Goal: Task Accomplishment & Management: Complete application form

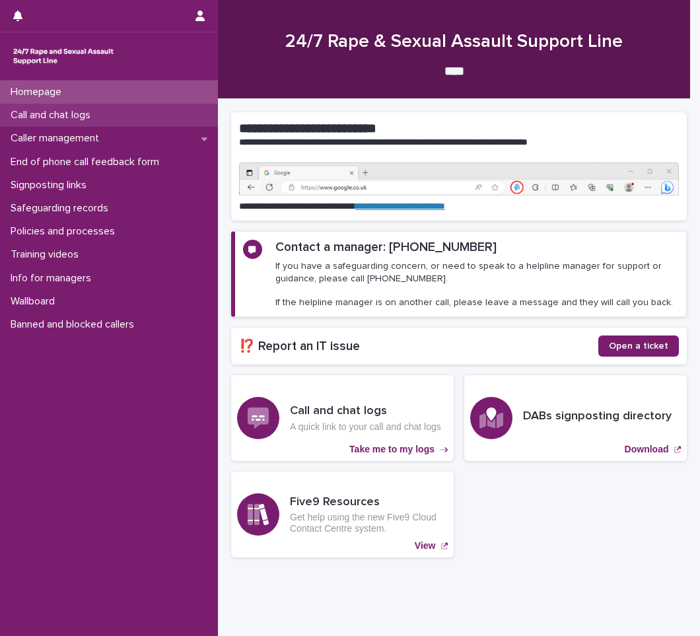
click at [109, 122] on div "Call and chat logs" at bounding box center [109, 115] width 218 height 23
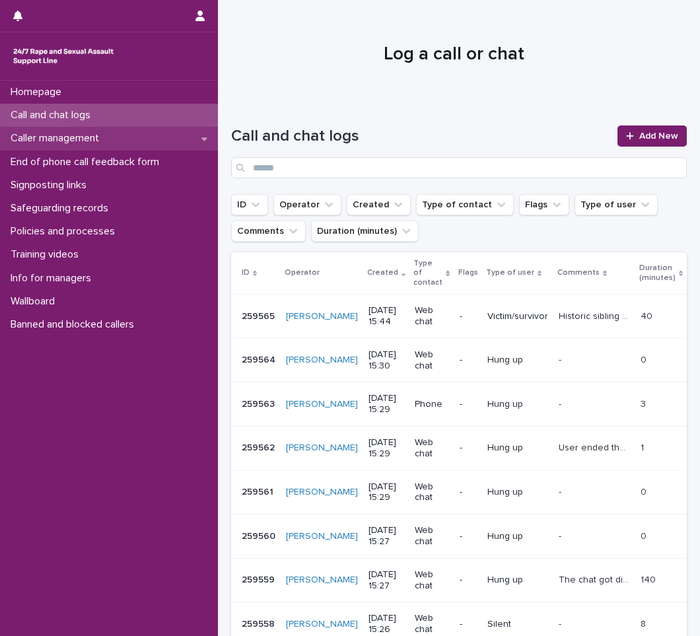
click at [201, 140] on icon at bounding box center [204, 138] width 6 height 9
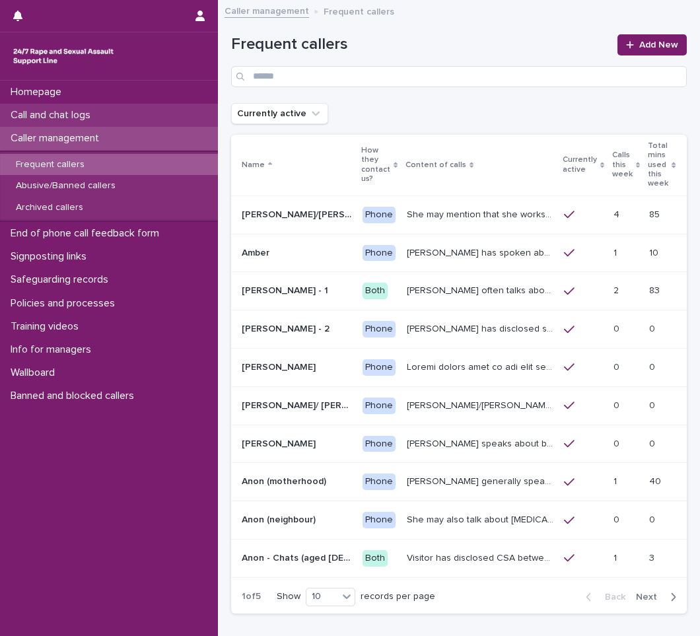
click at [89, 119] on p "Call and chat logs" at bounding box center [53, 115] width 96 height 13
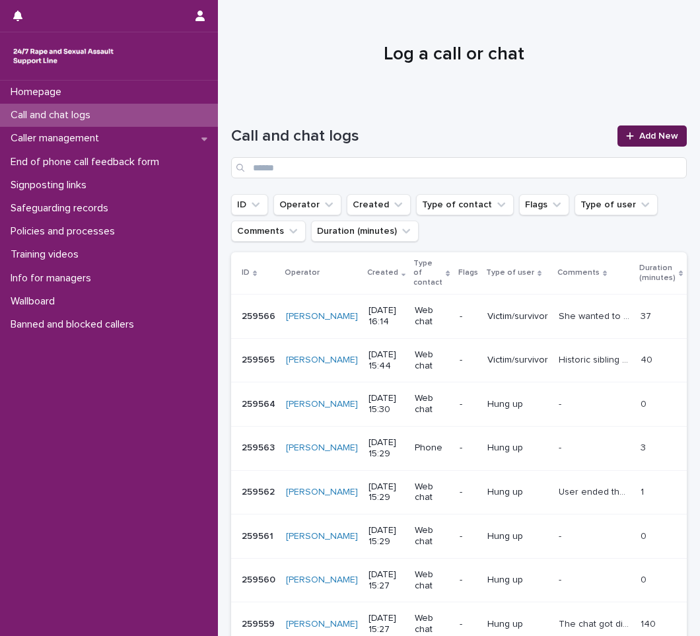
click at [624, 131] on link "Add New" at bounding box center [652, 135] width 69 height 21
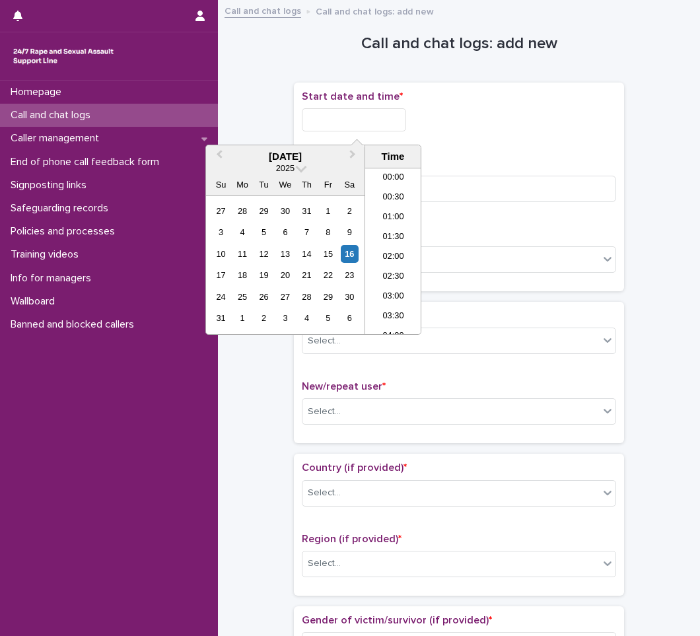
click at [338, 118] on input "text" at bounding box center [354, 119] width 104 height 23
click at [390, 245] on li "16:00" at bounding box center [393, 251] width 56 height 20
click at [381, 122] on input "**********" at bounding box center [354, 119] width 104 height 23
type input "**********"
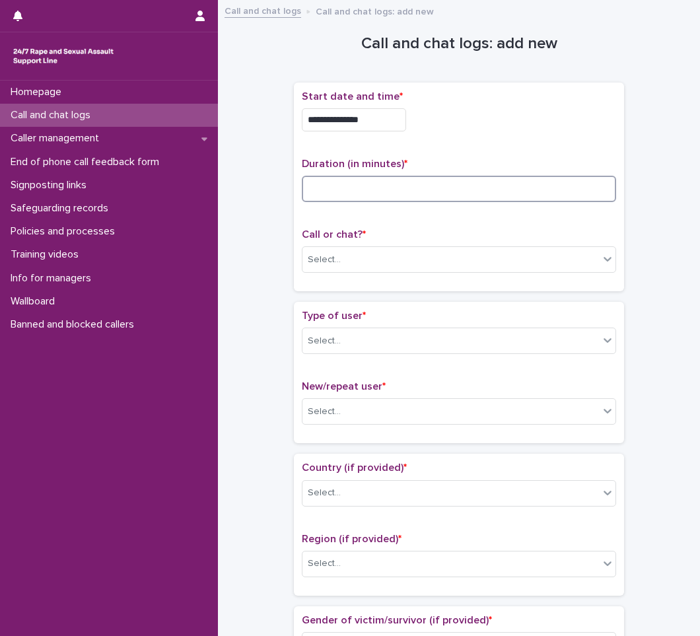
click at [404, 189] on input at bounding box center [459, 189] width 314 height 26
type input "*"
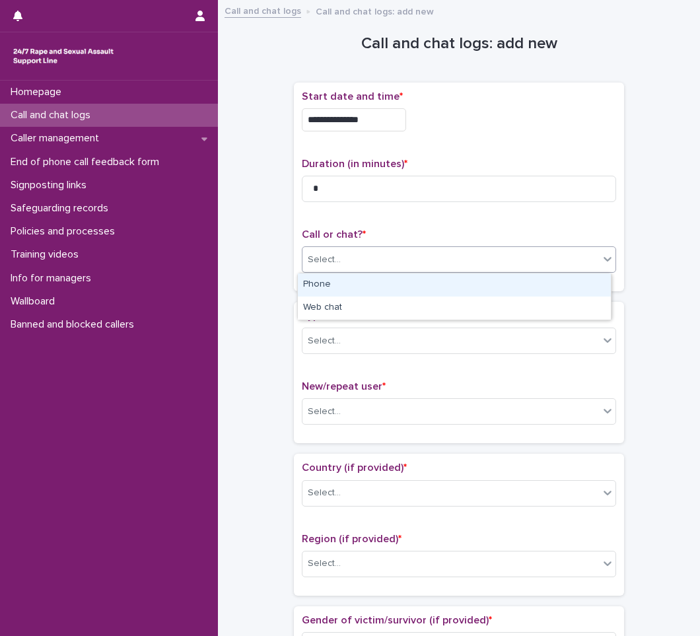
click at [403, 254] on div "Select..." at bounding box center [451, 260] width 297 height 22
click at [372, 287] on div "Phone" at bounding box center [454, 284] width 313 height 23
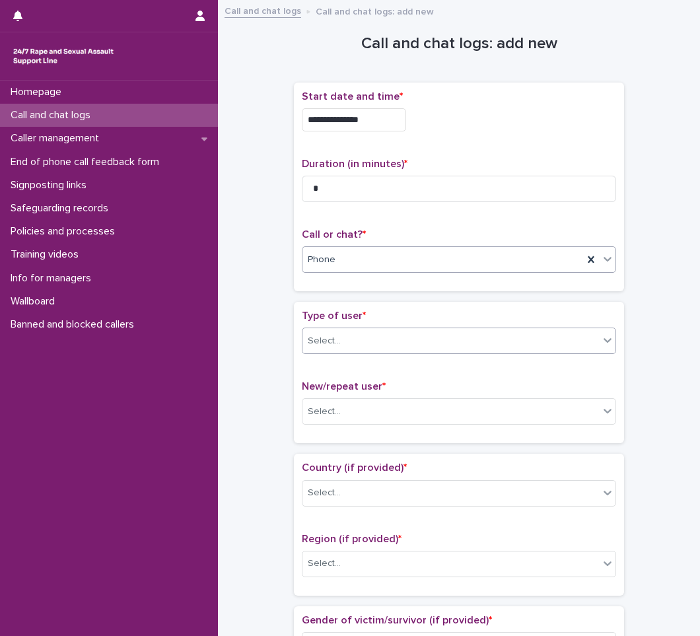
click at [368, 339] on div "Select..." at bounding box center [451, 341] width 297 height 22
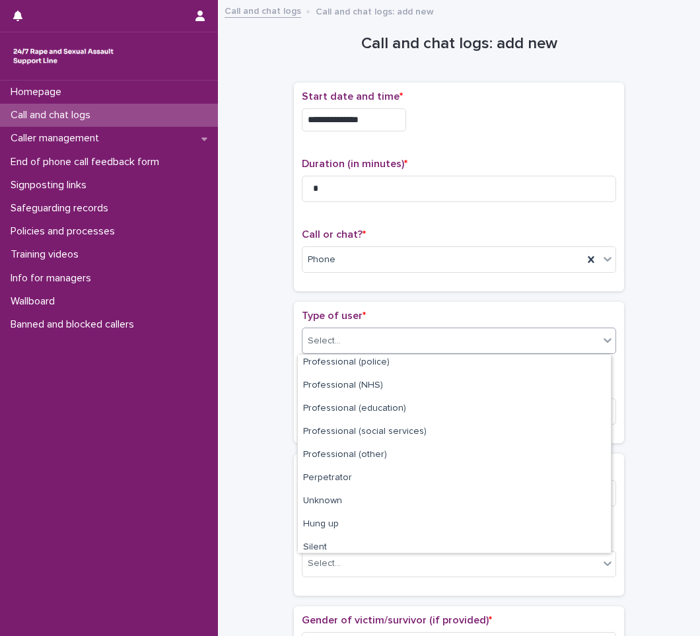
scroll to position [149, 0]
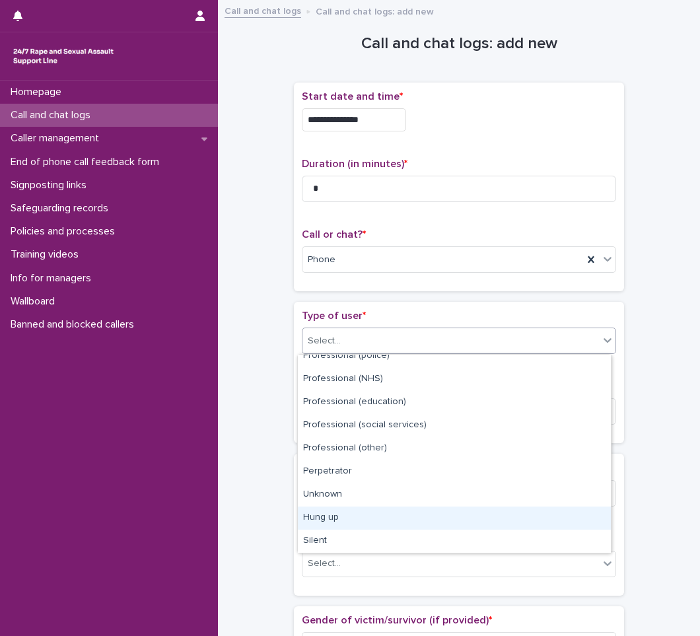
click at [334, 515] on div "Hung up" at bounding box center [454, 518] width 313 height 23
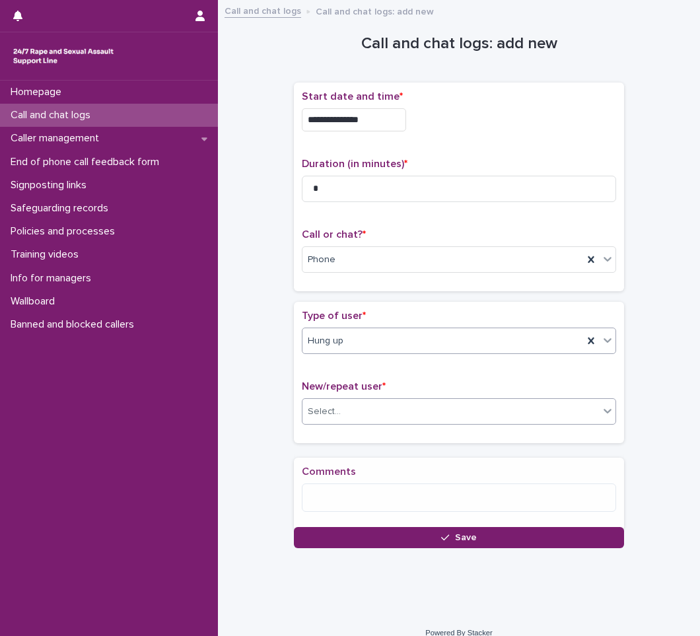
click at [362, 408] on div "Select..." at bounding box center [451, 412] width 297 height 22
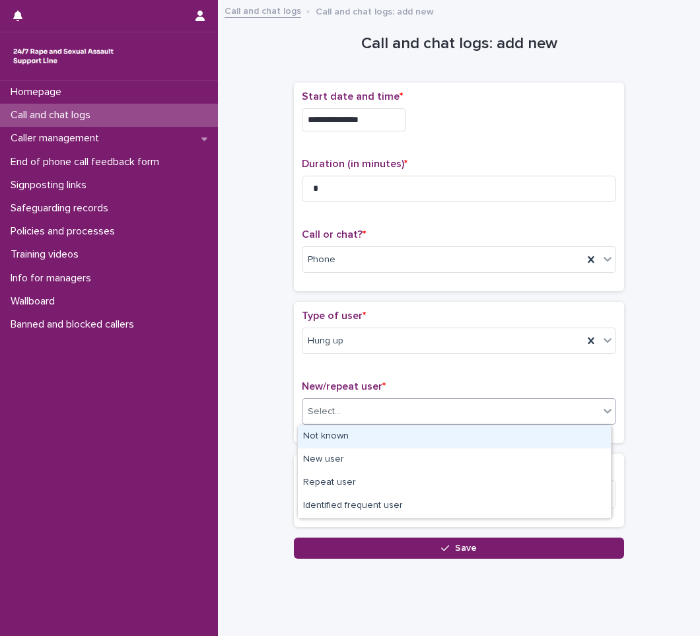
click at [344, 437] on div "Not known" at bounding box center [454, 436] width 313 height 23
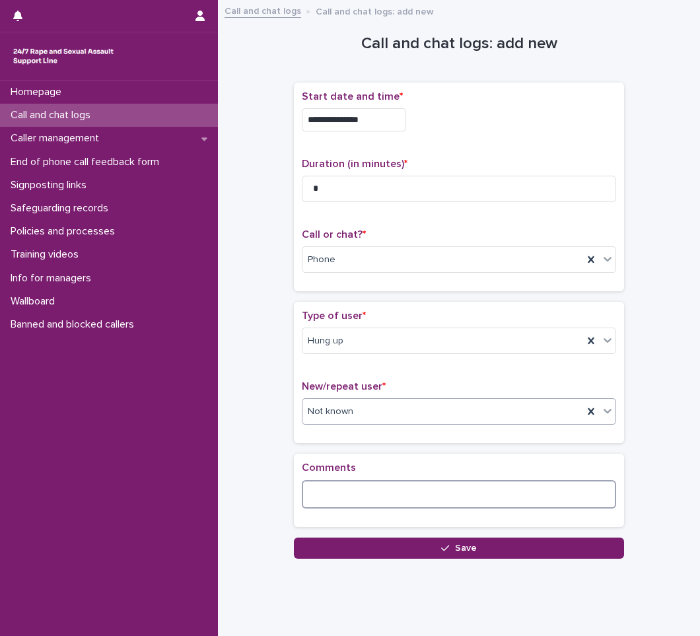
click at [348, 500] on textarea at bounding box center [459, 494] width 314 height 28
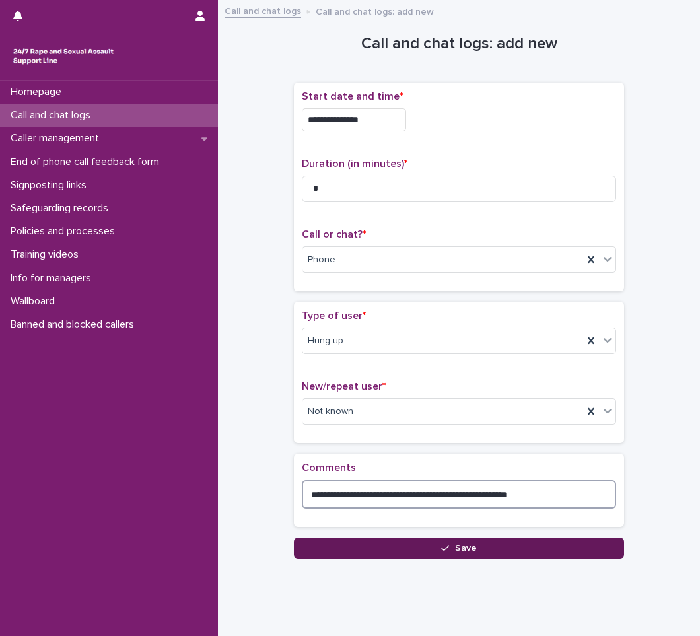
type textarea "**********"
click at [425, 549] on button "Save" at bounding box center [459, 548] width 330 height 21
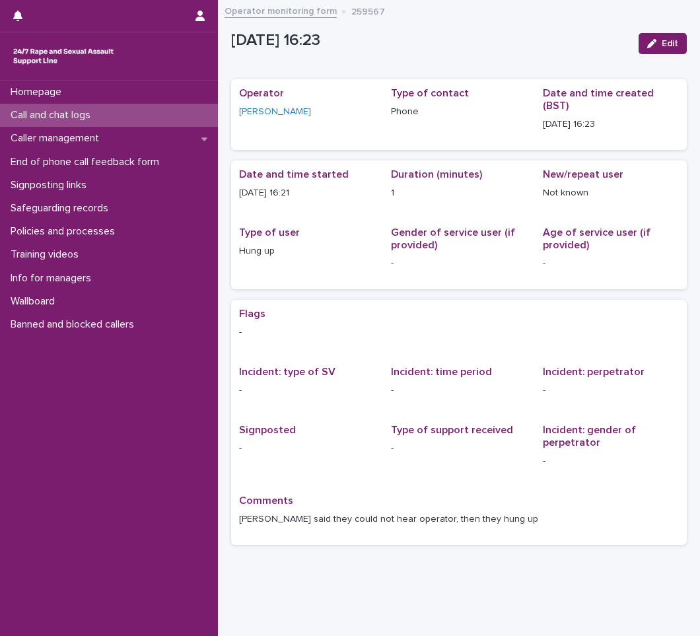
click at [118, 116] on div "Call and chat logs" at bounding box center [109, 115] width 218 height 23
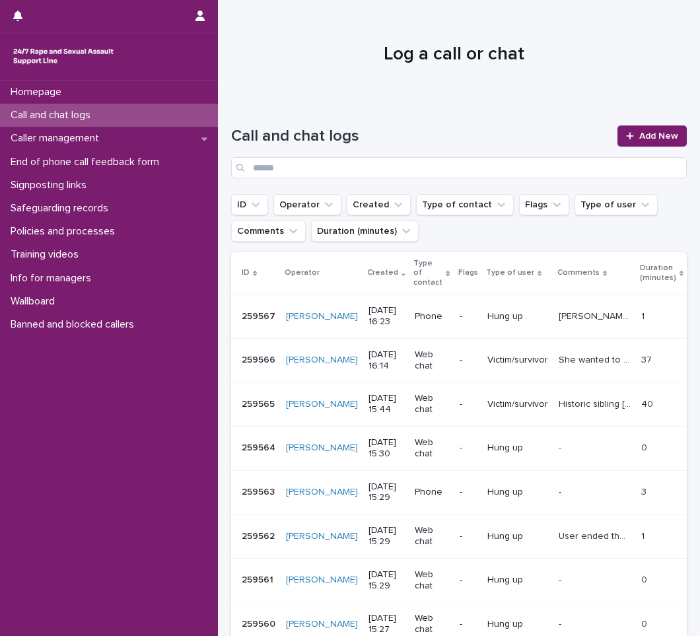
click at [150, 493] on div "Homepage Call and chat logs Caller management End of phone call feedback form S…" at bounding box center [109, 358] width 218 height 555
click at [639, 137] on span "Add New" at bounding box center [658, 135] width 39 height 9
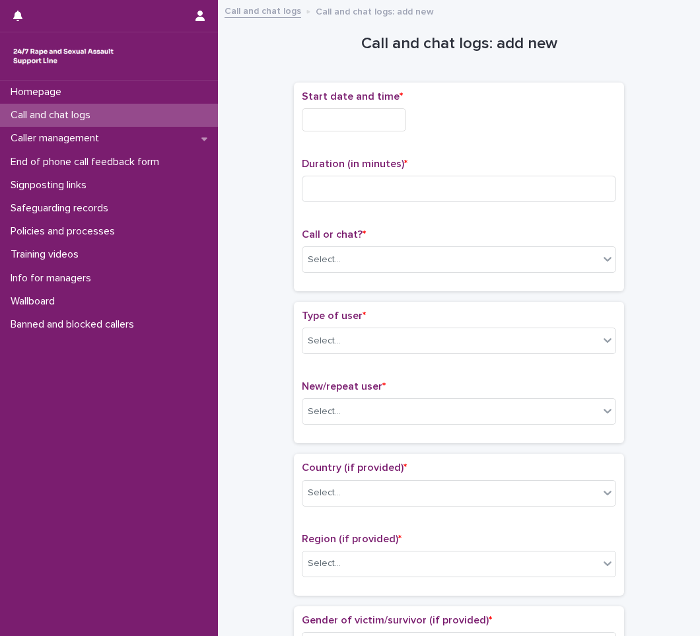
click at [326, 124] on input "text" at bounding box center [354, 119] width 104 height 23
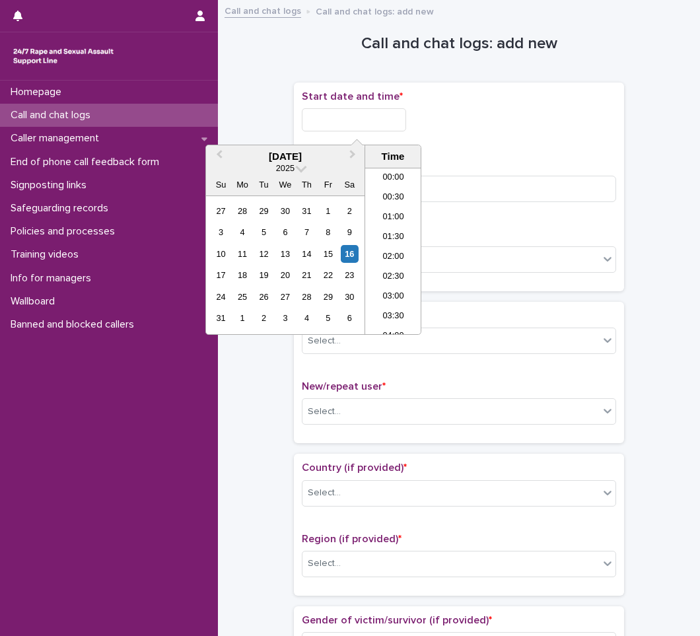
scroll to position [561, 0]
click at [396, 247] on li "16:00" at bounding box center [393, 251] width 56 height 20
click at [380, 121] on input "**********" at bounding box center [354, 119] width 104 height 23
type input "**********"
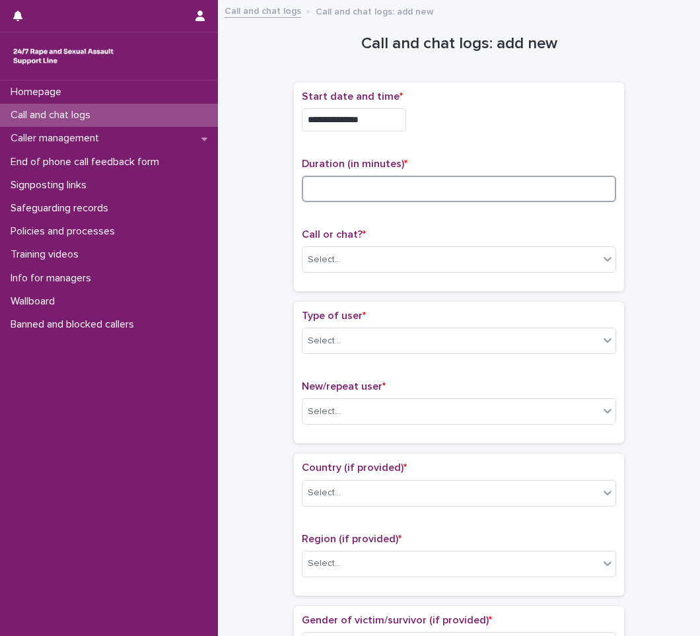
click at [328, 188] on input at bounding box center [459, 189] width 314 height 26
click at [346, 184] on input at bounding box center [459, 189] width 314 height 26
type input "*"
click at [343, 253] on div "Select..." at bounding box center [451, 260] width 297 height 22
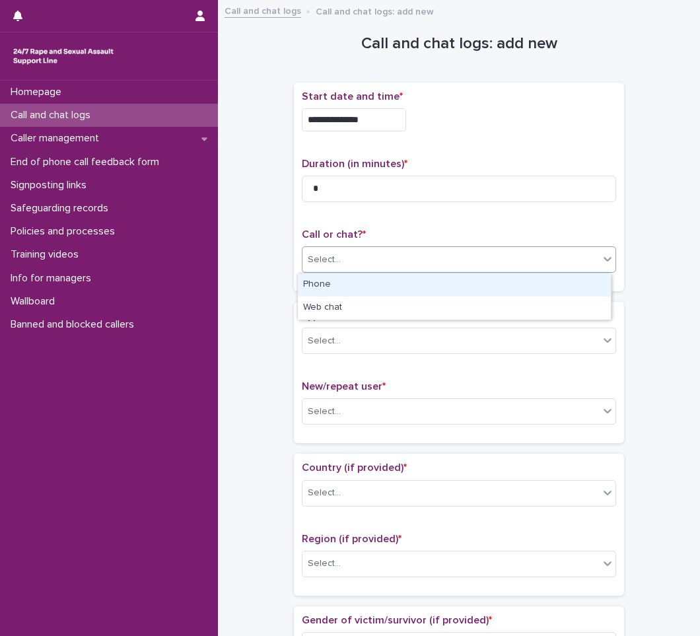
click at [340, 283] on div "Phone" at bounding box center [454, 284] width 313 height 23
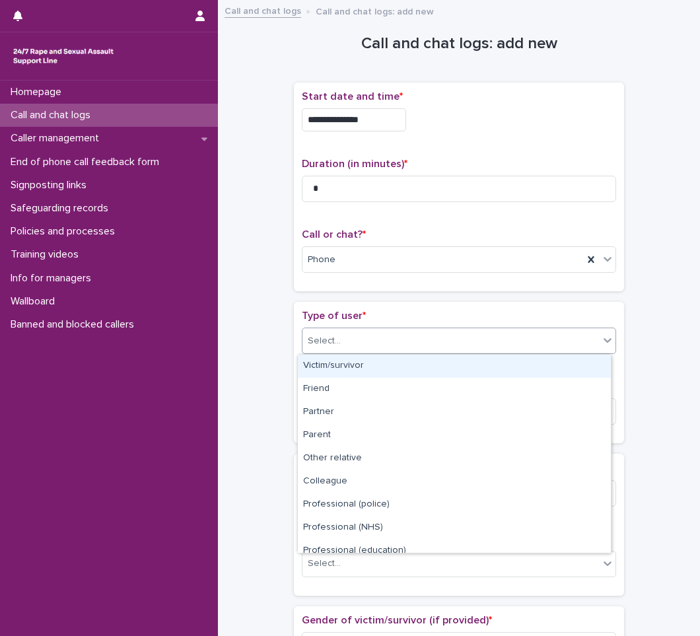
click at [347, 345] on div "Select..." at bounding box center [451, 341] width 297 height 22
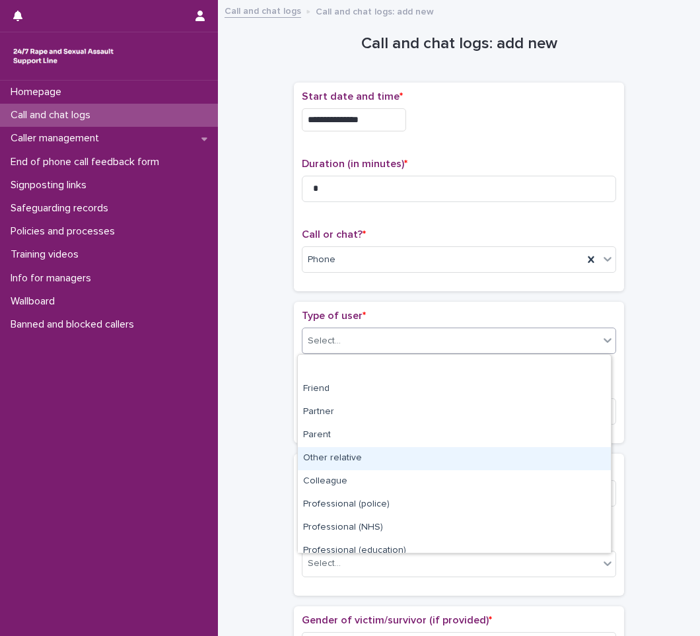
scroll to position [149, 0]
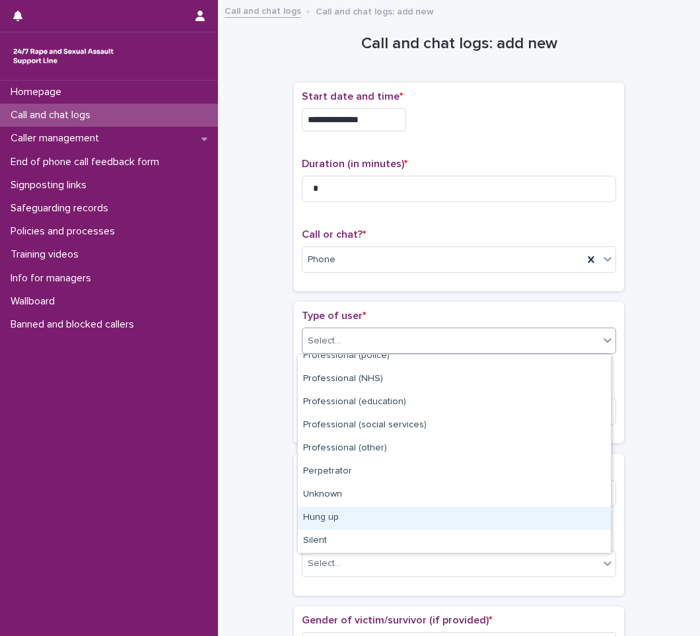
click at [334, 513] on div "Hung up" at bounding box center [454, 518] width 313 height 23
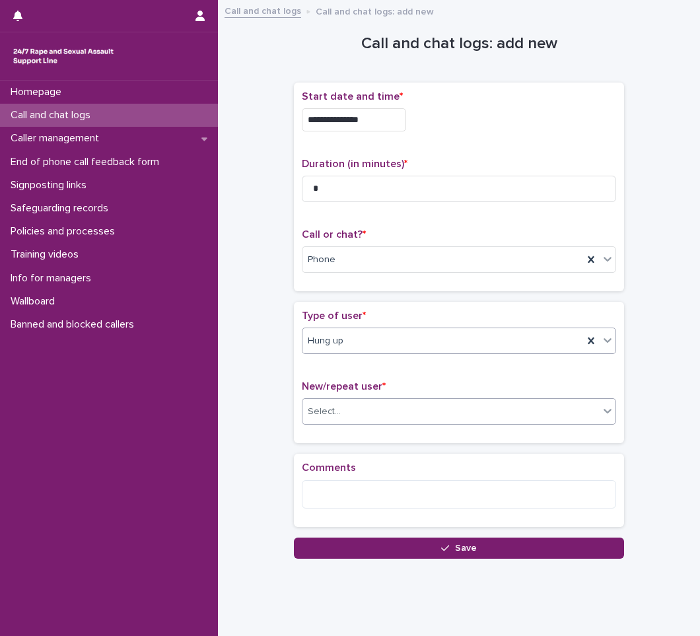
click at [344, 411] on div "Select..." at bounding box center [451, 412] width 297 height 22
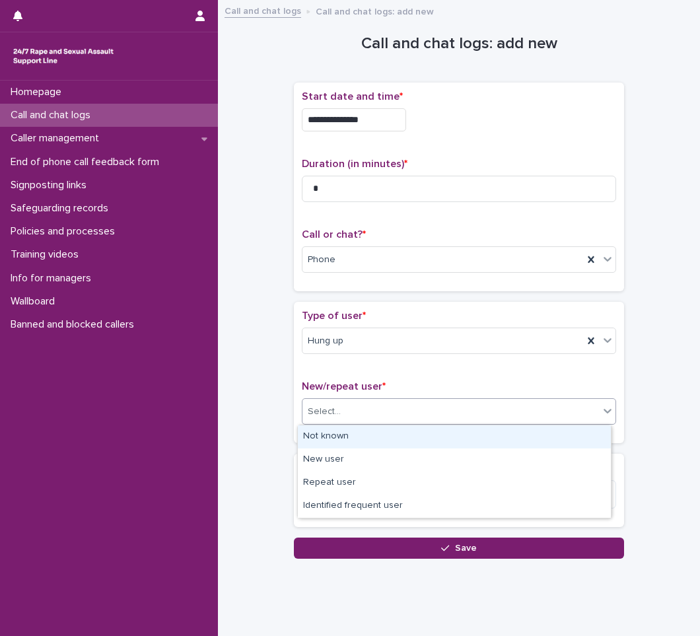
click at [332, 437] on div "Not known" at bounding box center [454, 436] width 313 height 23
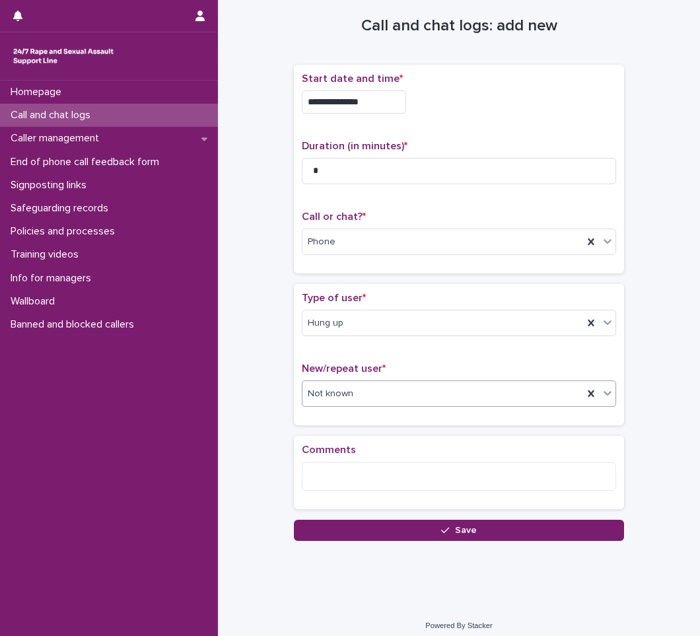
scroll to position [26, 0]
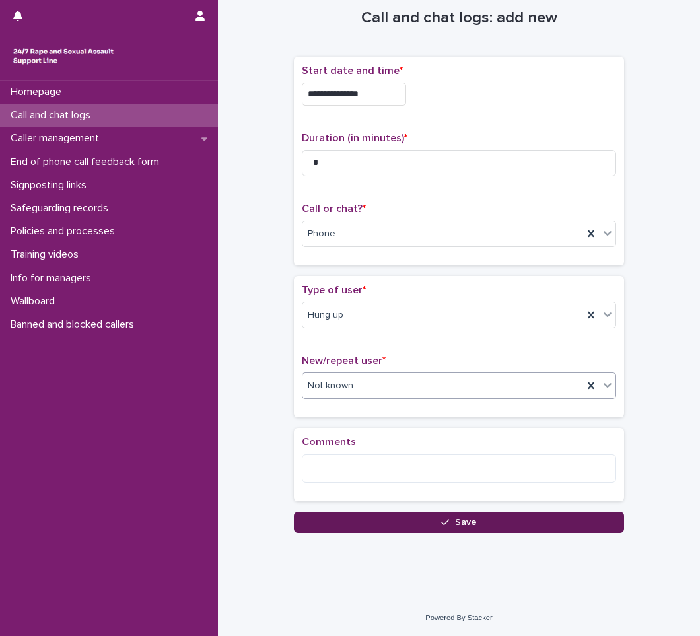
click at [431, 528] on button "Save" at bounding box center [459, 522] width 330 height 21
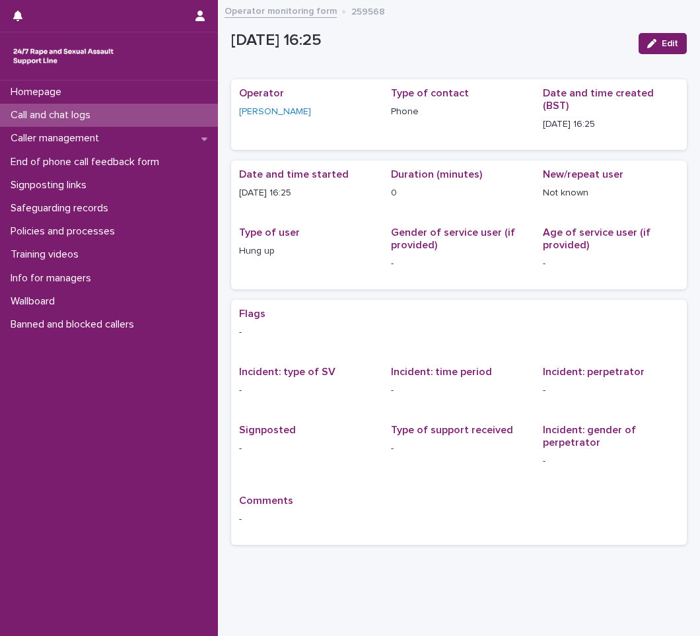
click at [64, 114] on p "Call and chat logs" at bounding box center [53, 115] width 96 height 13
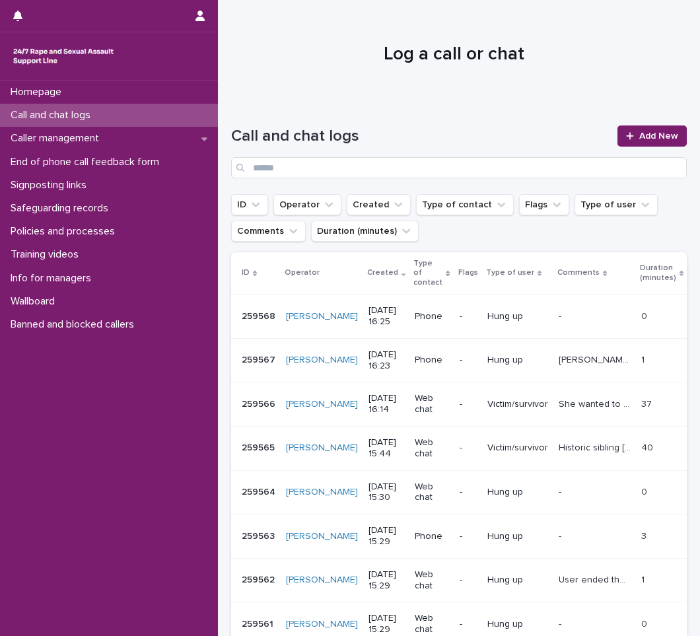
click at [562, 352] on p "[PERSON_NAME] said they could not hear operator, then they hung up" at bounding box center [596, 359] width 75 height 14
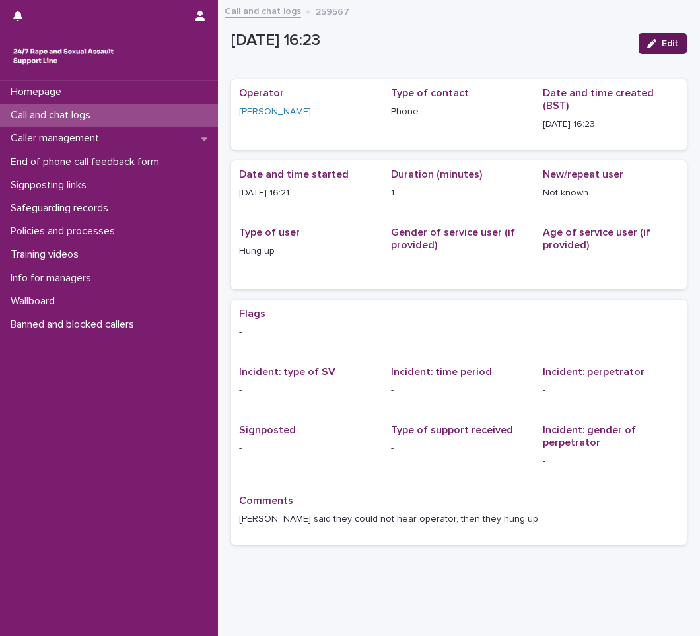
click at [648, 34] on button "Edit" at bounding box center [663, 43] width 48 height 21
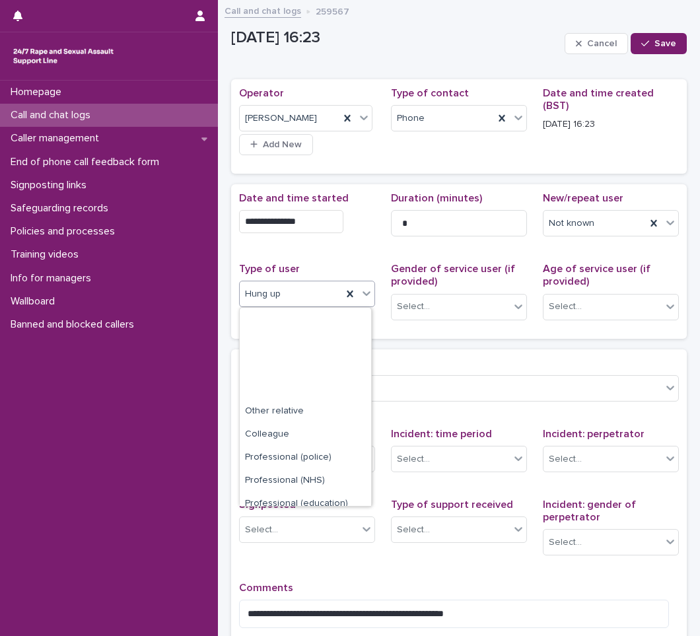
click at [363, 299] on icon at bounding box center [366, 293] width 13 height 13
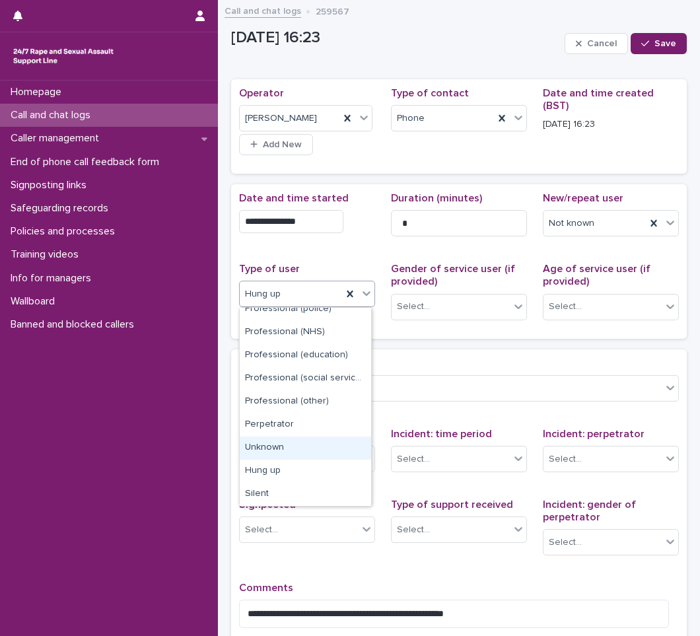
click at [279, 447] on div "Unknown" at bounding box center [305, 448] width 131 height 23
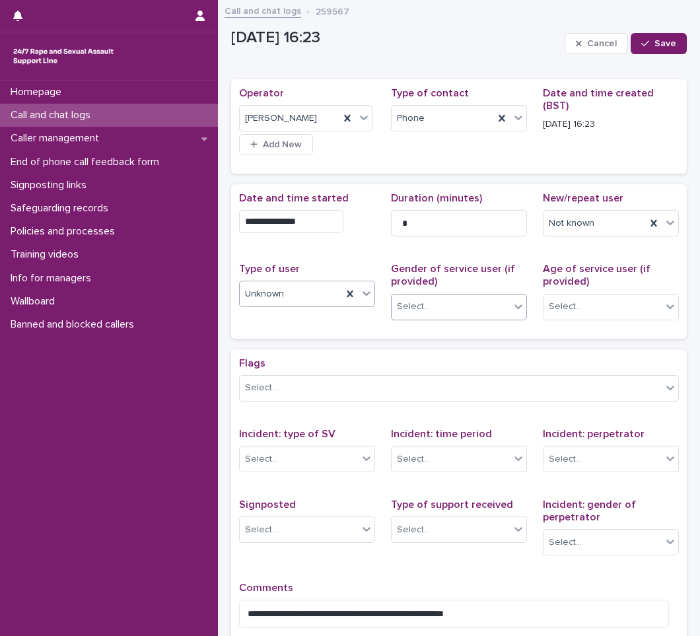
click at [513, 310] on icon at bounding box center [518, 306] width 13 height 13
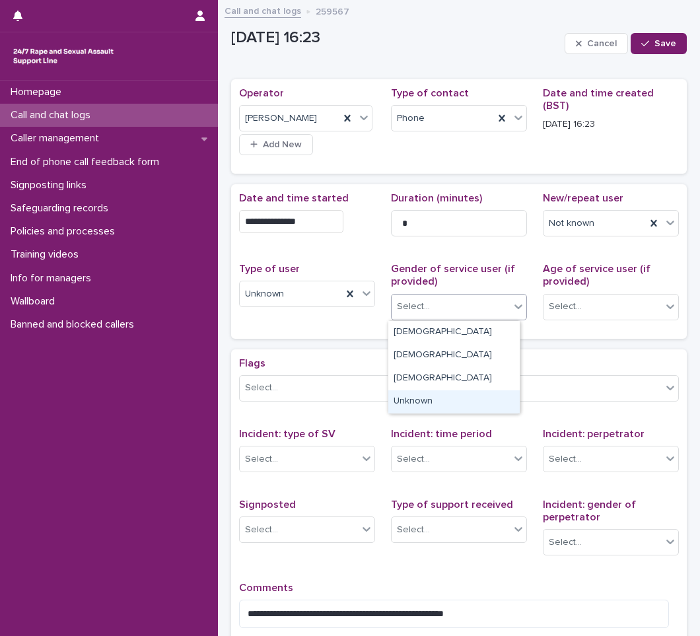
click at [423, 404] on div "Unknown" at bounding box center [453, 401] width 131 height 23
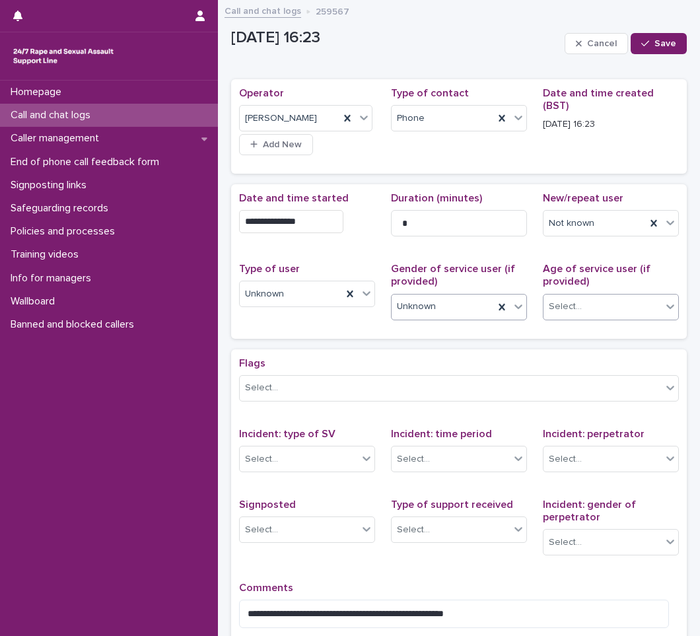
click at [602, 306] on div "Select..." at bounding box center [603, 307] width 118 height 22
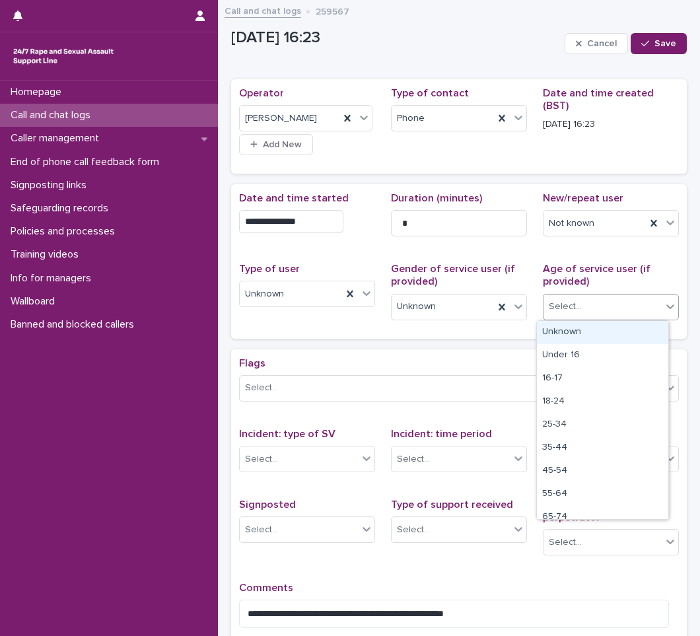
click at [569, 332] on div "Unknown" at bounding box center [602, 332] width 131 height 23
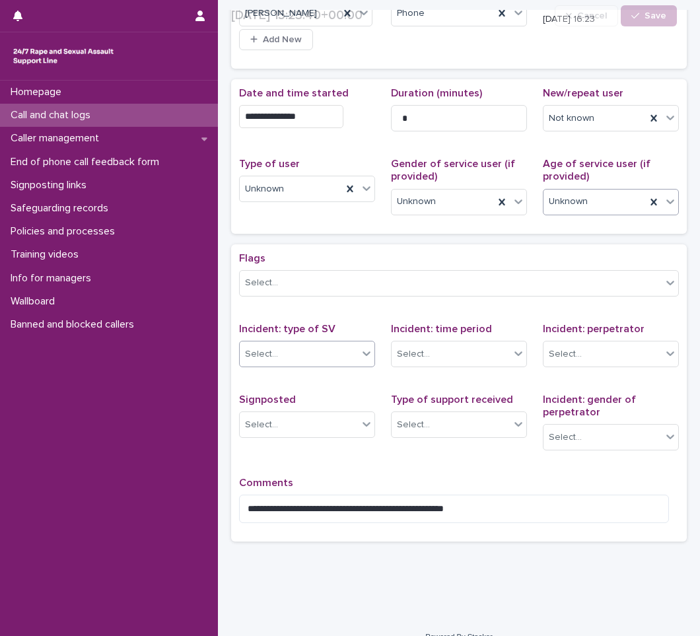
scroll to position [125, 0]
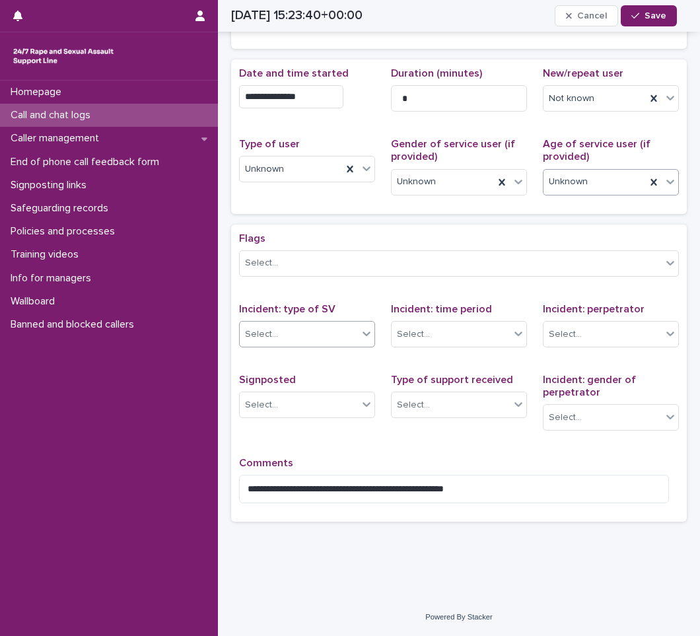
click at [363, 333] on icon at bounding box center [367, 334] width 8 height 5
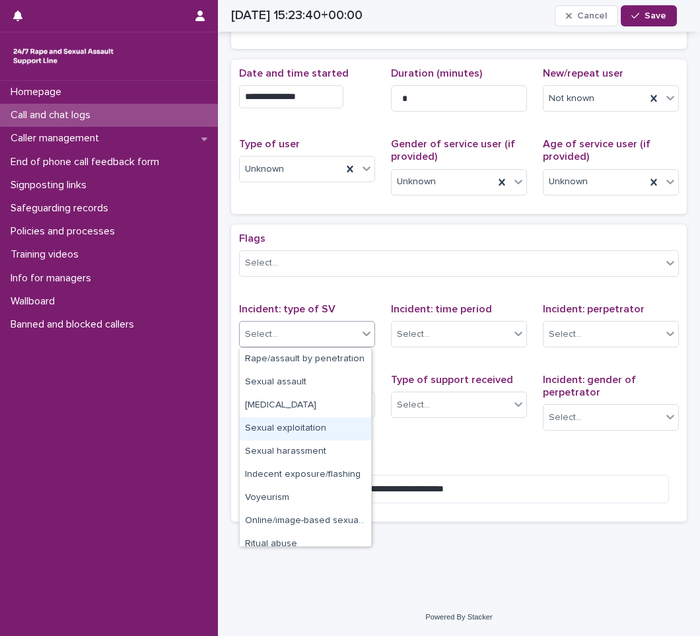
scroll to position [33, 0]
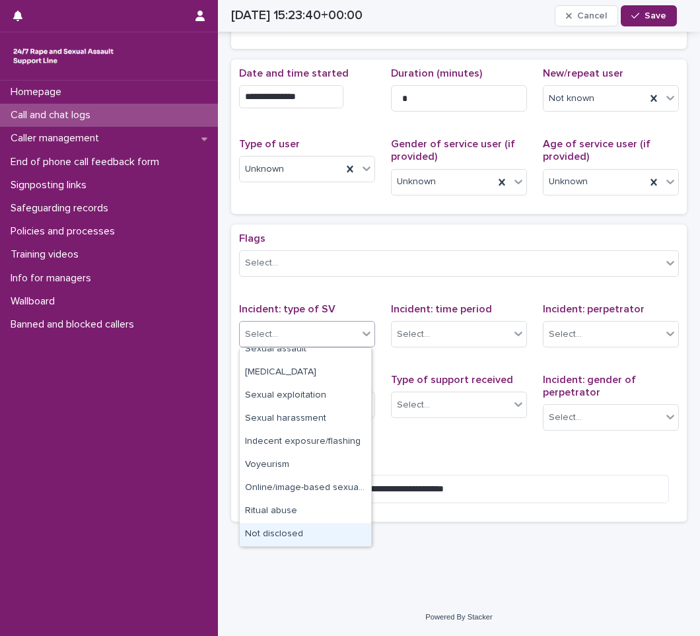
click at [292, 533] on div "Not disclosed" at bounding box center [305, 534] width 131 height 23
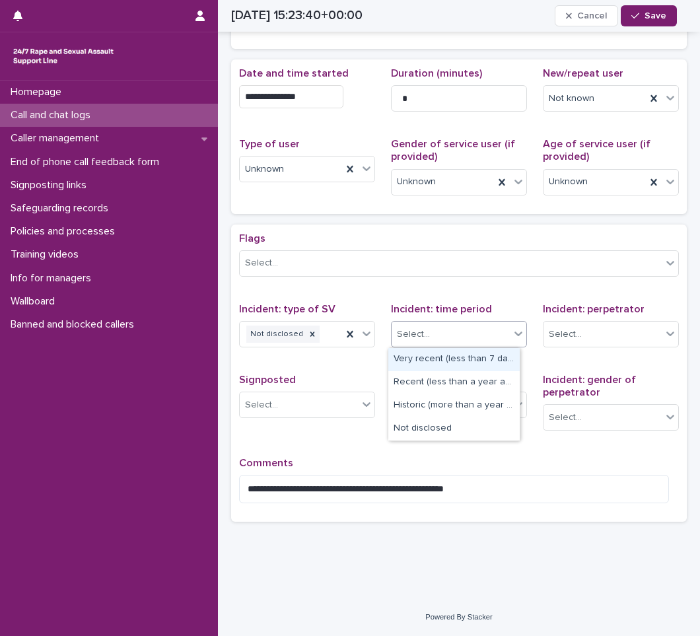
click at [472, 328] on div "Select..." at bounding box center [451, 335] width 118 height 22
click at [423, 431] on div "Not disclosed" at bounding box center [453, 428] width 131 height 23
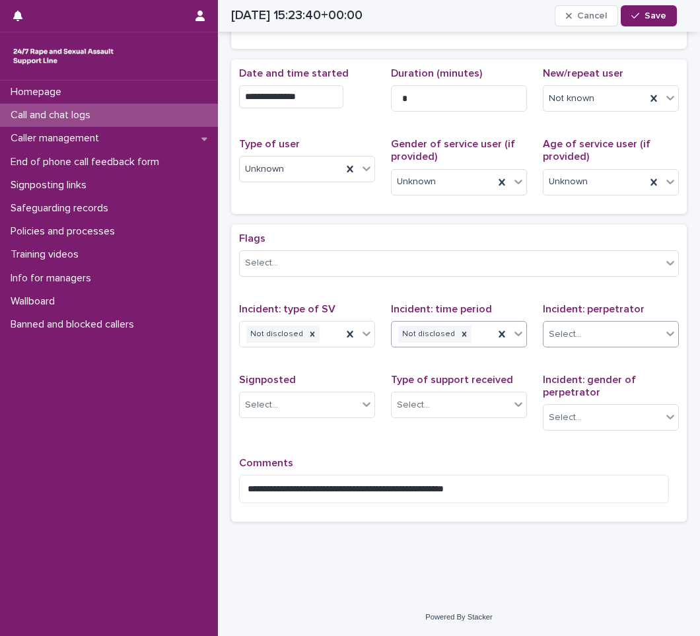
click at [610, 336] on div "Select..." at bounding box center [603, 335] width 118 height 22
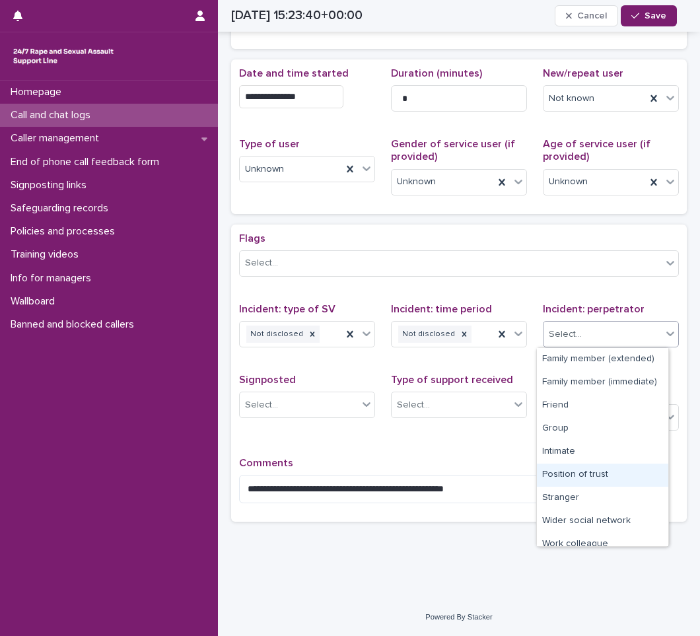
scroll to position [56, 0]
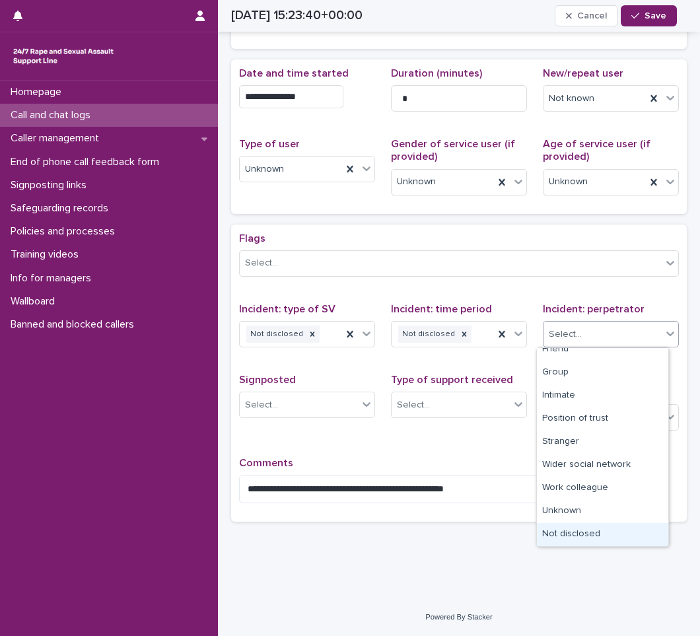
click at [565, 530] on div "Not disclosed" at bounding box center [602, 534] width 131 height 23
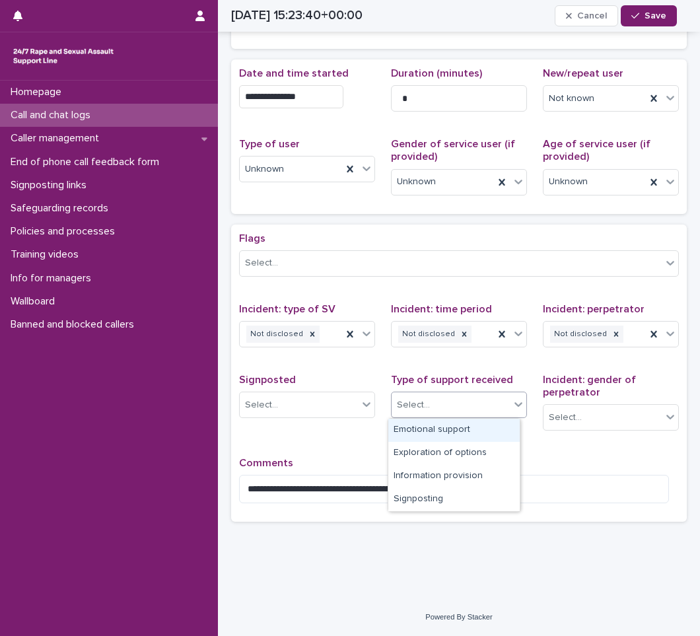
click at [494, 404] on div "Select..." at bounding box center [451, 405] width 118 height 22
click at [350, 433] on span "Signposted Select..." at bounding box center [307, 407] width 136 height 67
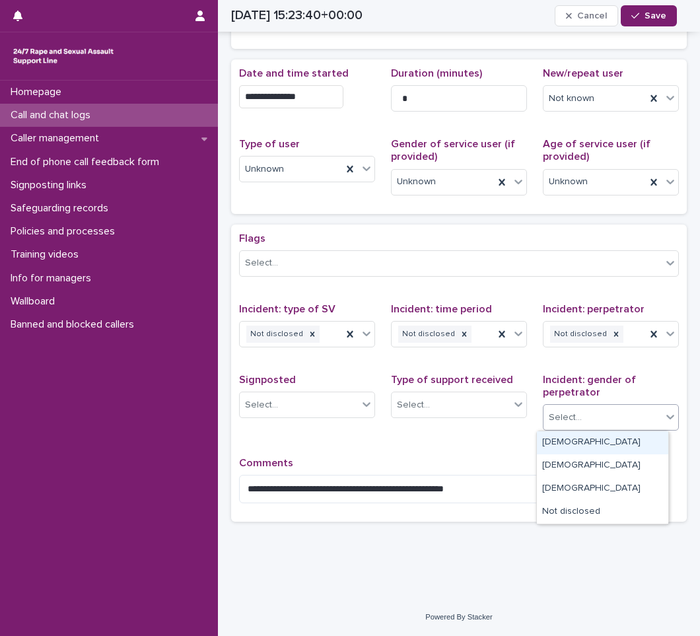
click at [593, 414] on div "Select..." at bounding box center [603, 418] width 118 height 22
click at [575, 509] on div "Not disclosed" at bounding box center [602, 512] width 131 height 23
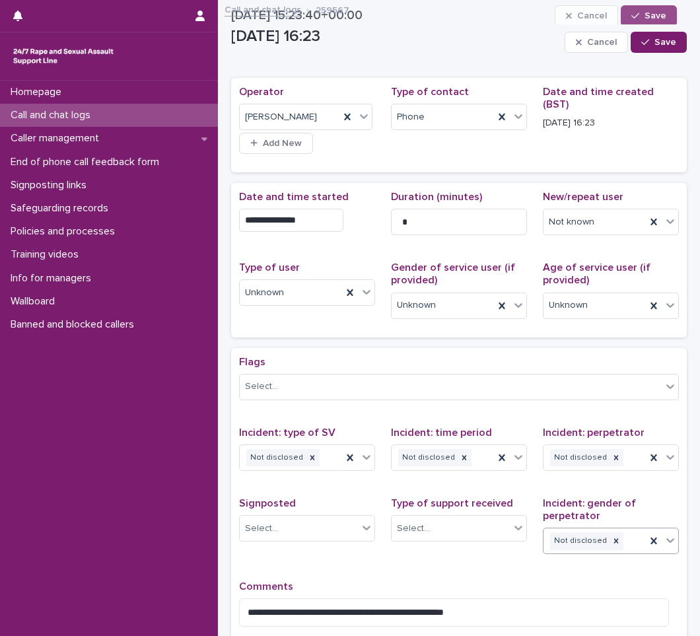
scroll to position [0, 0]
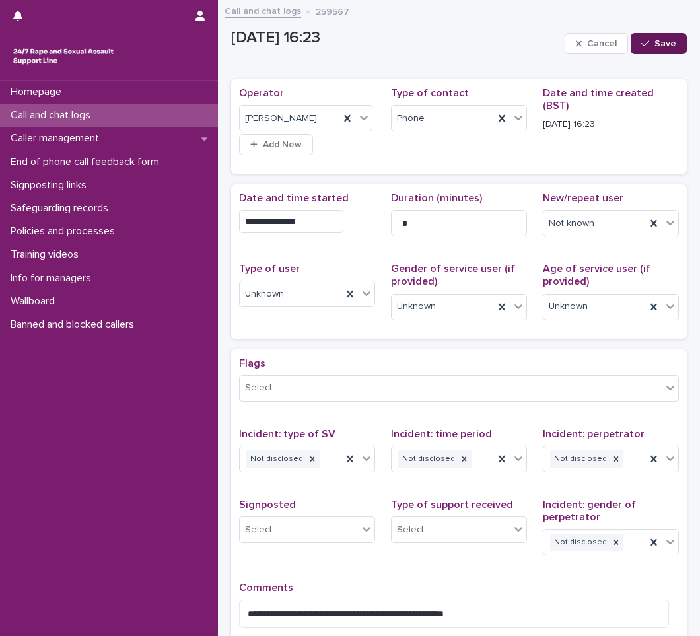
click at [657, 44] on span "Save" at bounding box center [666, 43] width 22 height 9
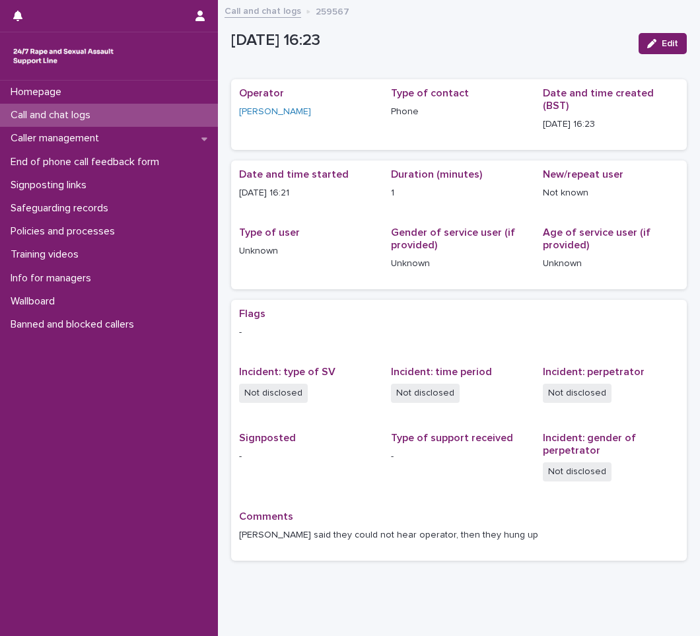
click at [61, 116] on p "Call and chat logs" at bounding box center [53, 115] width 96 height 13
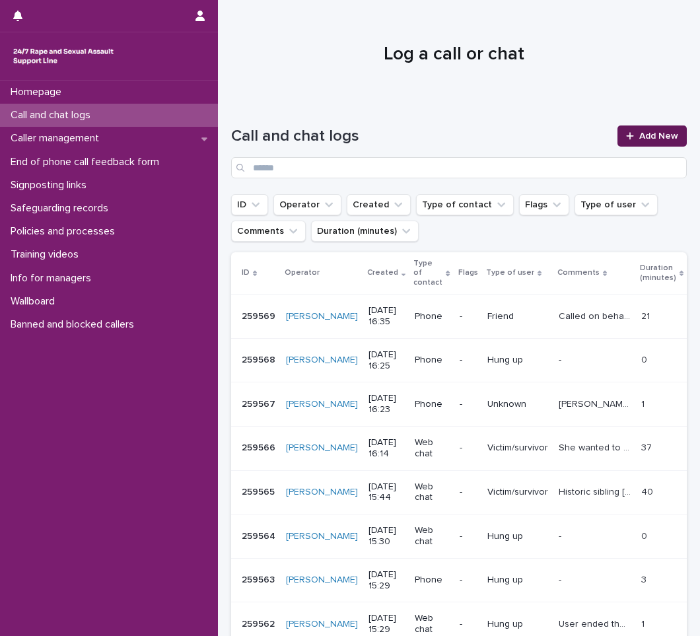
click at [656, 130] on link "Add New" at bounding box center [652, 135] width 69 height 21
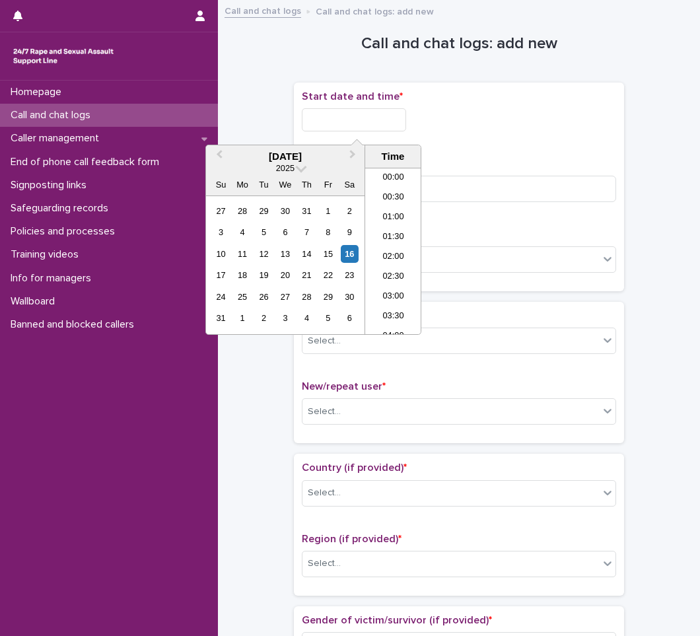
click at [376, 123] on input "text" at bounding box center [354, 119] width 104 height 23
click at [390, 223] on li "16:00" at bounding box center [393, 231] width 56 height 20
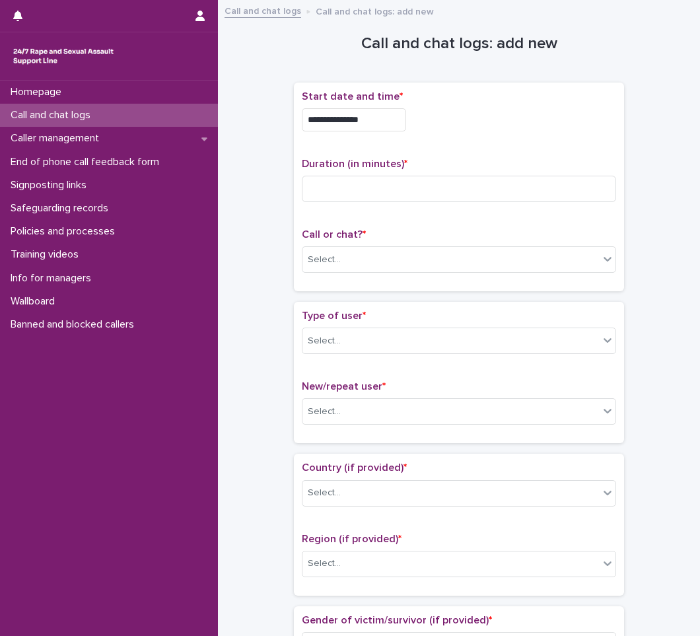
click at [380, 122] on input "**********" at bounding box center [354, 119] width 104 height 23
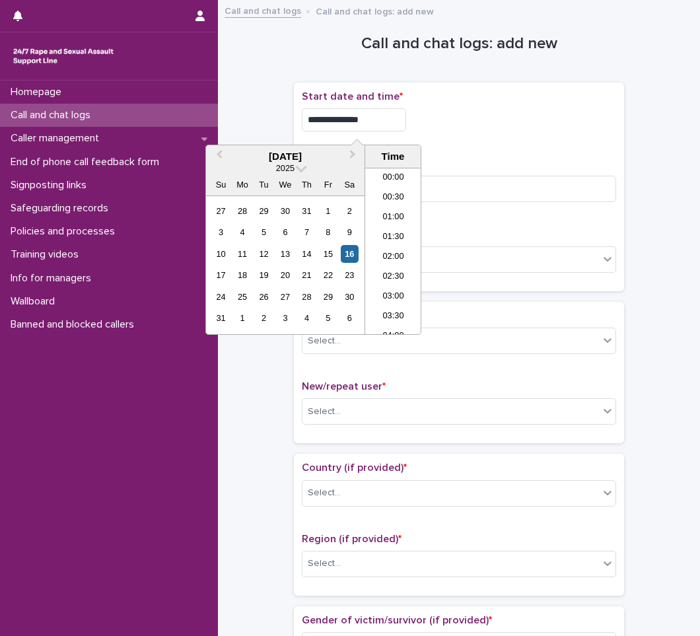
scroll to position [561, 0]
type input "**********"
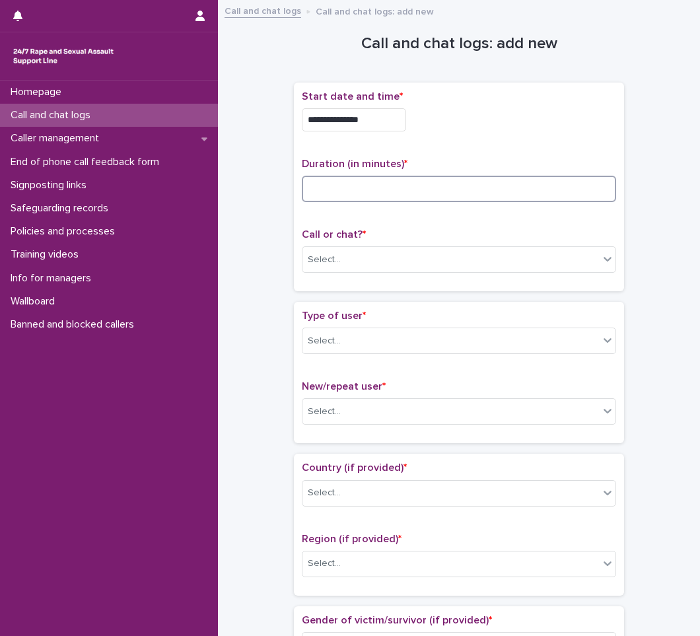
click at [339, 192] on input at bounding box center [459, 189] width 314 height 26
type input "*"
click at [342, 260] on input "text" at bounding box center [342, 259] width 1 height 11
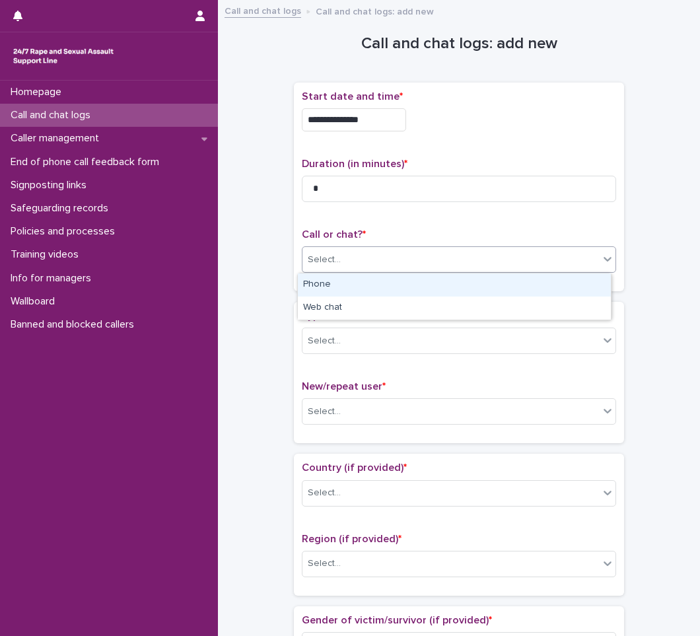
click at [336, 285] on div "Phone" at bounding box center [454, 284] width 313 height 23
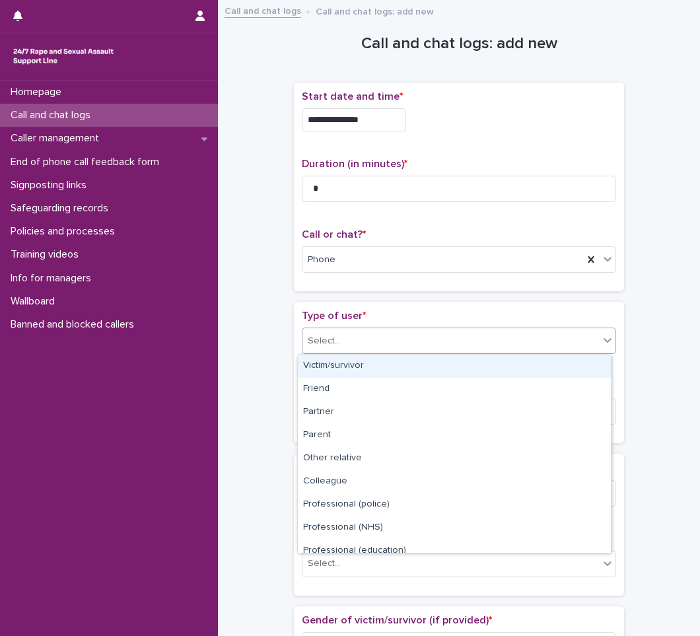
click at [349, 348] on div "Select..." at bounding box center [451, 341] width 297 height 22
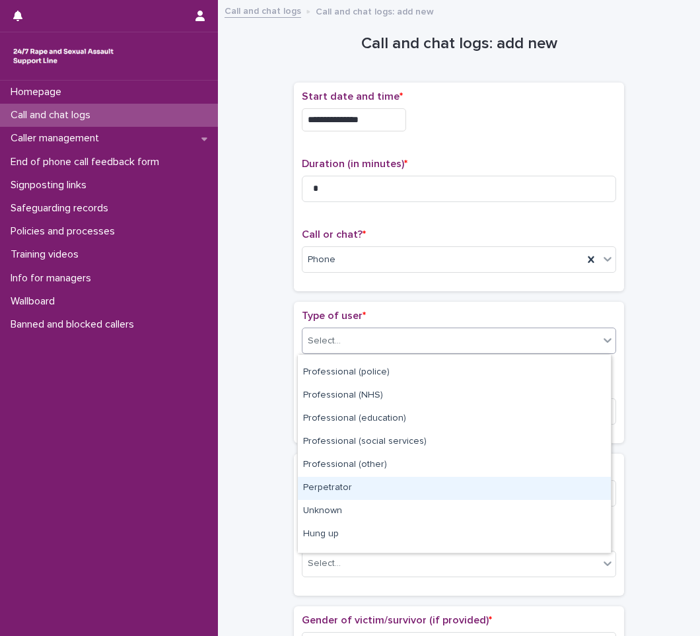
scroll to position [149, 0]
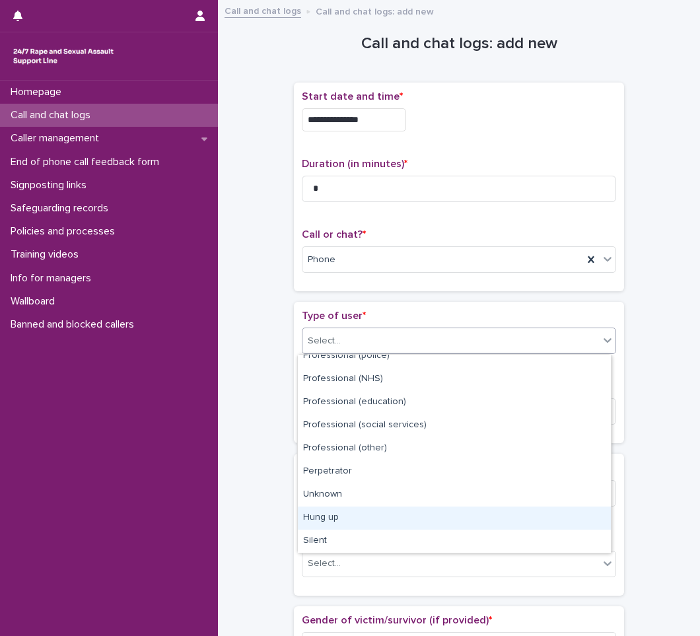
click at [357, 524] on div "Hung up" at bounding box center [454, 518] width 313 height 23
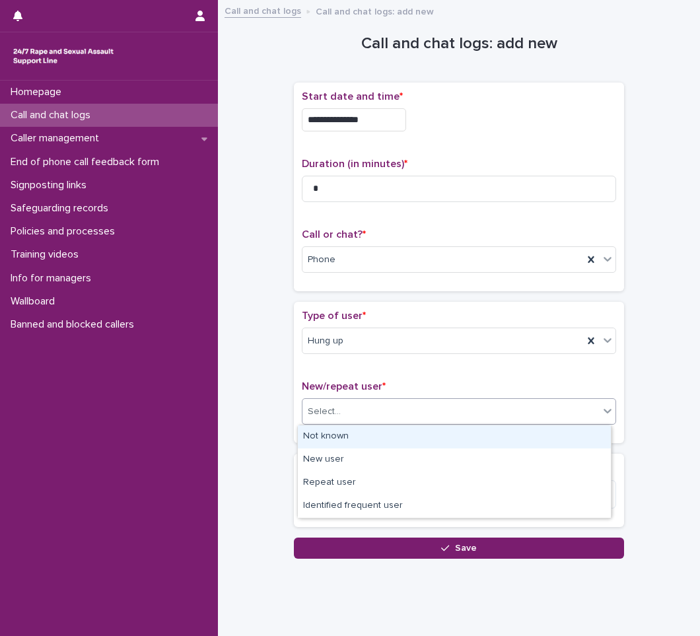
click at [392, 408] on div "Select..." at bounding box center [451, 412] width 297 height 22
click at [359, 439] on div "Not known" at bounding box center [454, 436] width 313 height 23
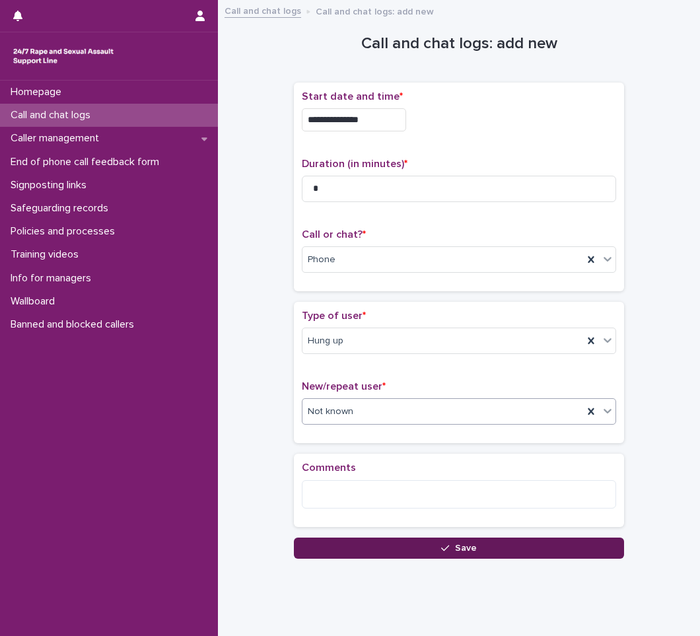
click at [455, 547] on span "Save" at bounding box center [466, 548] width 22 height 9
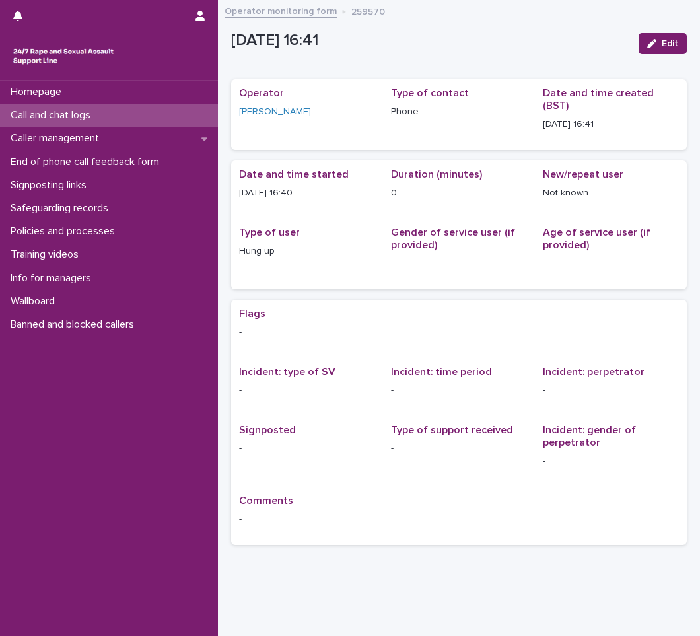
click at [53, 121] on p "Call and chat logs" at bounding box center [53, 115] width 96 height 13
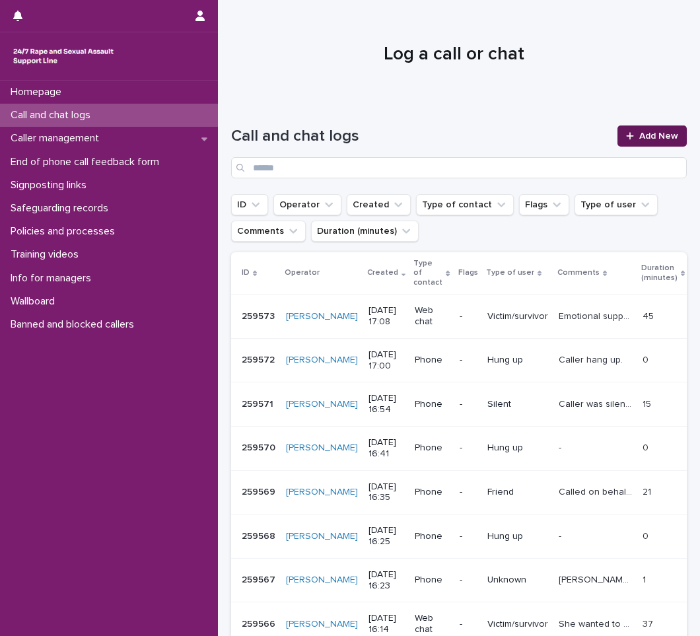
click at [642, 137] on span "Add New" at bounding box center [658, 135] width 39 height 9
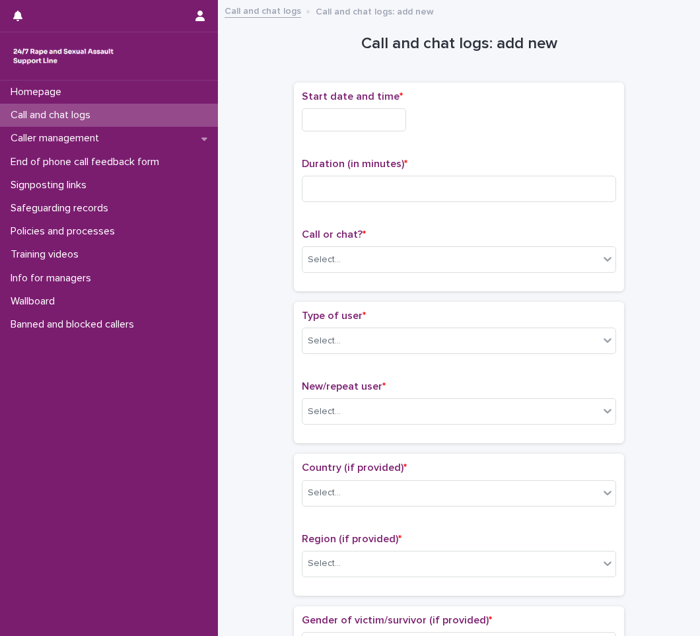
click at [369, 130] on input "text" at bounding box center [354, 119] width 104 height 23
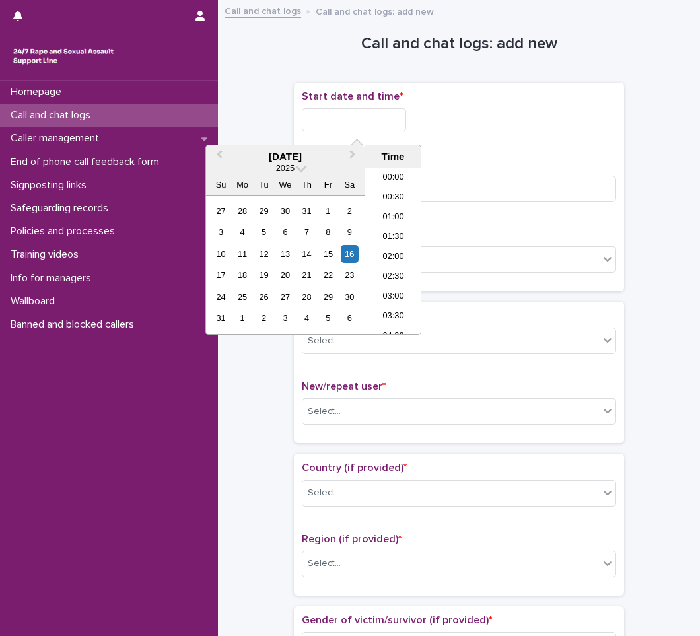
scroll to position [601, 0]
click at [389, 207] on li "16:00" at bounding box center [393, 211] width 56 height 20
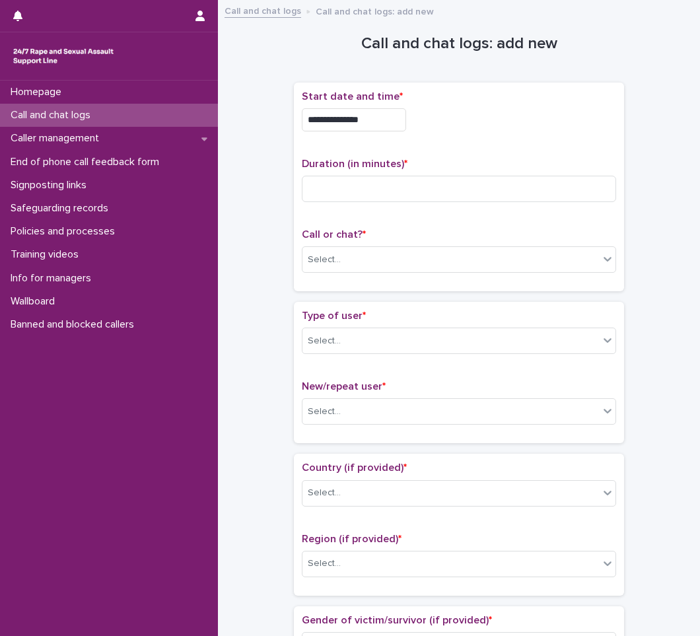
click at [394, 111] on input "**********" at bounding box center [354, 119] width 104 height 23
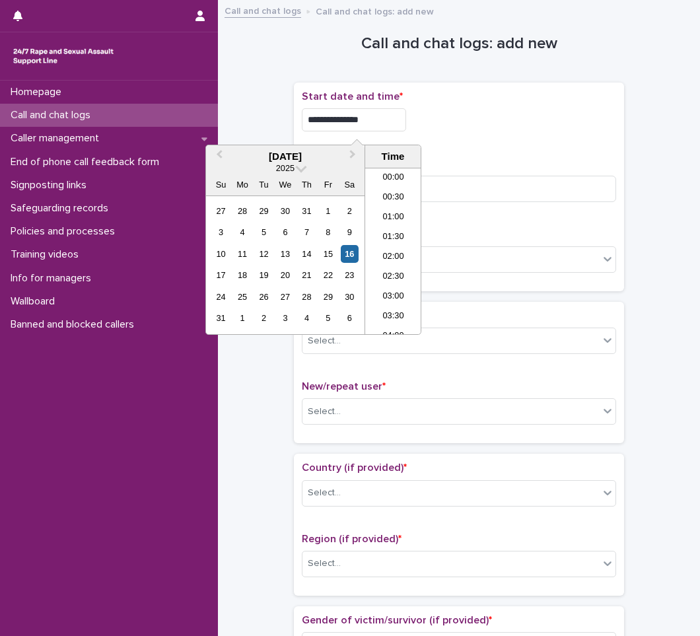
scroll to position [561, 0]
type input "**********"
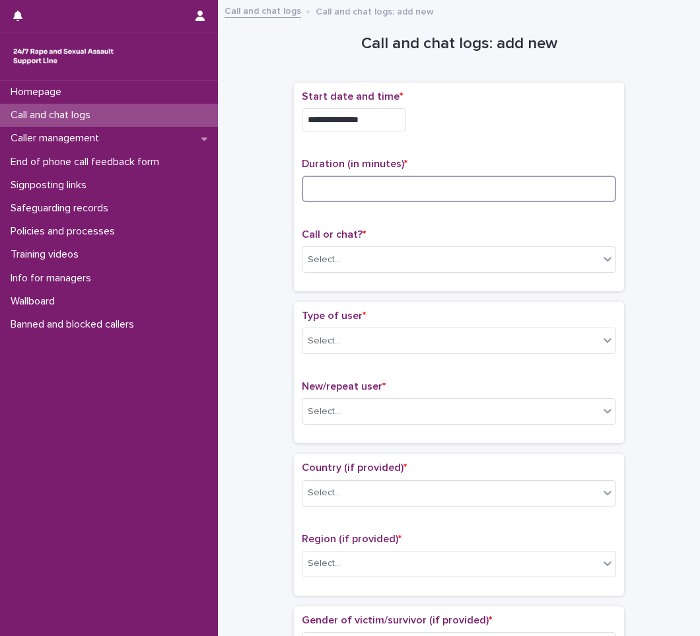
click at [325, 193] on input at bounding box center [459, 189] width 314 height 26
type input "**"
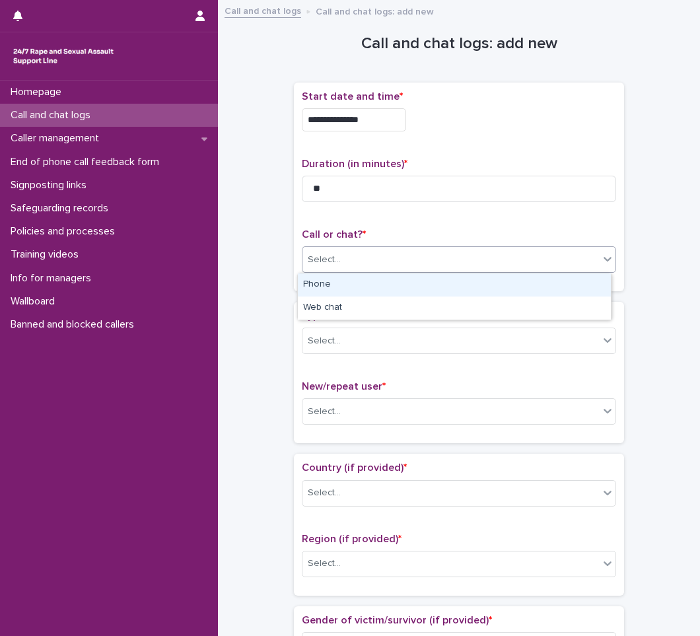
click at [331, 261] on div "Select..." at bounding box center [324, 260] width 33 height 14
click at [330, 288] on div "Phone" at bounding box center [454, 284] width 313 height 23
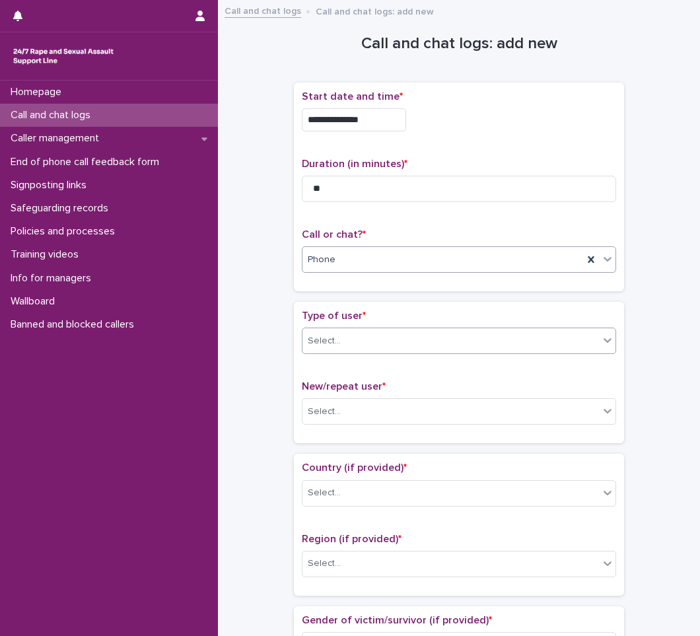
click at [343, 341] on div "Select..." at bounding box center [451, 341] width 297 height 22
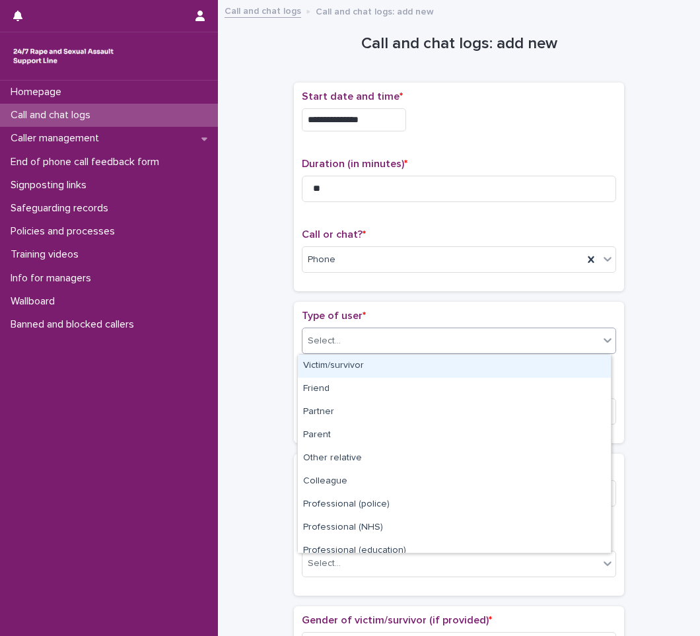
click at [362, 372] on div "Victim/survivor" at bounding box center [454, 366] width 313 height 23
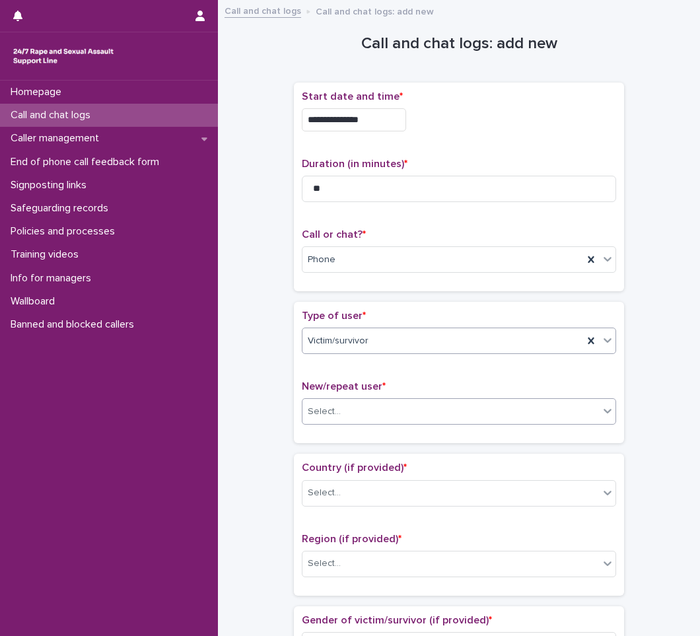
click at [348, 402] on div "Select..." at bounding box center [451, 412] width 297 height 22
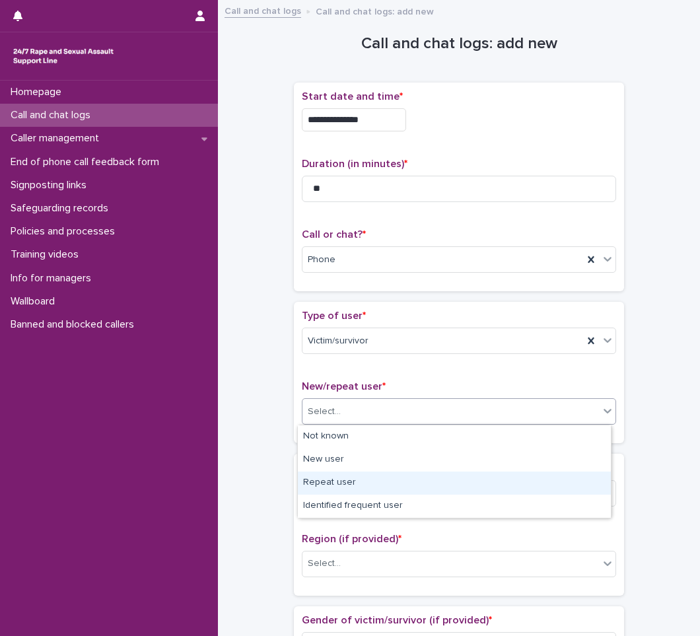
click at [324, 483] on div "Repeat user" at bounding box center [454, 483] width 313 height 23
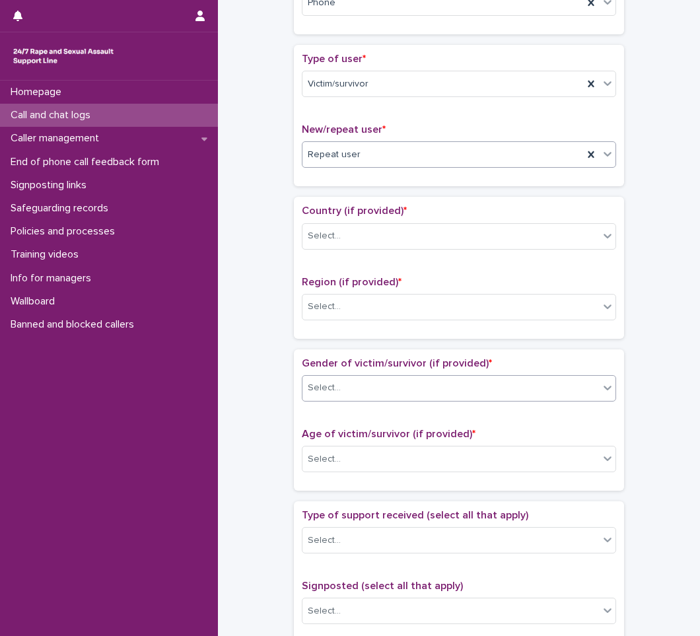
scroll to position [264, 0]
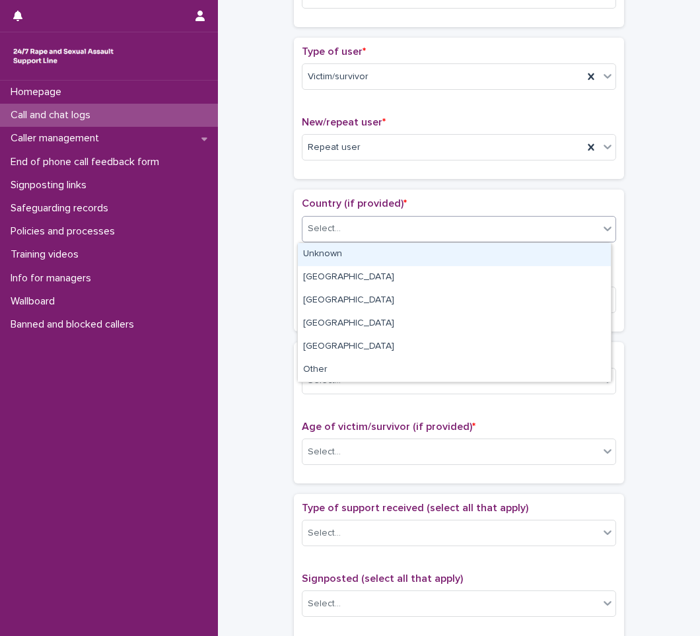
click at [345, 227] on div "Select..." at bounding box center [451, 229] width 297 height 22
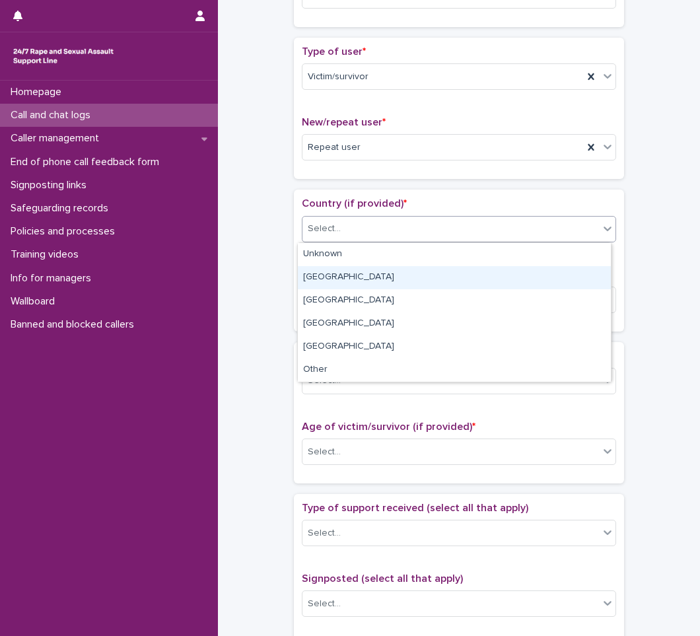
click at [332, 279] on div "[GEOGRAPHIC_DATA]" at bounding box center [454, 277] width 313 height 23
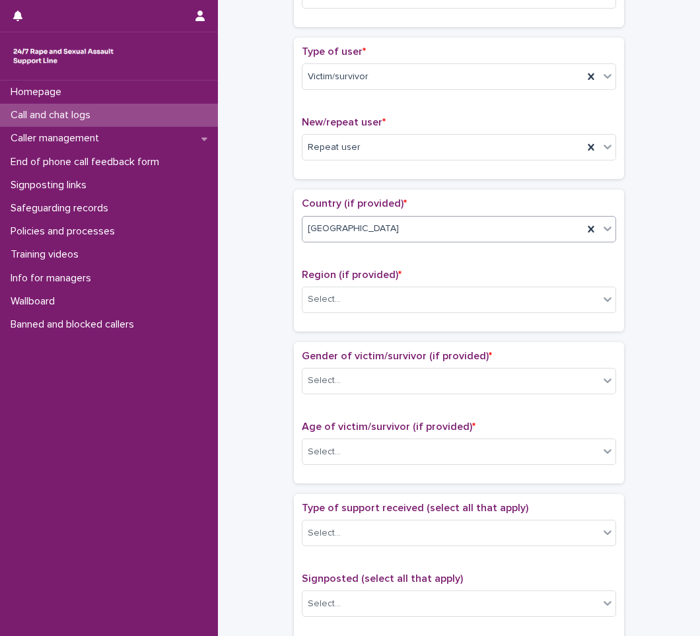
click at [347, 227] on div "[GEOGRAPHIC_DATA]" at bounding box center [443, 229] width 281 height 22
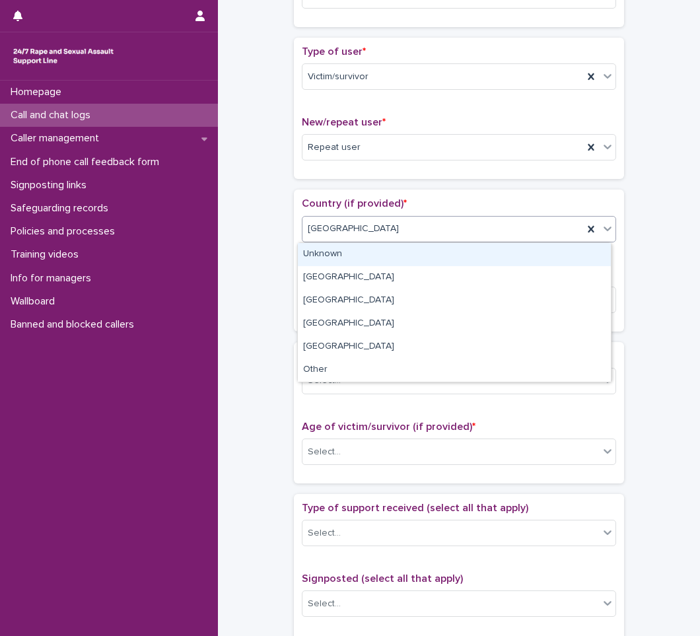
click at [345, 252] on div "Unknown" at bounding box center [454, 254] width 313 height 23
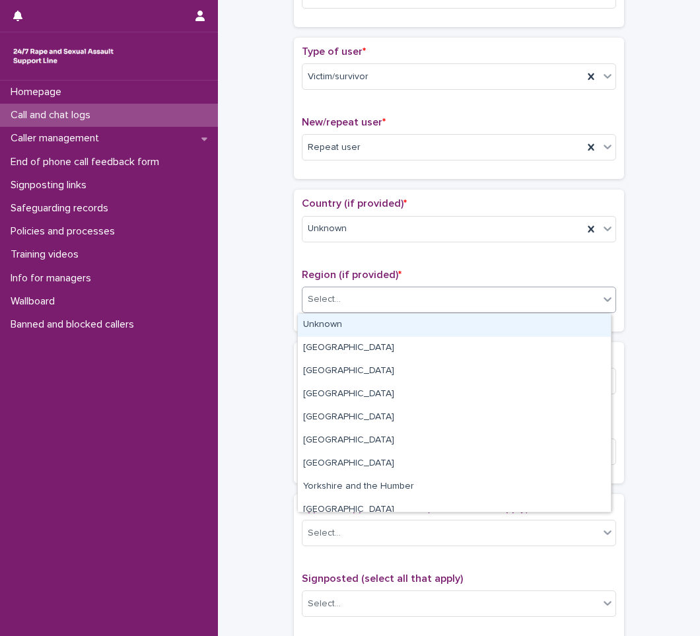
click at [357, 309] on div "Select..." at bounding box center [451, 300] width 297 height 22
click at [349, 328] on div "Unknown" at bounding box center [454, 325] width 313 height 23
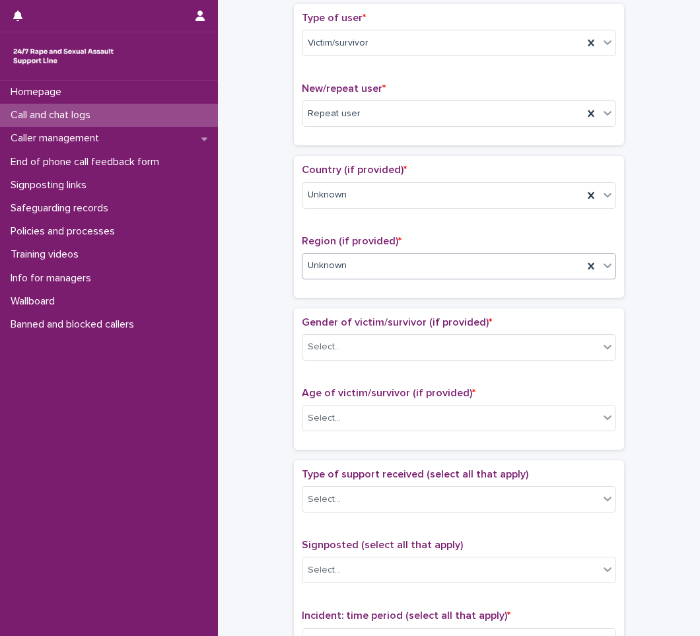
scroll to position [330, 0]
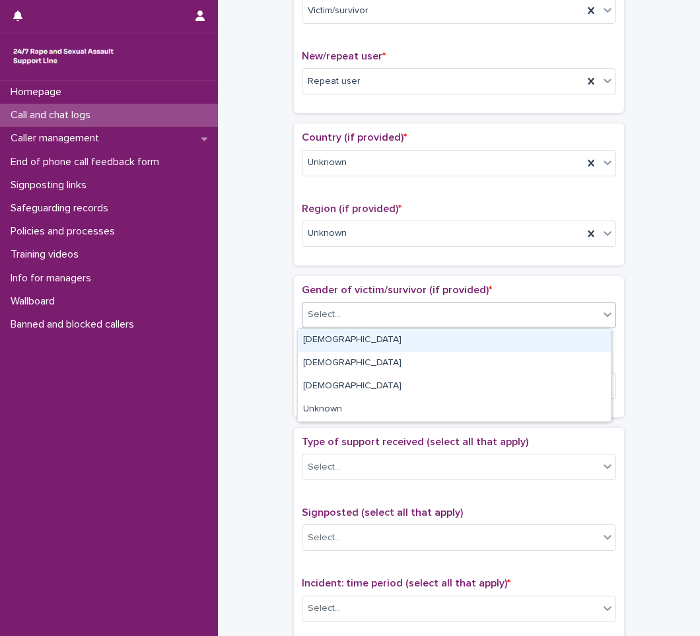
click at [359, 314] on div "Select..." at bounding box center [451, 315] width 297 height 22
click at [324, 345] on div "[DEMOGRAPHIC_DATA]" at bounding box center [454, 340] width 313 height 23
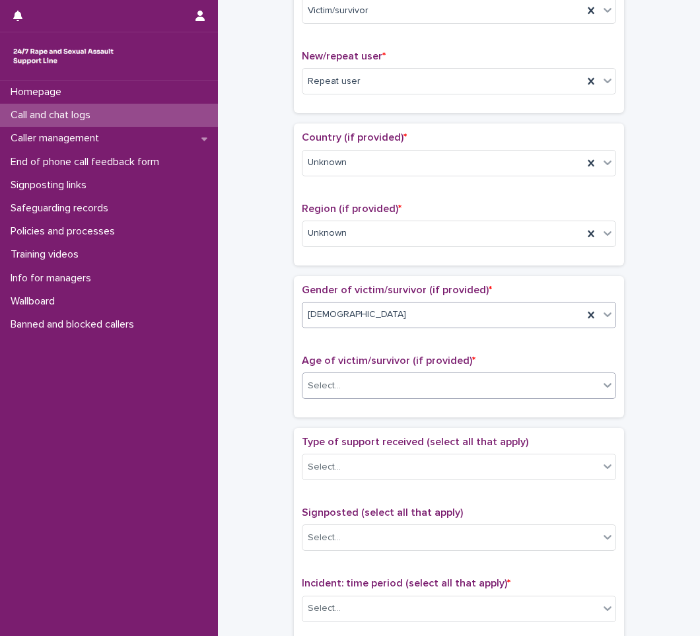
click at [326, 392] on div "Select..." at bounding box center [324, 386] width 33 height 14
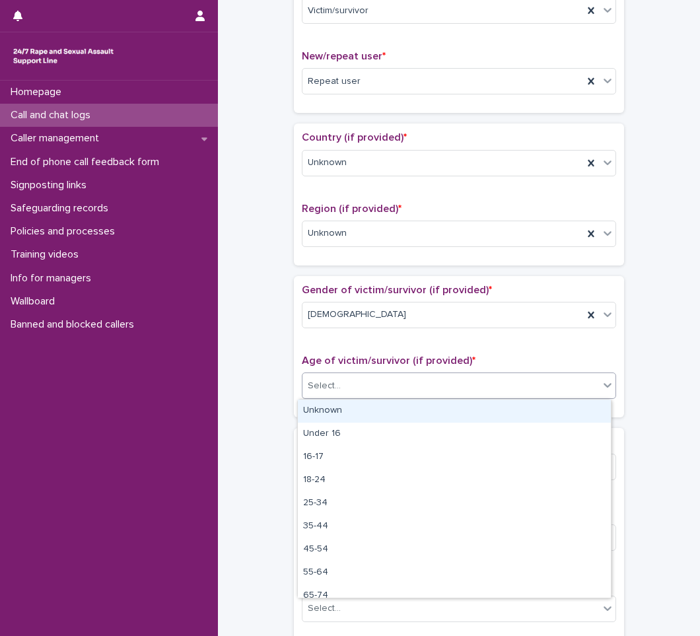
click at [324, 413] on div "Unknown" at bounding box center [454, 411] width 313 height 23
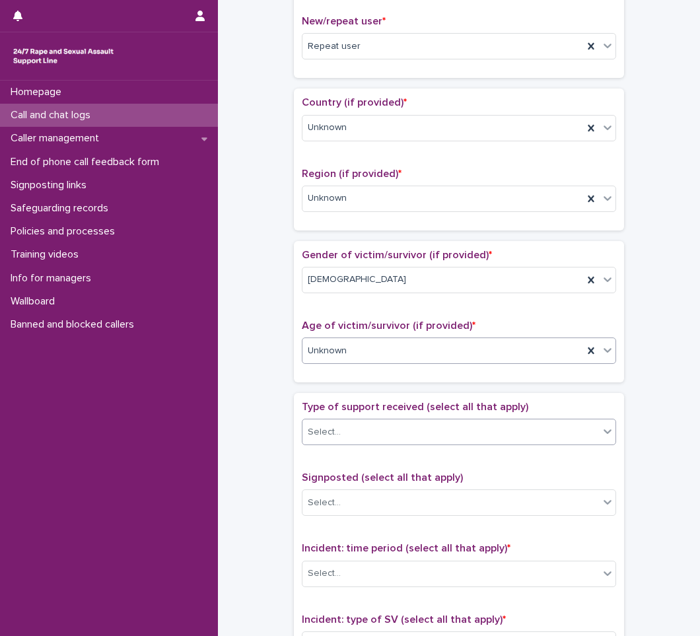
scroll to position [396, 0]
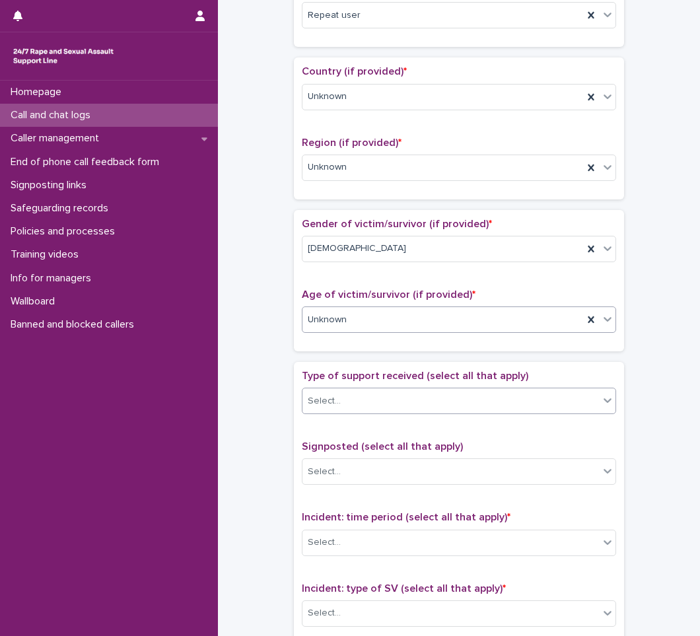
click at [322, 395] on div "Select..." at bounding box center [324, 401] width 33 height 14
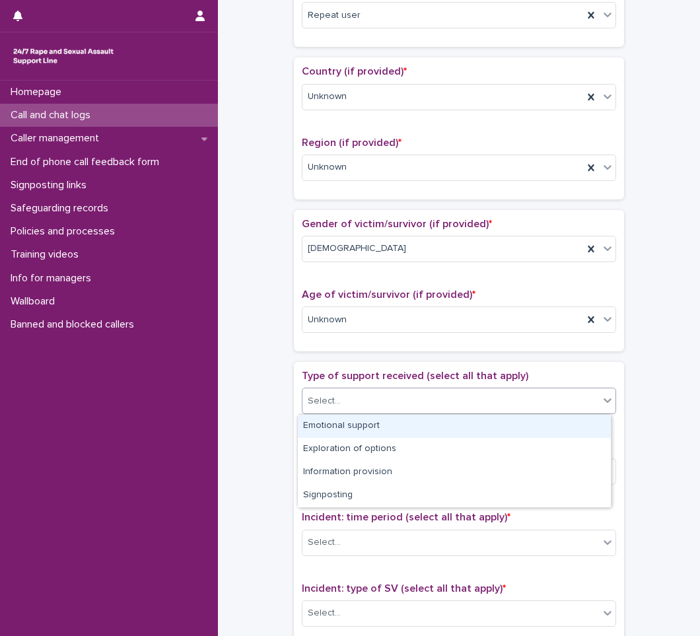
click at [322, 427] on div "Emotional support" at bounding box center [454, 426] width 313 height 23
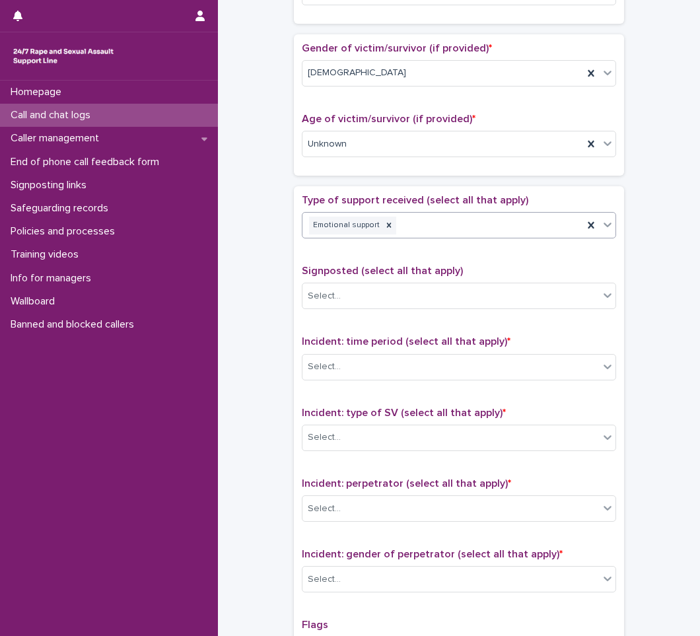
scroll to position [594, 0]
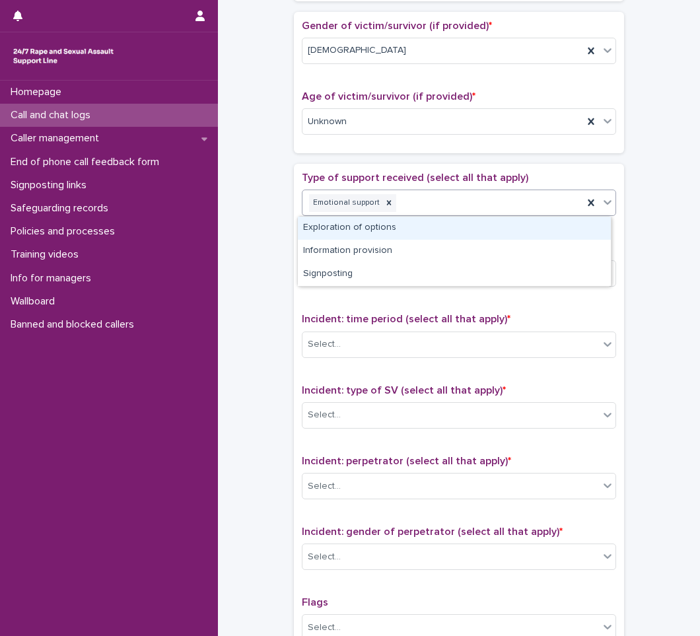
click at [431, 197] on div "Emotional support" at bounding box center [443, 203] width 281 height 23
click at [351, 230] on div "Exploration of options" at bounding box center [454, 228] width 313 height 23
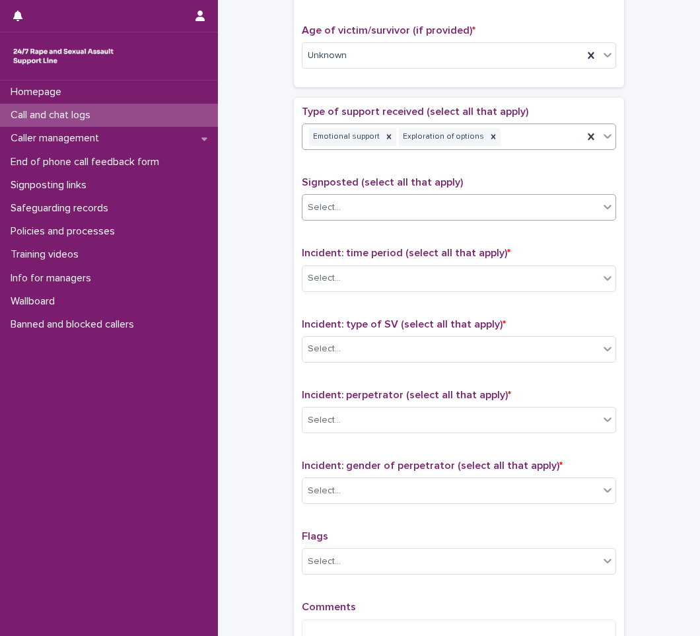
scroll to position [727, 0]
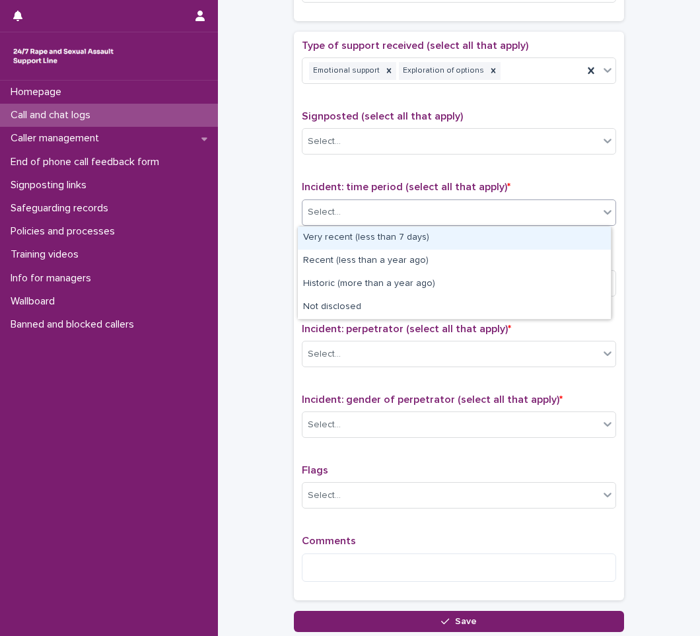
click at [342, 218] on div "Select..." at bounding box center [451, 212] width 297 height 22
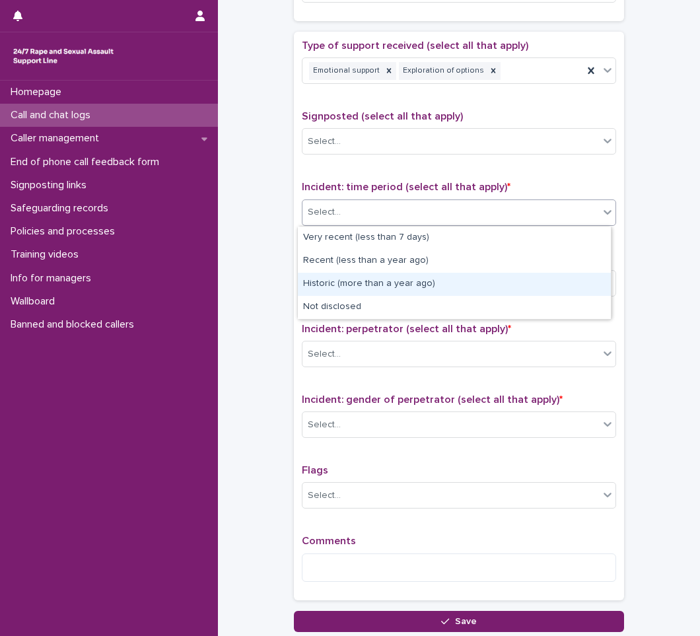
click at [344, 281] on div "Historic (more than a year ago)" at bounding box center [454, 284] width 313 height 23
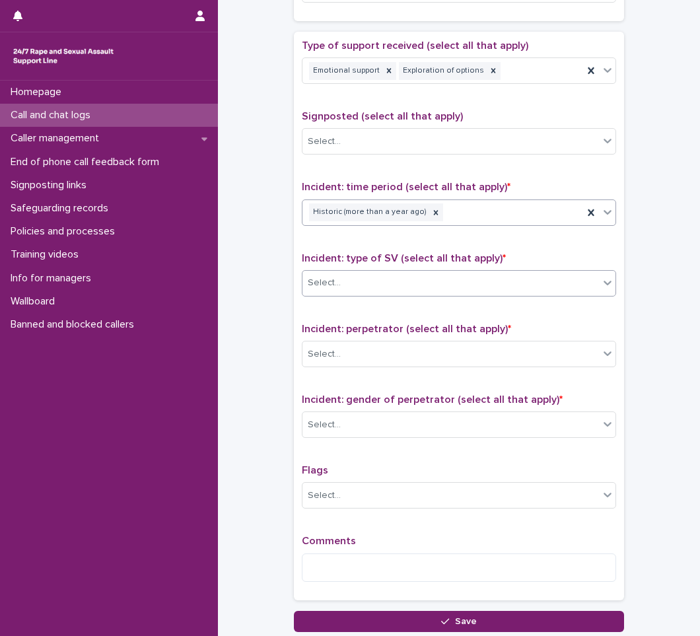
click at [344, 274] on div "Select..." at bounding box center [451, 283] width 297 height 22
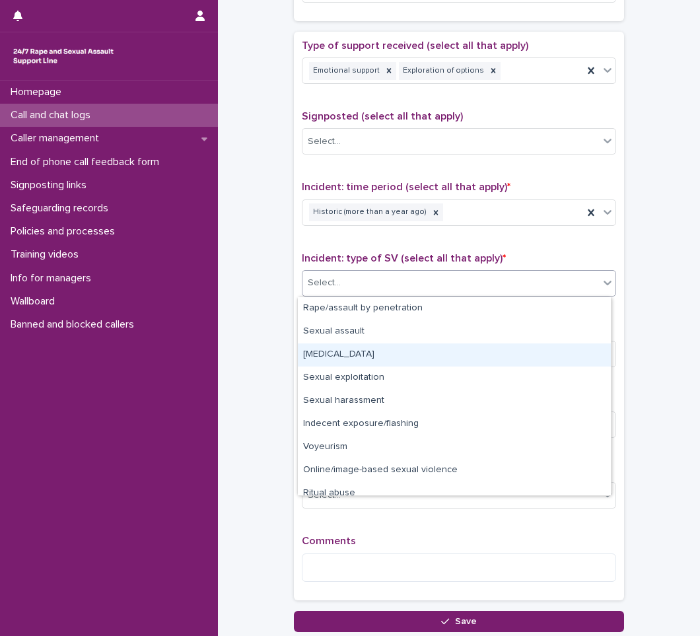
click at [322, 357] on div "[MEDICAL_DATA]" at bounding box center [454, 354] width 313 height 23
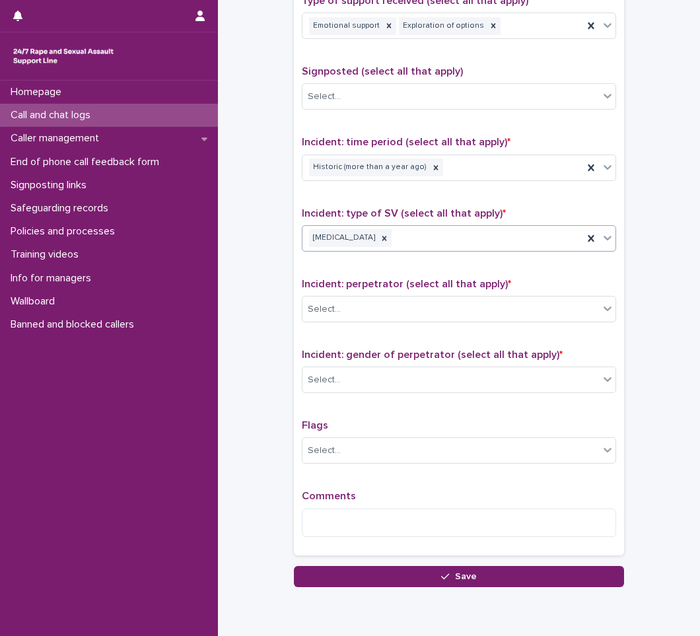
scroll to position [826, 0]
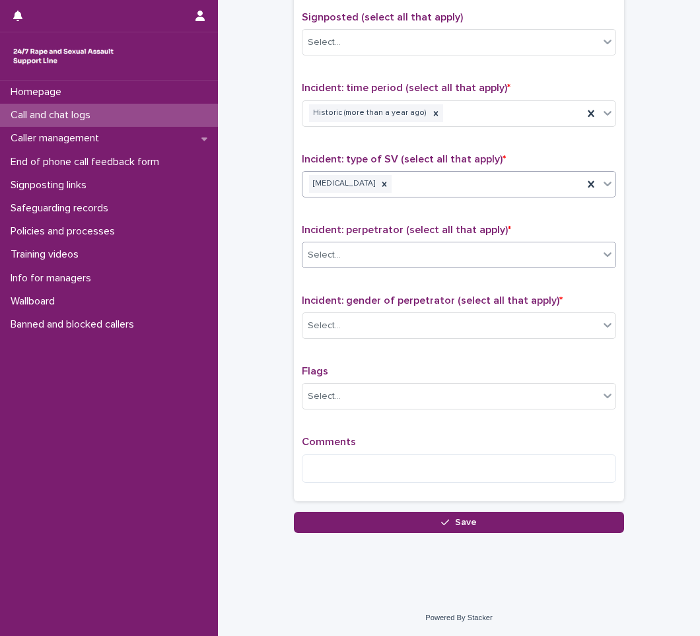
click at [340, 253] on div "Select..." at bounding box center [451, 255] width 297 height 22
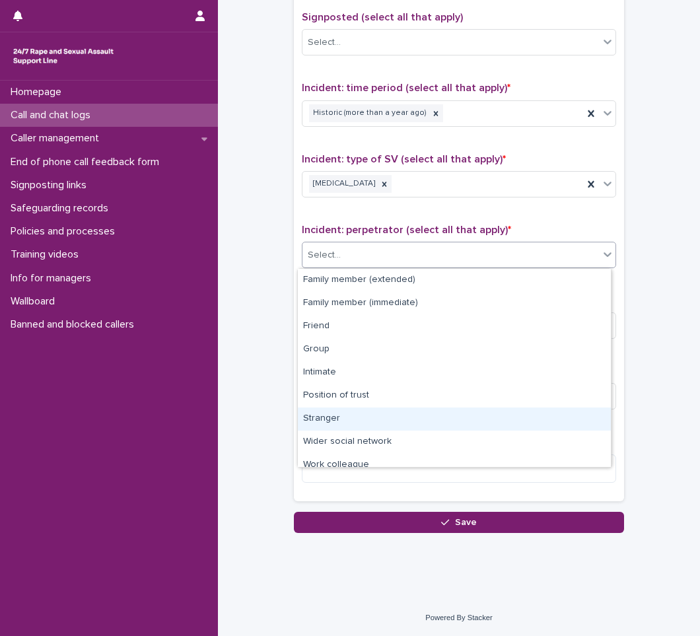
scroll to position [56, 0]
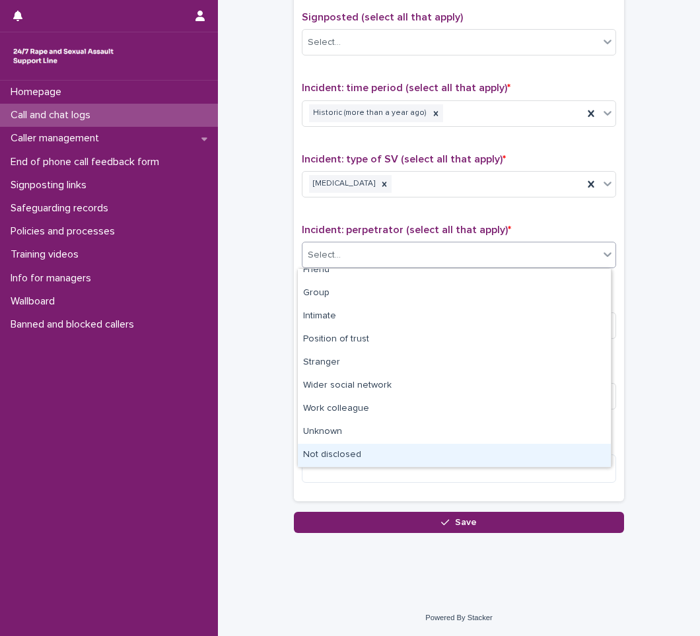
click at [342, 451] on div "Not disclosed" at bounding box center [454, 455] width 313 height 23
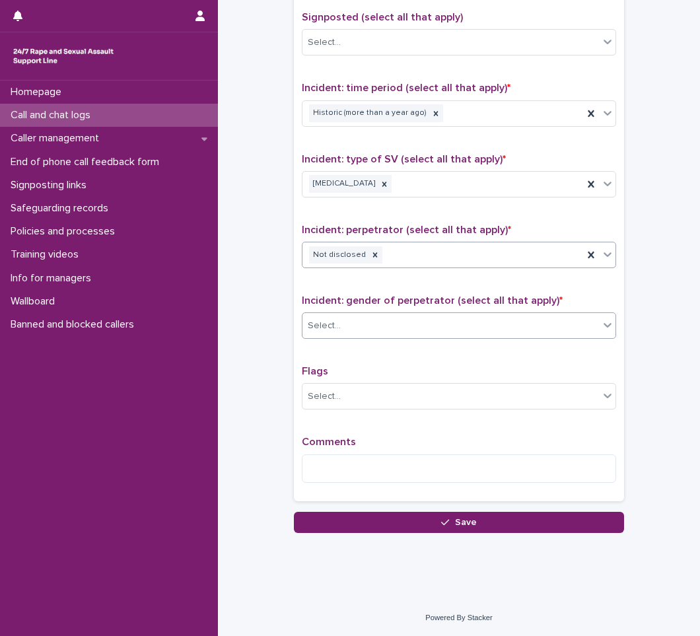
click at [346, 322] on div "Select..." at bounding box center [451, 326] width 297 height 22
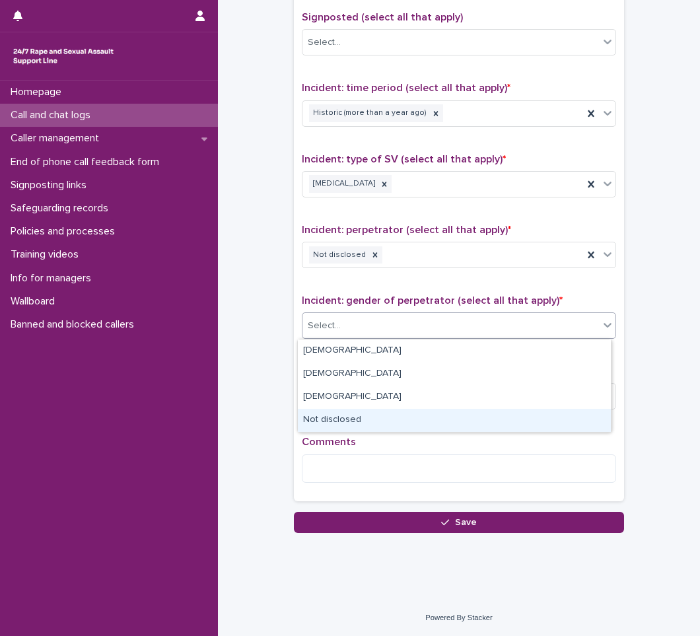
click at [340, 414] on div "Not disclosed" at bounding box center [454, 420] width 313 height 23
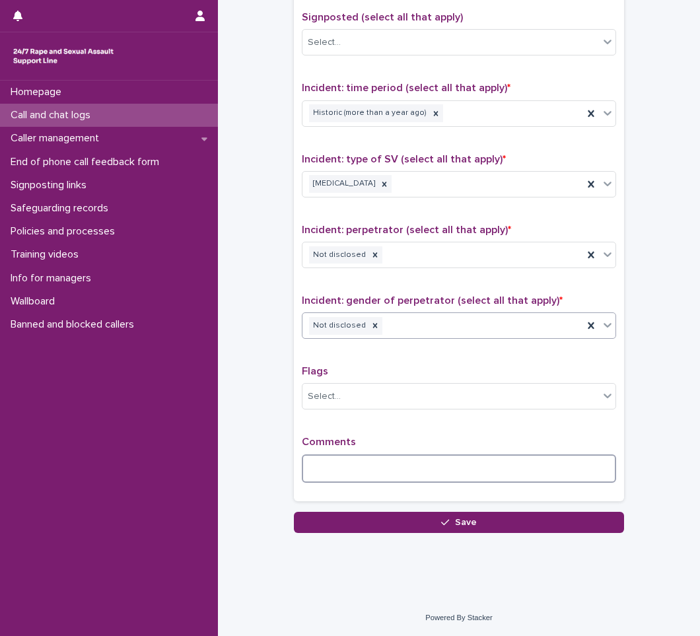
click at [373, 464] on textarea at bounding box center [459, 468] width 314 height 28
click at [371, 464] on textarea at bounding box center [459, 468] width 314 height 28
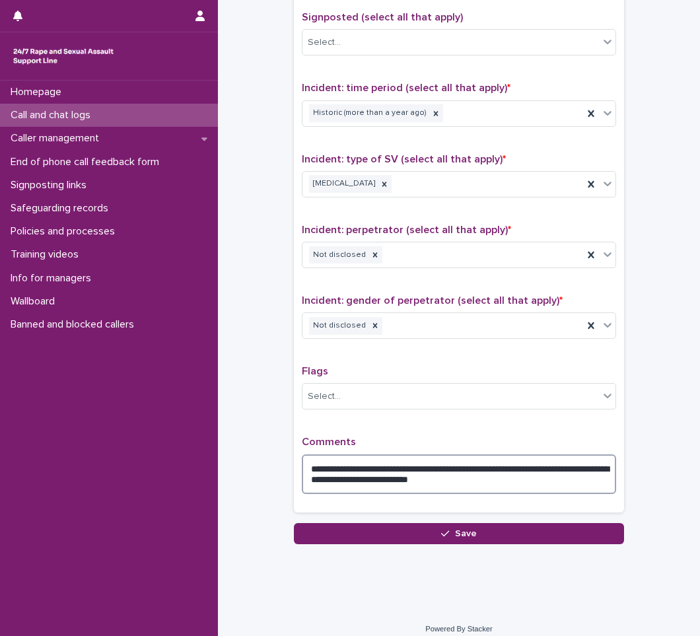
click at [322, 478] on textarea "**********" at bounding box center [459, 474] width 314 height 40
click at [509, 476] on textarea "**********" at bounding box center [459, 474] width 314 height 40
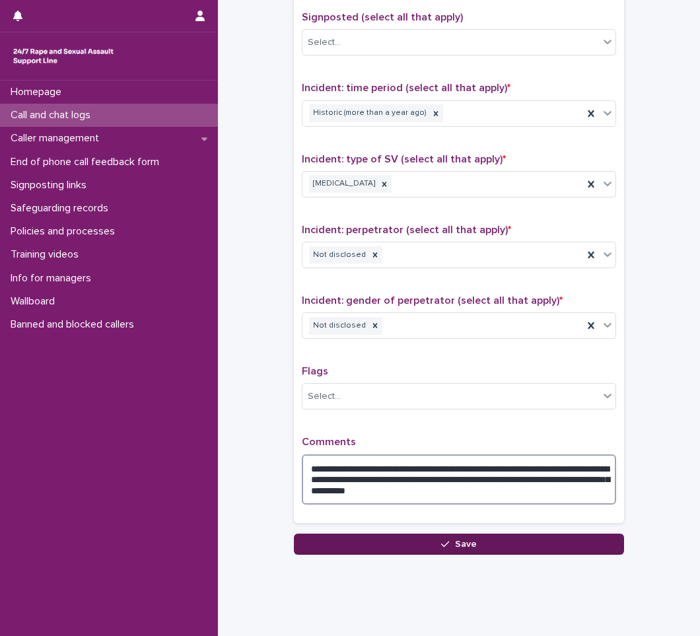
type textarea "**********"
click at [464, 546] on span "Save" at bounding box center [466, 544] width 22 height 9
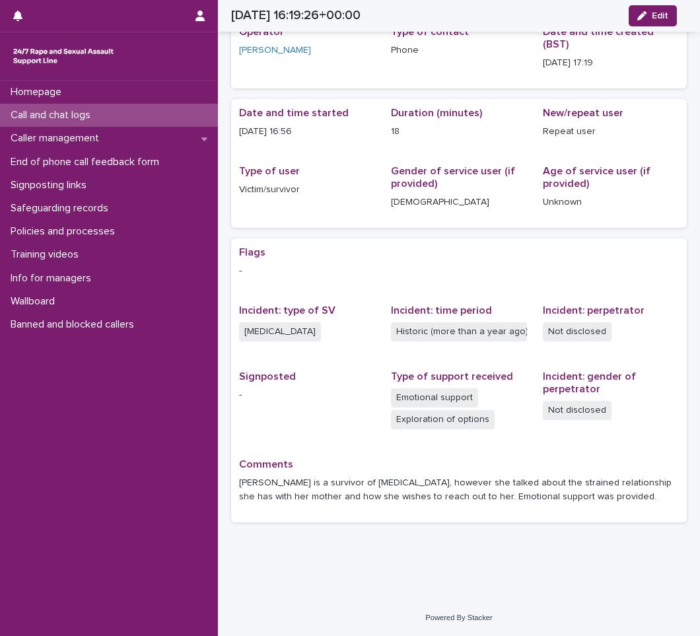
scroll to position [49, 0]
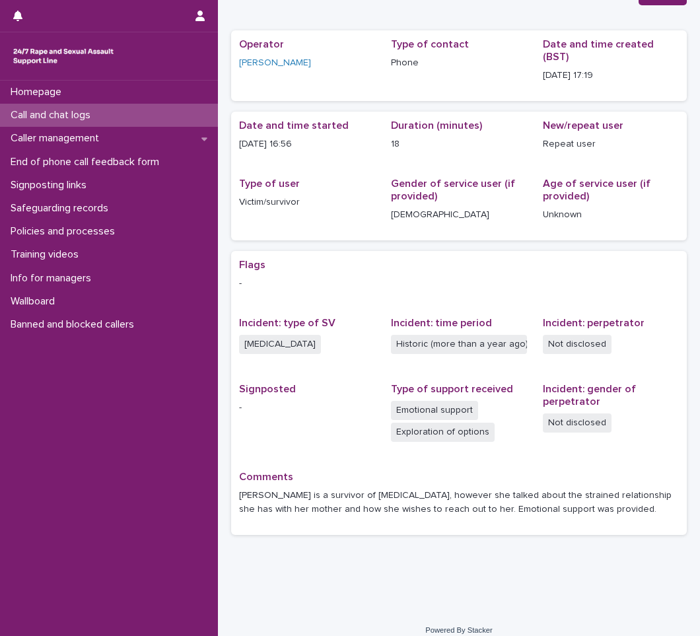
click at [114, 112] on div "Call and chat logs" at bounding box center [109, 115] width 218 height 23
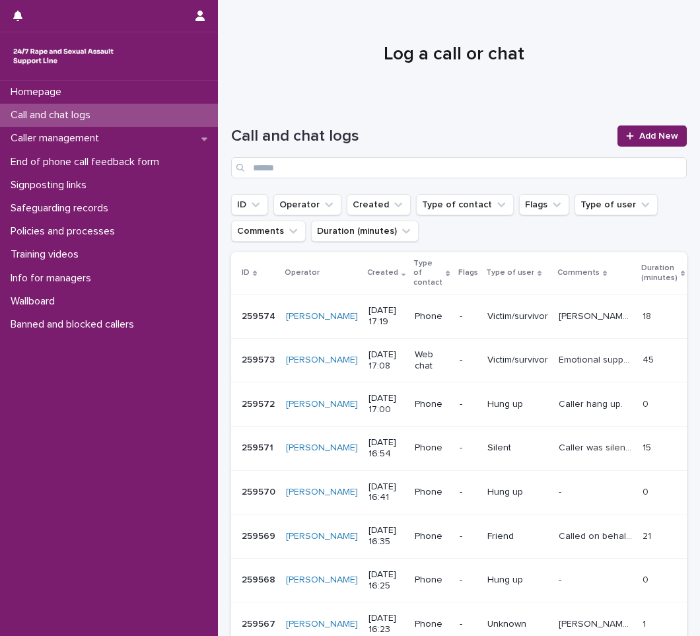
click at [76, 468] on div "Homepage Call and chat logs Caller management End of phone call feedback form S…" at bounding box center [109, 358] width 218 height 555
click at [62, 189] on p "Signposting links" at bounding box center [51, 185] width 92 height 13
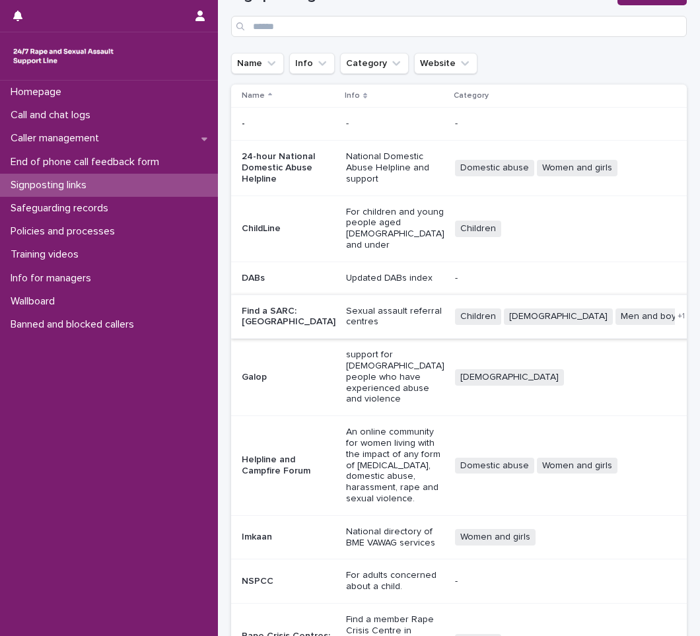
scroll to position [182, 0]
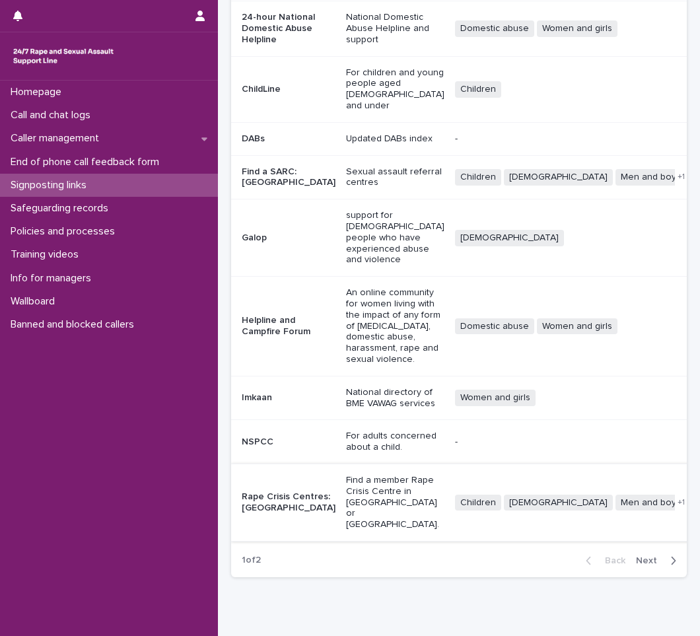
click at [697, 498] on link "Website" at bounding box center [714, 502] width 34 height 9
click at [111, 112] on div "Call and chat logs" at bounding box center [109, 115] width 218 height 23
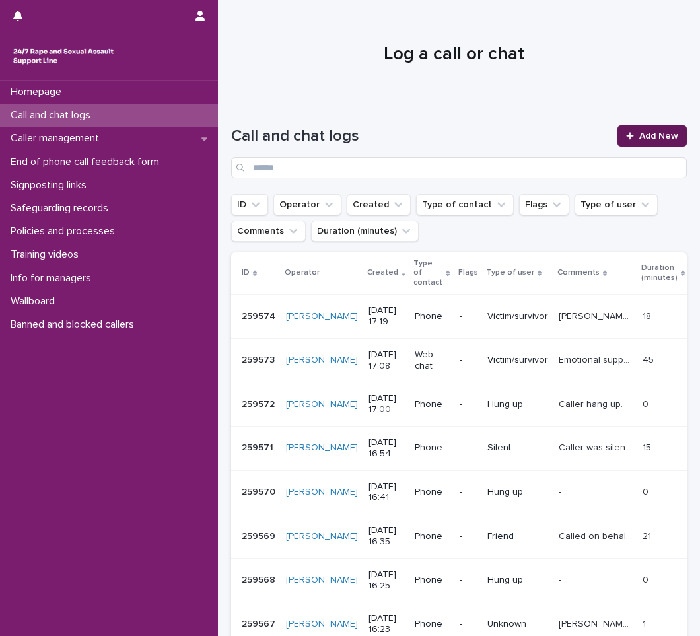
click at [640, 133] on span "Add New" at bounding box center [658, 135] width 39 height 9
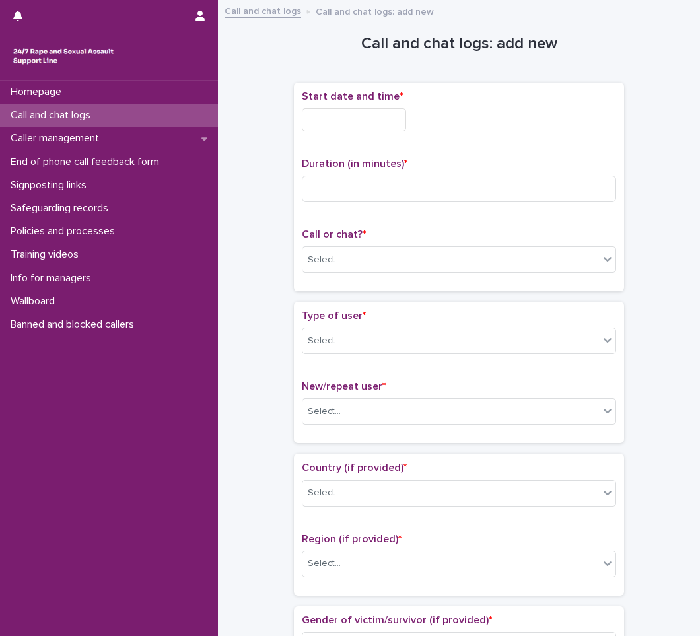
click at [330, 121] on input "text" at bounding box center [354, 119] width 104 height 23
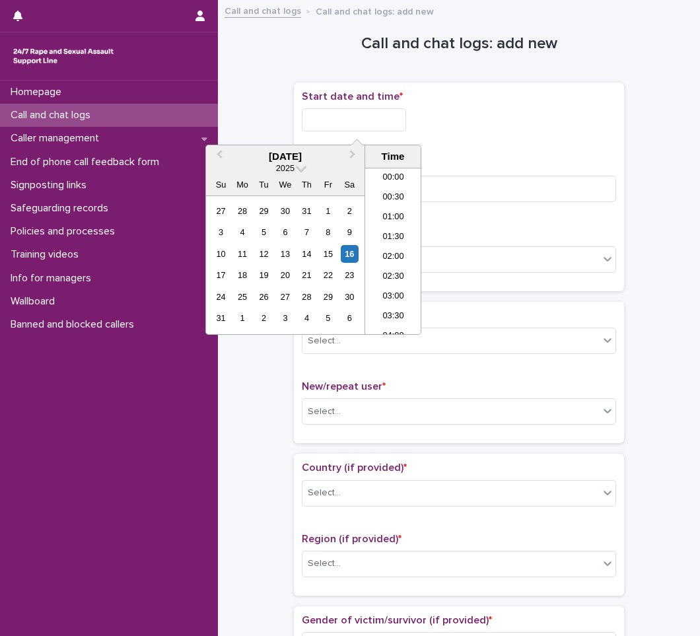
scroll to position [621, 0]
click at [398, 254] on li "17:30" at bounding box center [393, 251] width 56 height 20
type input "**********"
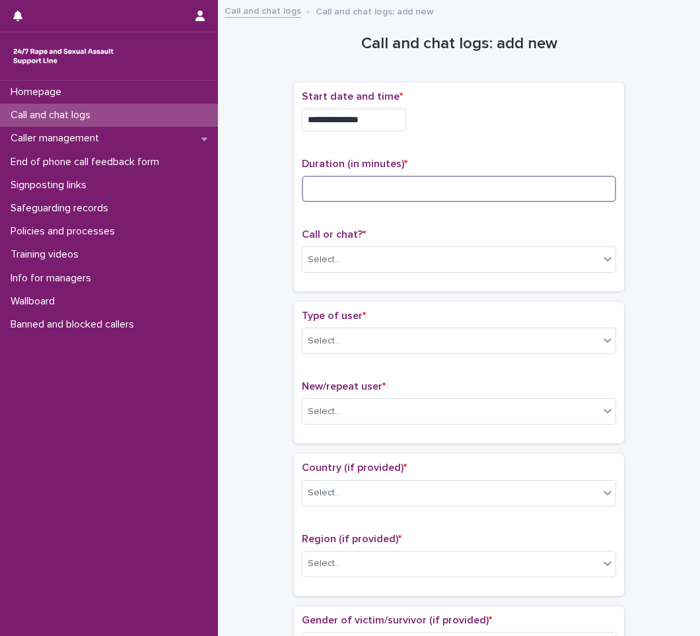
click at [399, 191] on input at bounding box center [459, 189] width 314 height 26
type input "*"
click at [373, 254] on div "Select..." at bounding box center [451, 260] width 297 height 22
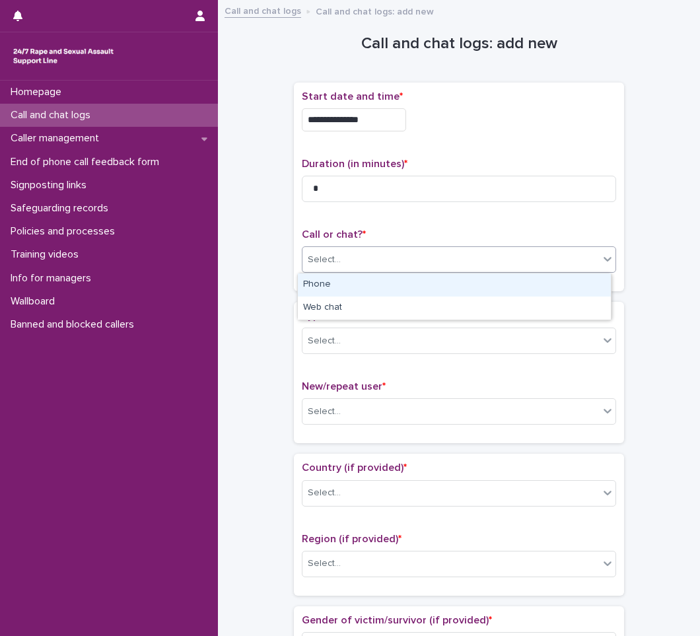
click at [354, 287] on div "Phone" at bounding box center [454, 284] width 313 height 23
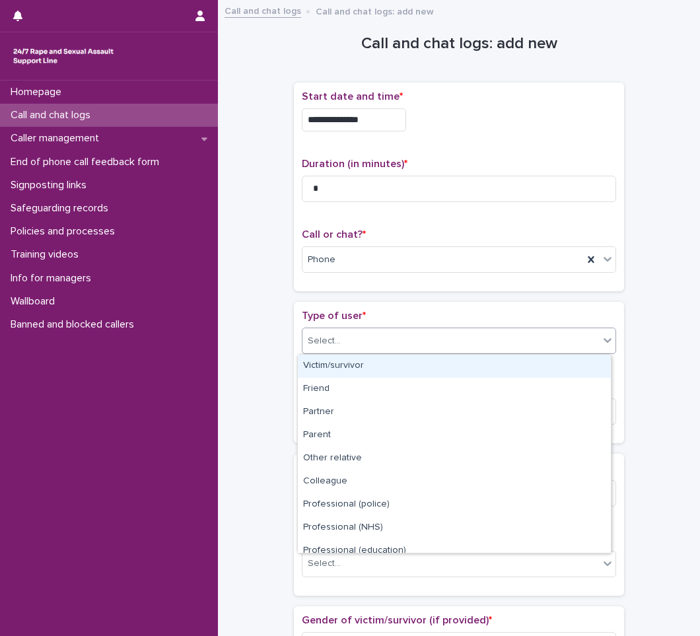
click at [324, 349] on div "Select..." at bounding box center [451, 341] width 297 height 22
click at [334, 366] on div "Victim/survivor" at bounding box center [454, 366] width 313 height 23
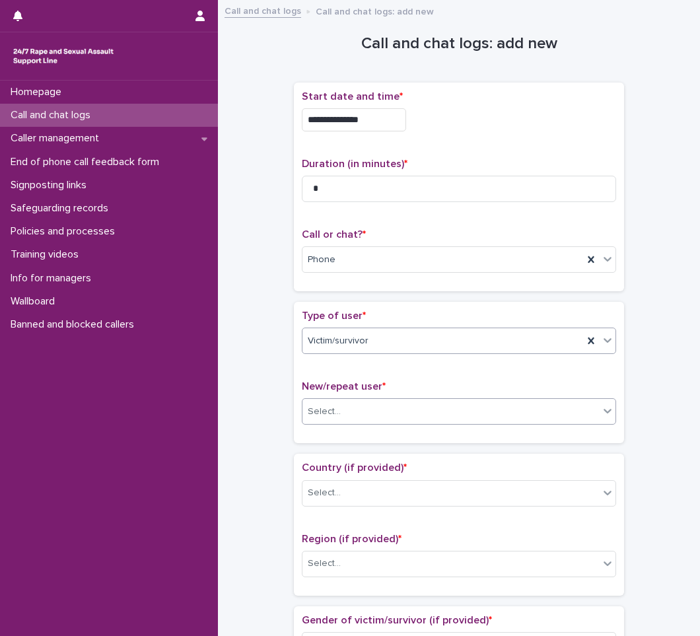
click at [326, 411] on div "Select..." at bounding box center [324, 412] width 33 height 14
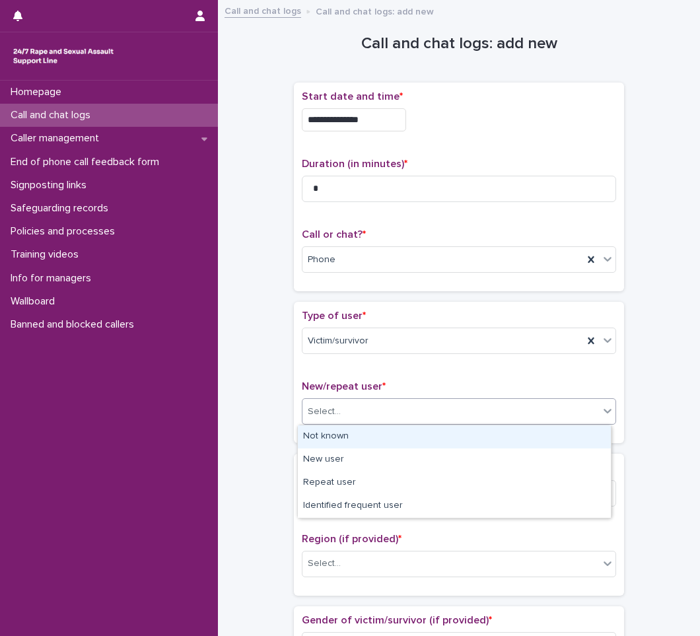
click at [351, 441] on div "Not known" at bounding box center [454, 436] width 313 height 23
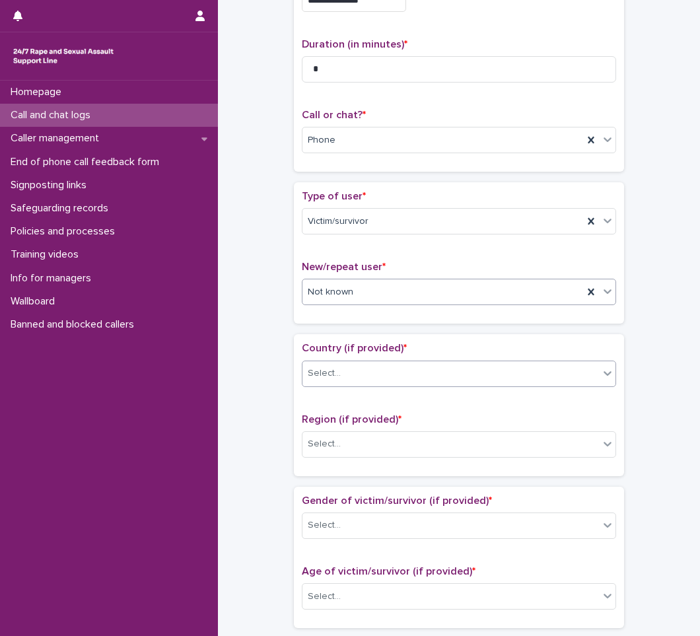
scroll to position [132, 0]
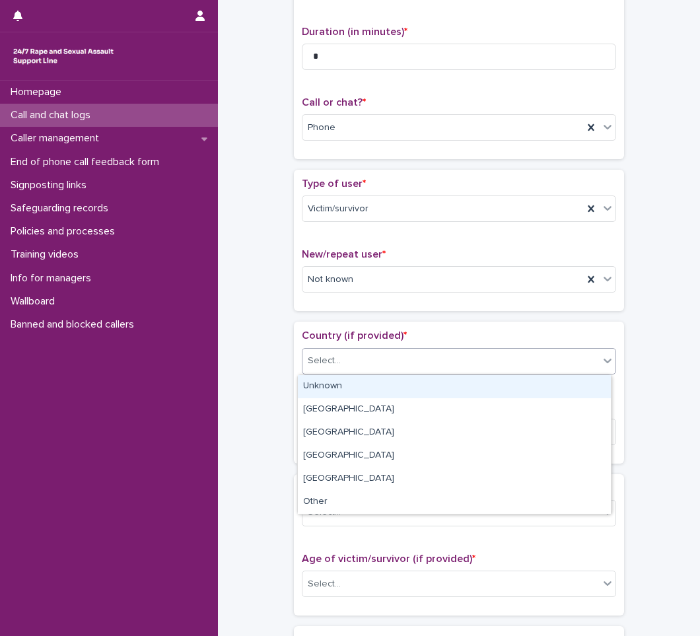
click at [348, 353] on div "Select..." at bounding box center [451, 361] width 297 height 22
click at [324, 382] on div "Unknown" at bounding box center [454, 386] width 313 height 23
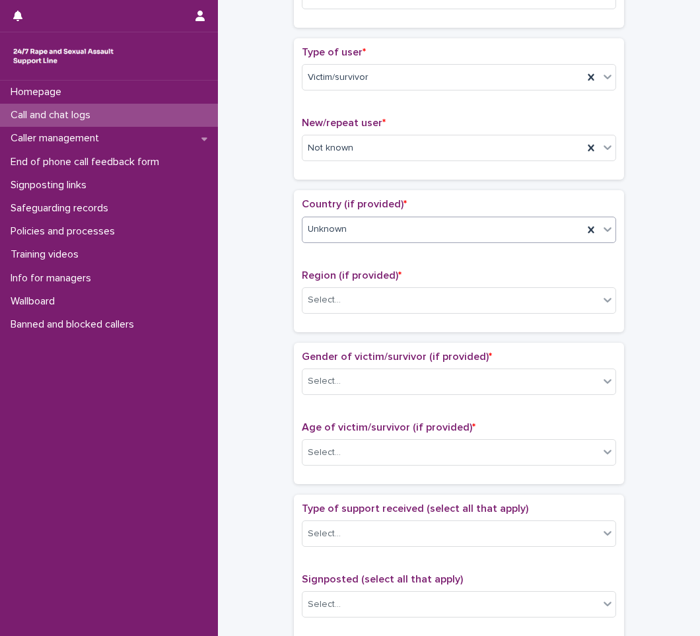
scroll to position [264, 0]
click at [423, 232] on div "Unknown" at bounding box center [443, 229] width 281 height 22
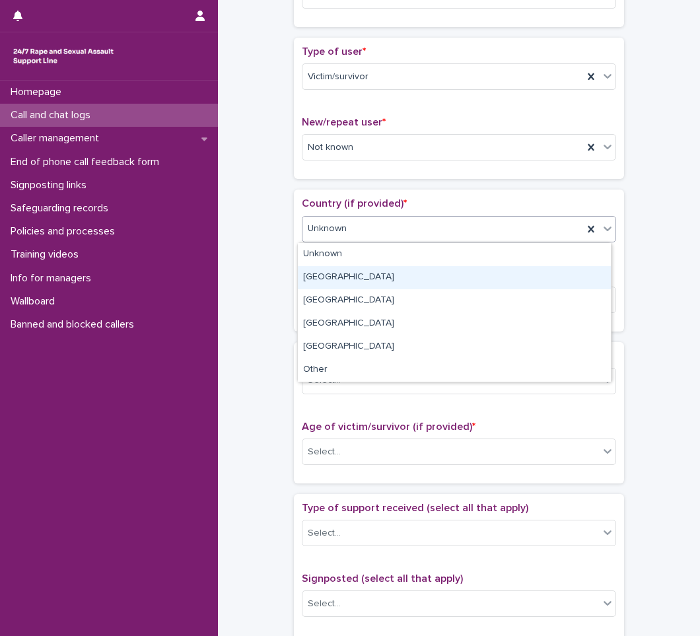
click at [312, 273] on div "[GEOGRAPHIC_DATA]" at bounding box center [454, 277] width 313 height 23
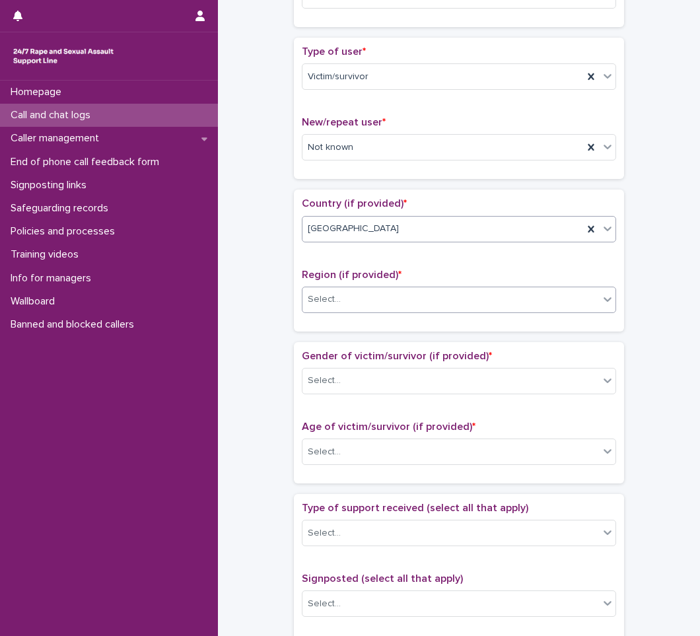
click at [369, 301] on div "Select..." at bounding box center [451, 300] width 297 height 22
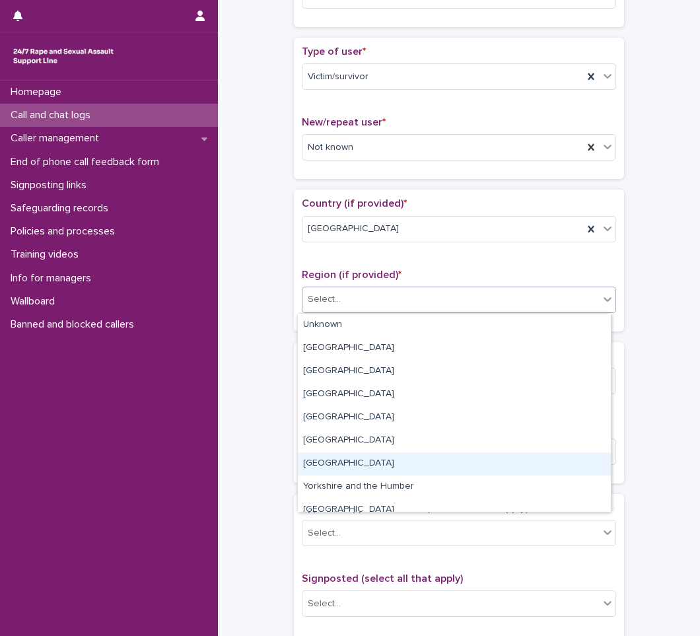
click at [343, 463] on div "[GEOGRAPHIC_DATA]" at bounding box center [454, 463] width 313 height 23
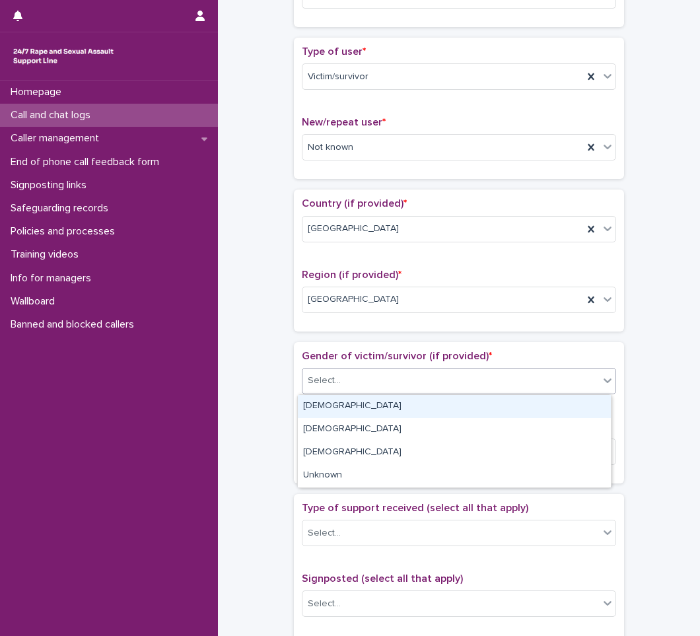
click at [330, 376] on div "Select..." at bounding box center [324, 381] width 33 height 14
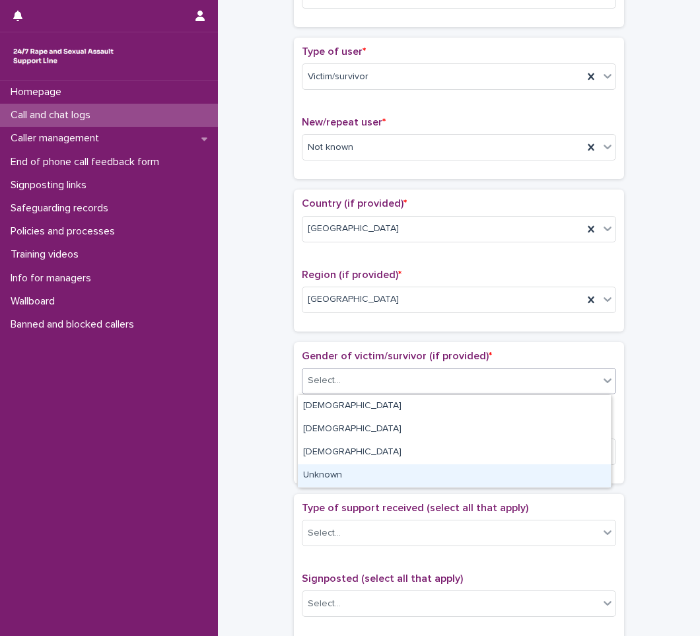
click at [345, 474] on div "Unknown" at bounding box center [454, 475] width 313 height 23
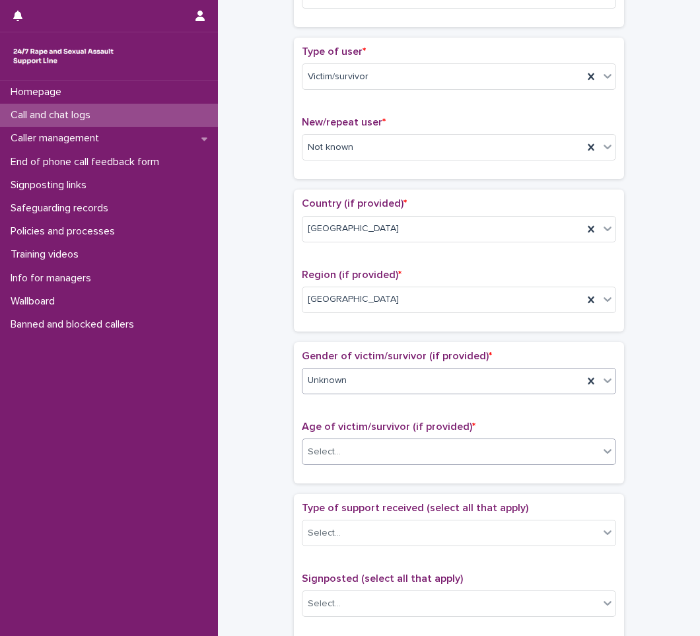
click at [353, 446] on div "Select..." at bounding box center [451, 452] width 297 height 22
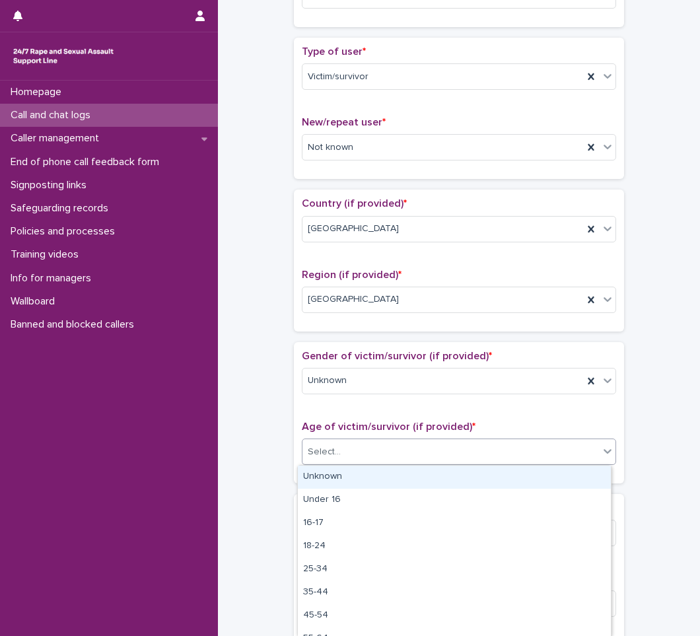
click at [330, 473] on div "Unknown" at bounding box center [454, 477] width 313 height 23
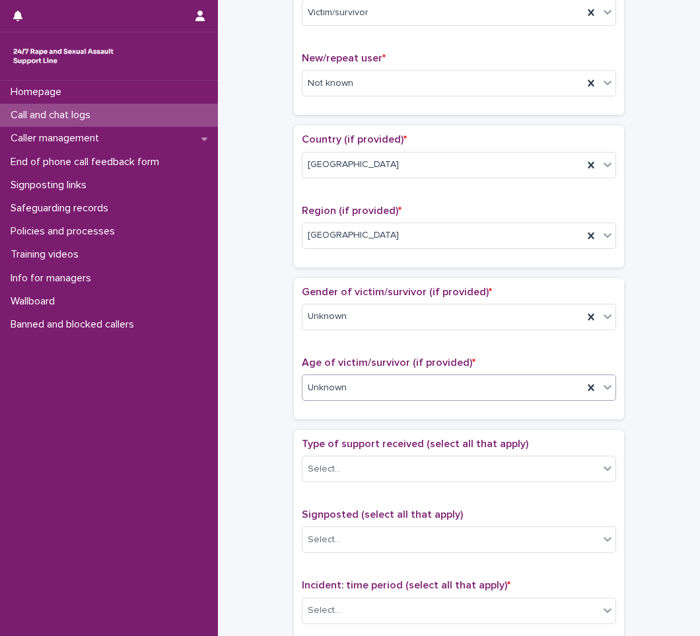
scroll to position [396, 0]
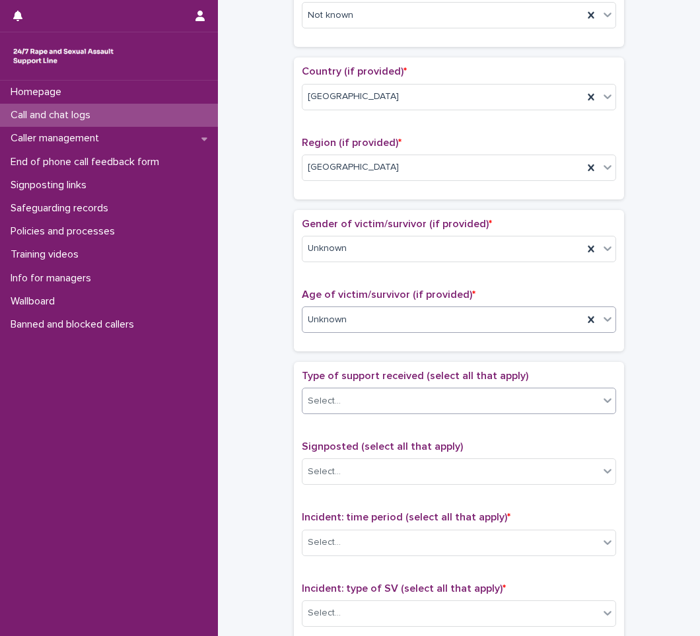
click at [354, 393] on div "Select..." at bounding box center [451, 401] width 297 height 22
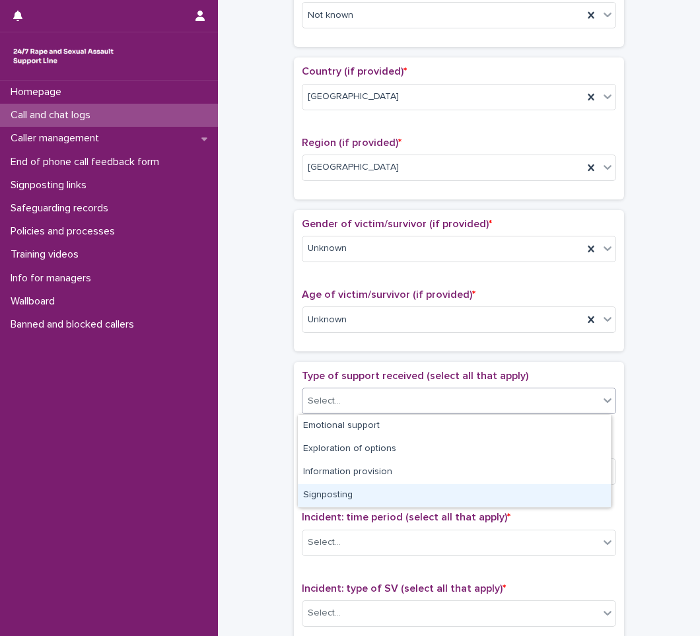
click at [323, 495] on div "Signposting" at bounding box center [454, 495] width 313 height 23
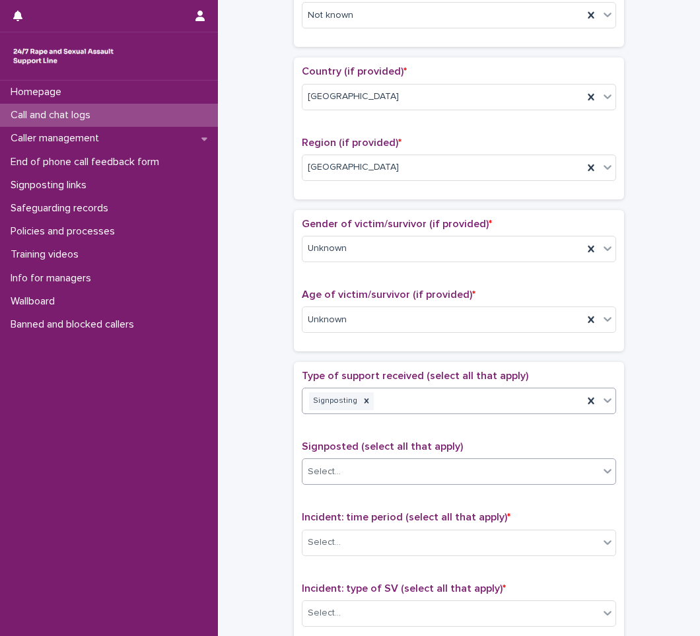
click at [332, 471] on div "Select..." at bounding box center [324, 472] width 33 height 14
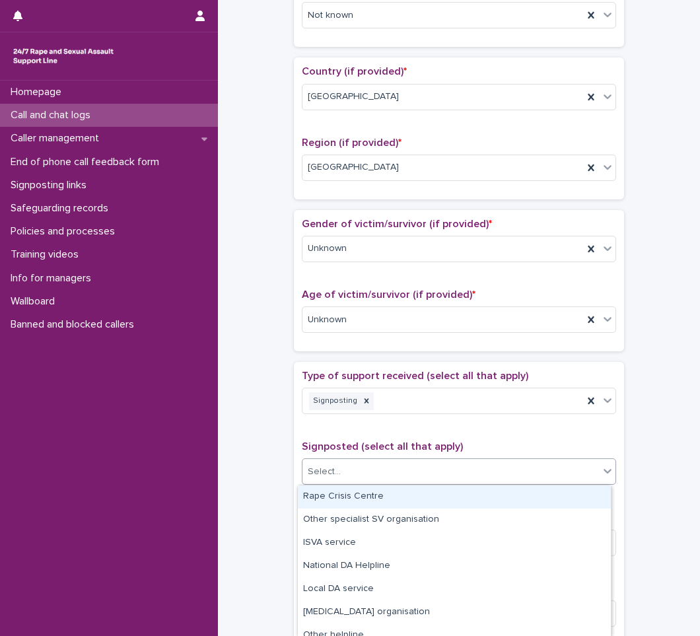
click at [349, 494] on div "Rape Crisis Centre" at bounding box center [454, 496] width 313 height 23
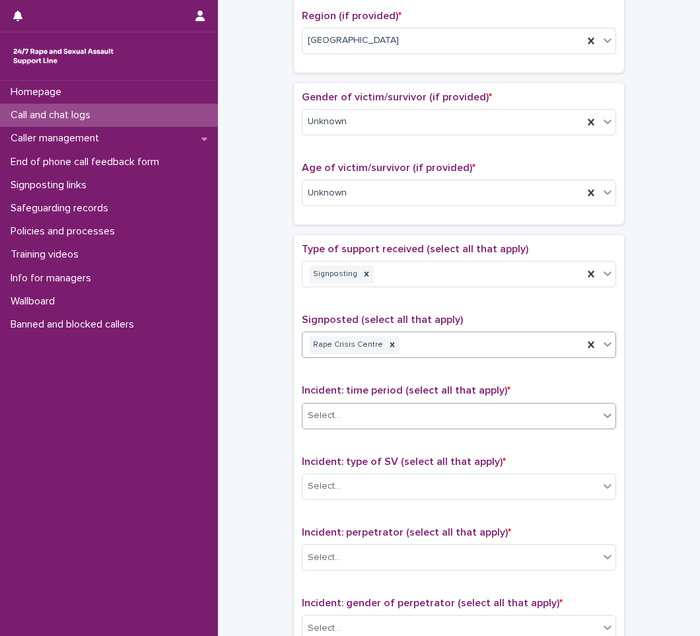
scroll to position [528, 0]
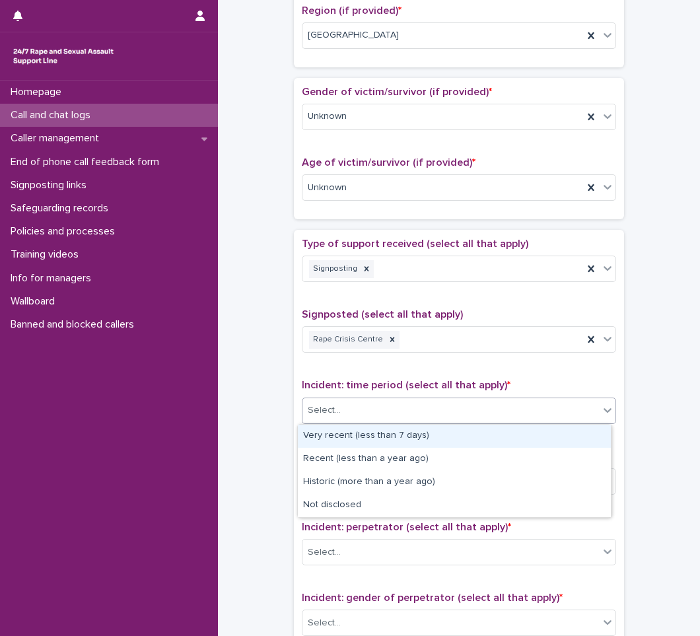
click at [350, 409] on div "Select..." at bounding box center [451, 411] width 297 height 22
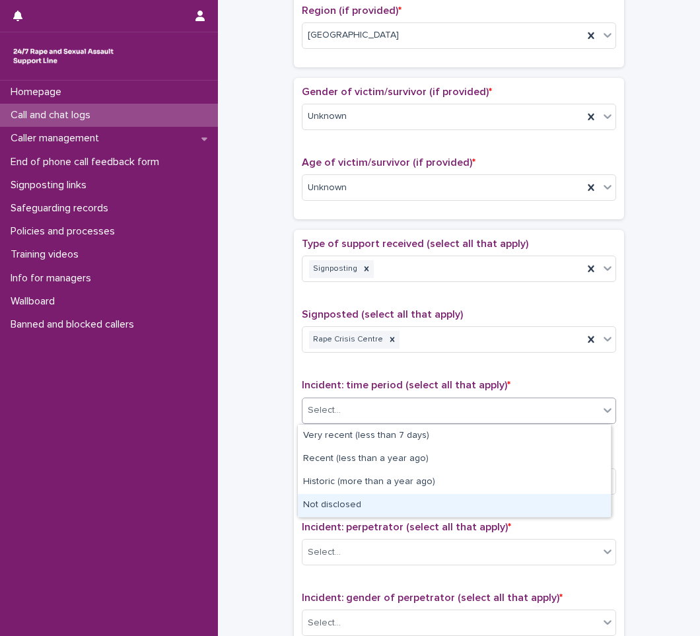
click at [406, 501] on div "Not disclosed" at bounding box center [454, 505] width 313 height 23
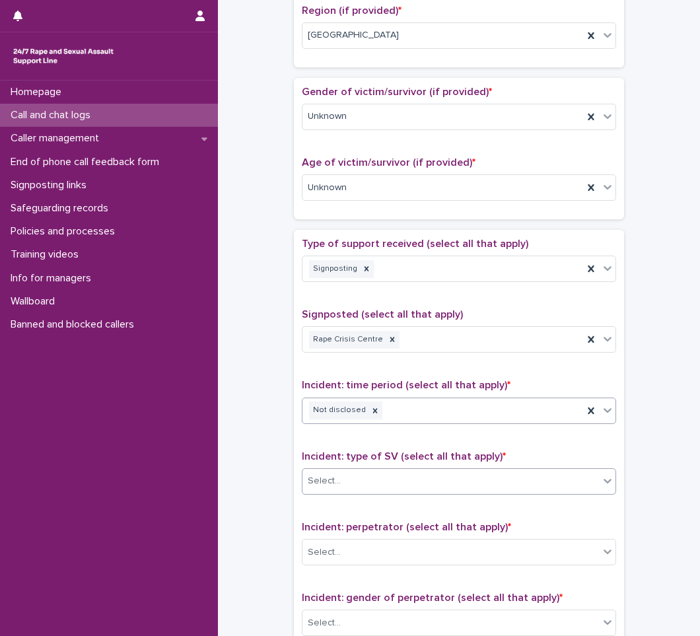
click at [410, 475] on div "Select..." at bounding box center [451, 481] width 297 height 22
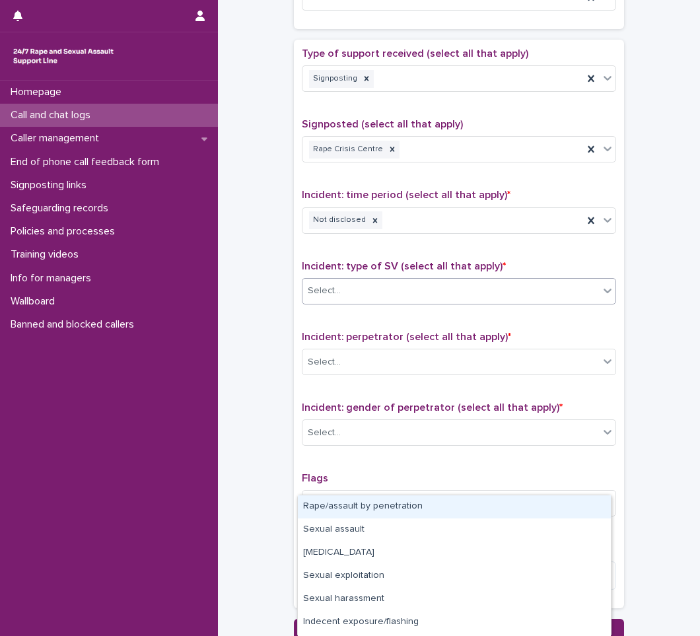
scroll to position [727, 0]
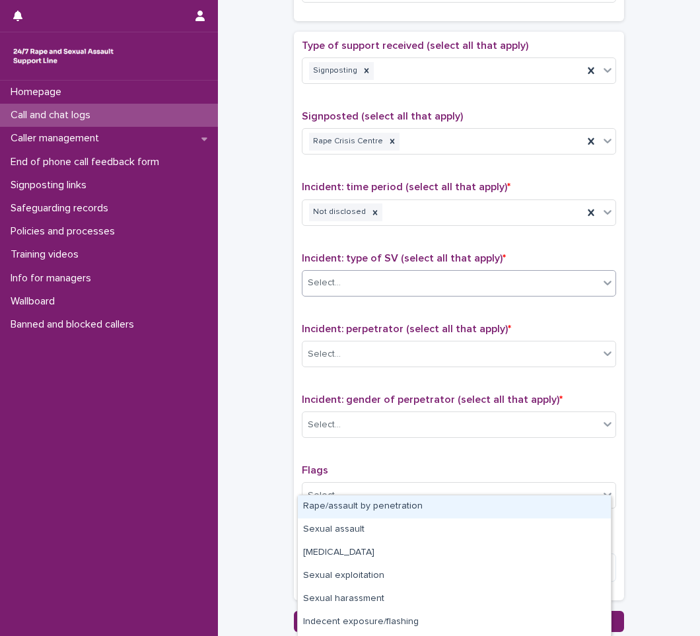
click at [338, 277] on div "Select..." at bounding box center [451, 283] width 297 height 22
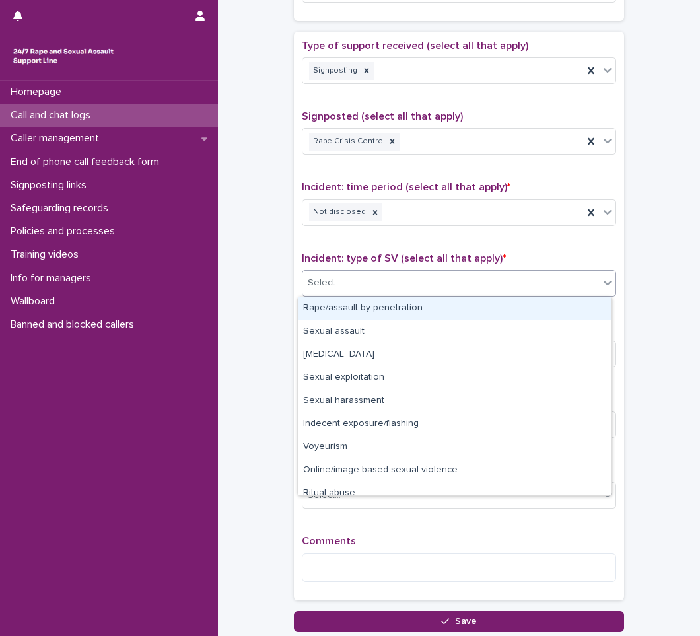
click at [338, 277] on div "Select..." at bounding box center [451, 283] width 297 height 22
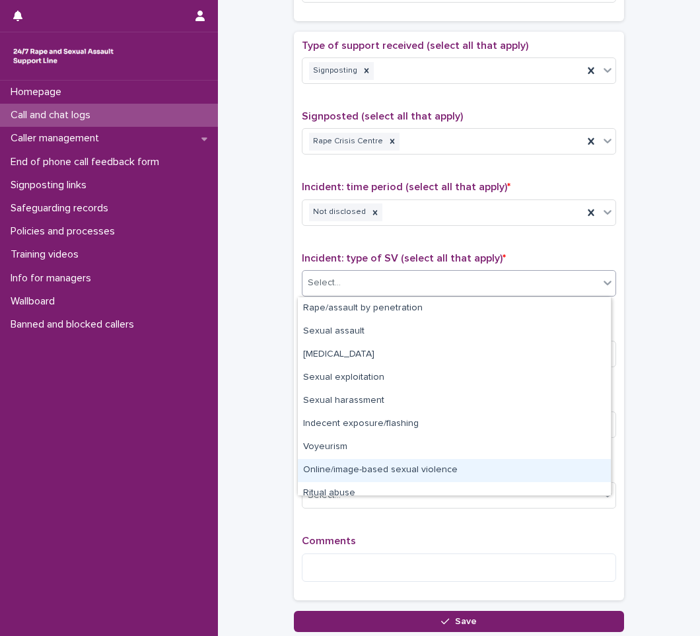
scroll to position [33, 0]
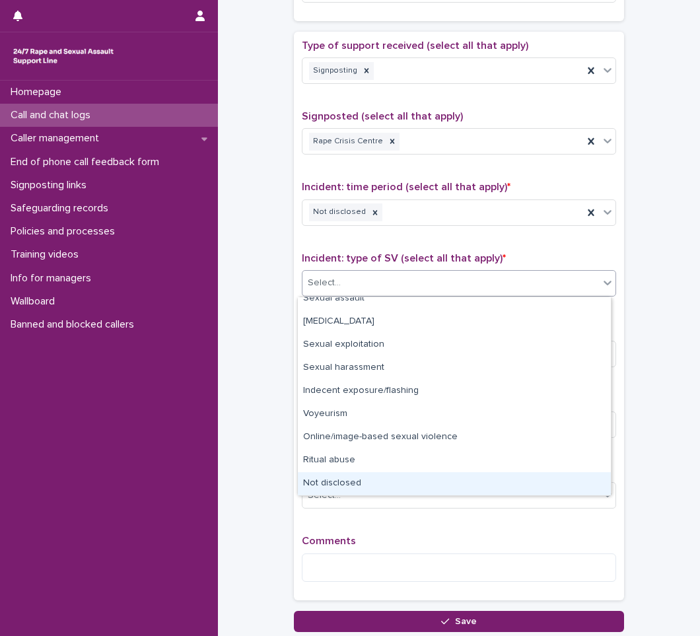
click at [349, 477] on div "Not disclosed" at bounding box center [454, 483] width 313 height 23
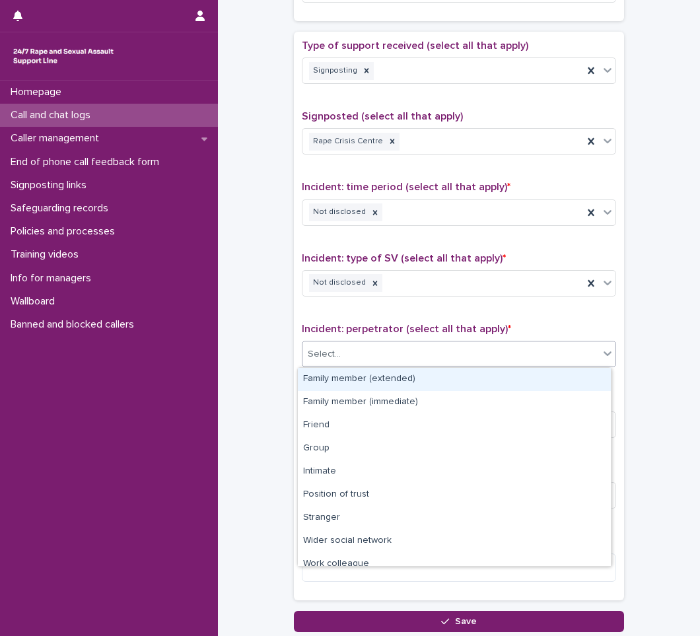
click at [376, 349] on div "Select..." at bounding box center [451, 354] width 297 height 22
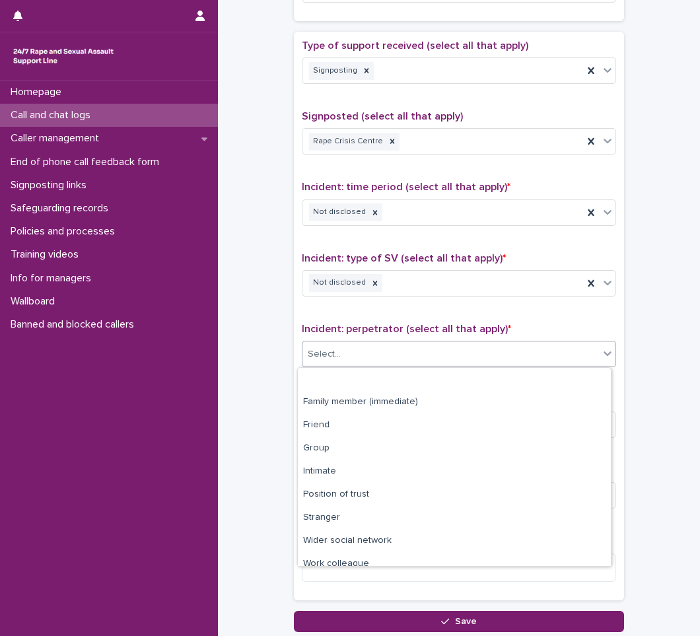
scroll to position [56, 0]
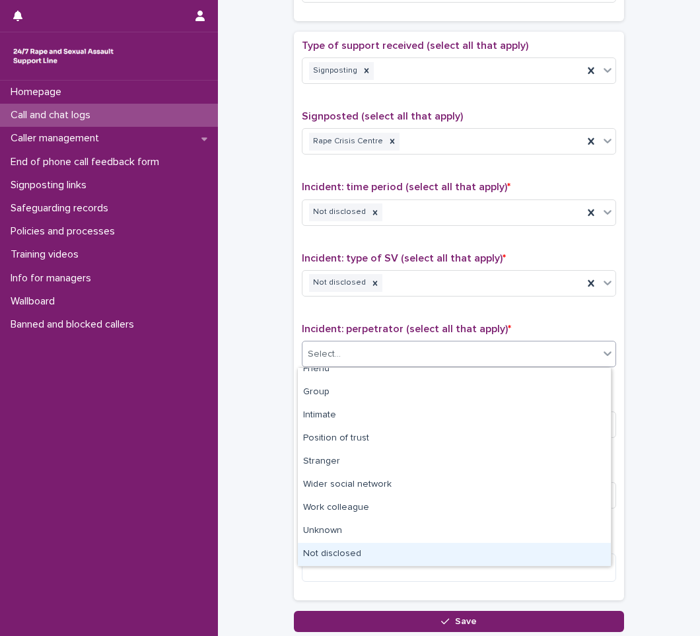
click at [345, 544] on div "Not disclosed" at bounding box center [454, 554] width 313 height 23
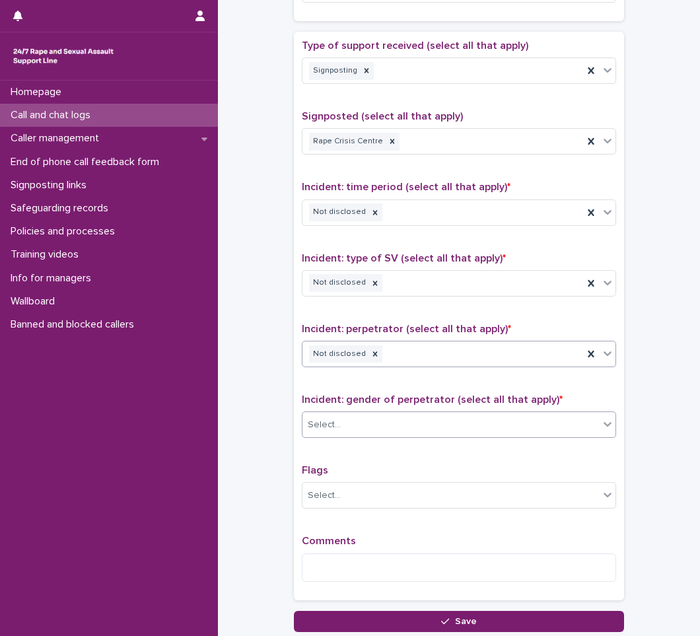
click at [360, 421] on div "Select..." at bounding box center [451, 425] width 297 height 22
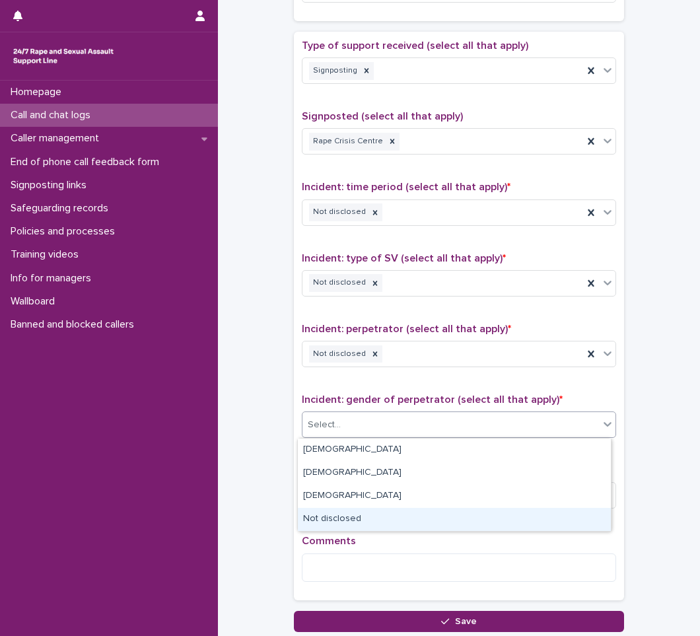
click at [341, 525] on div "Not disclosed" at bounding box center [454, 519] width 313 height 23
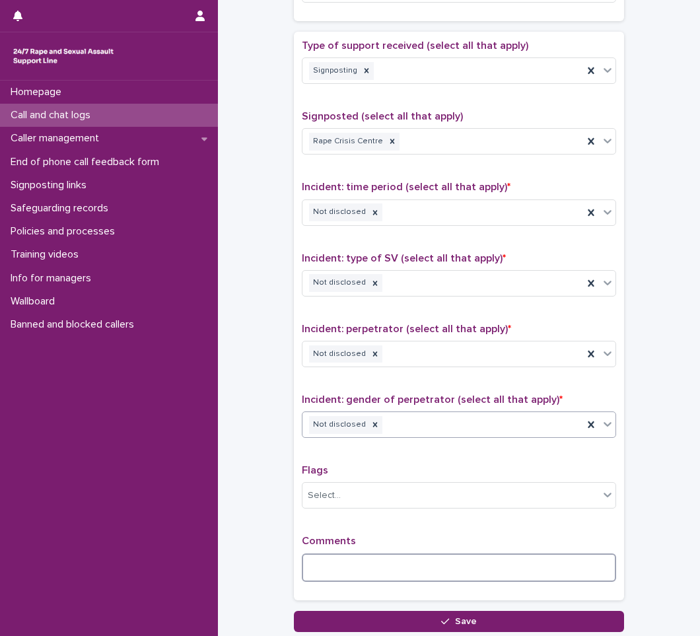
click at [332, 567] on textarea at bounding box center [459, 567] width 314 height 28
click at [425, 569] on textarea "**********" at bounding box center [459, 567] width 314 height 28
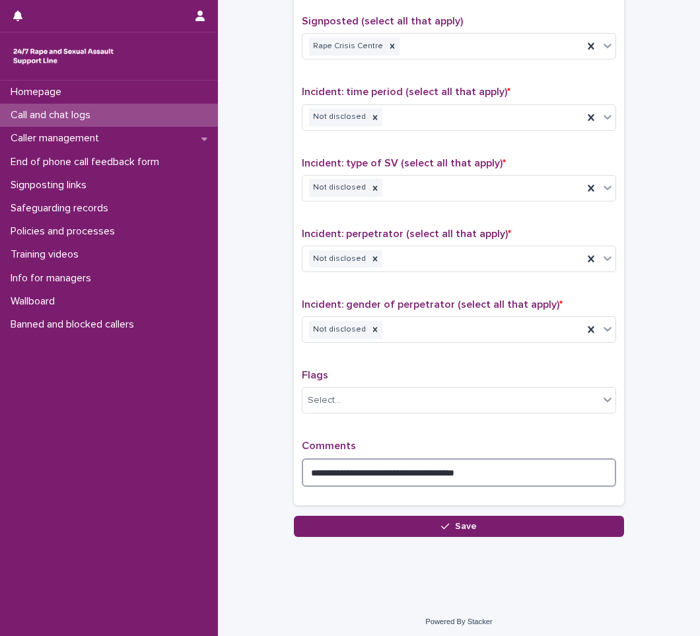
scroll to position [826, 0]
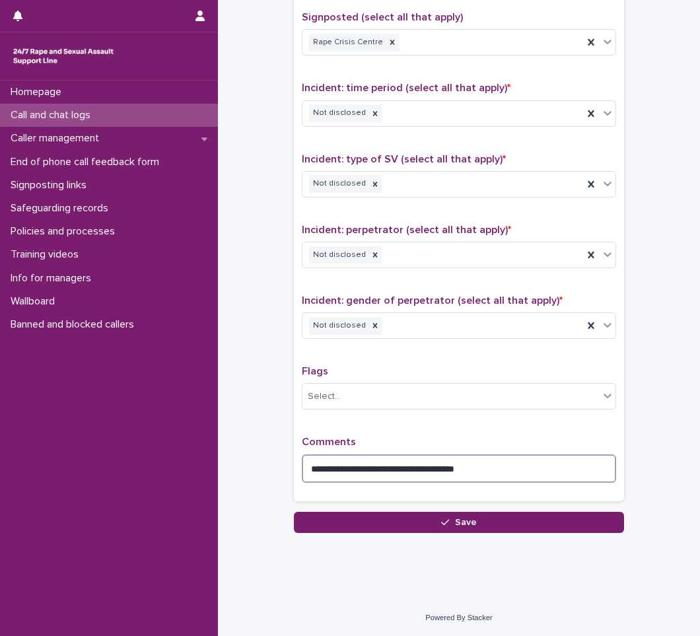
click at [509, 468] on textarea "**********" at bounding box center [459, 468] width 314 height 28
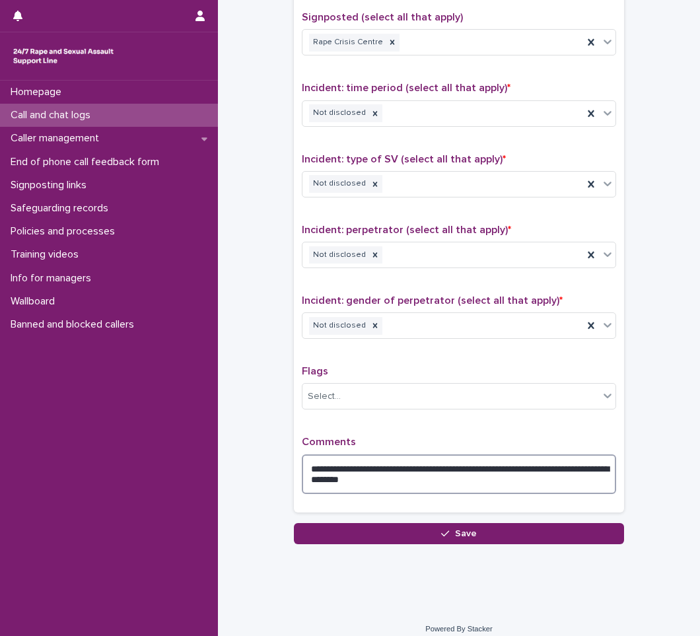
click at [382, 479] on textarea "**********" at bounding box center [459, 474] width 314 height 40
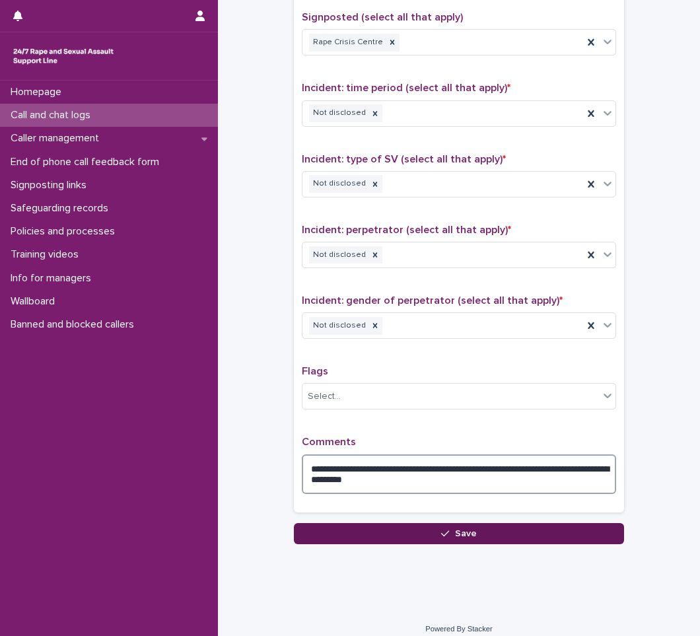
type textarea "**********"
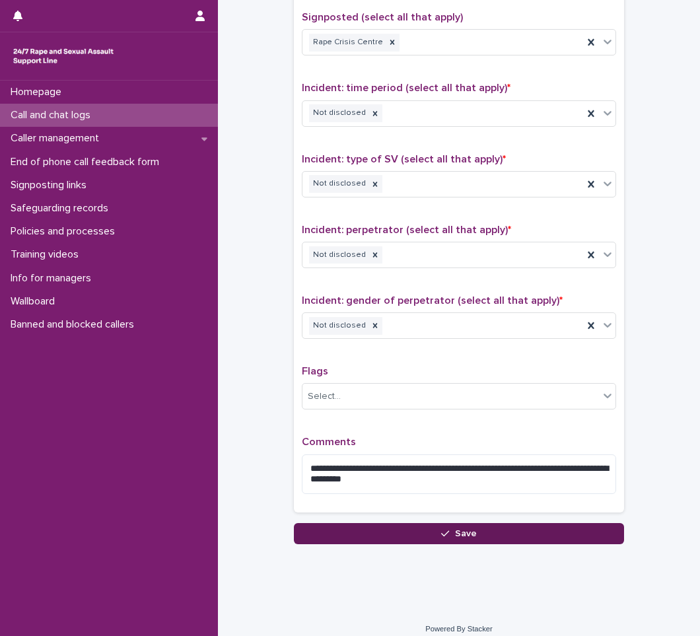
click at [412, 532] on button "Save" at bounding box center [459, 533] width 330 height 21
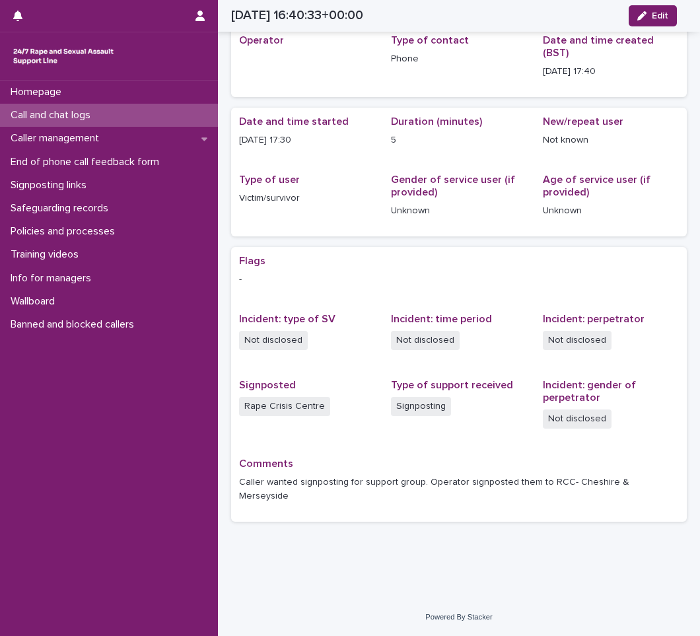
scroll to position [26, 0]
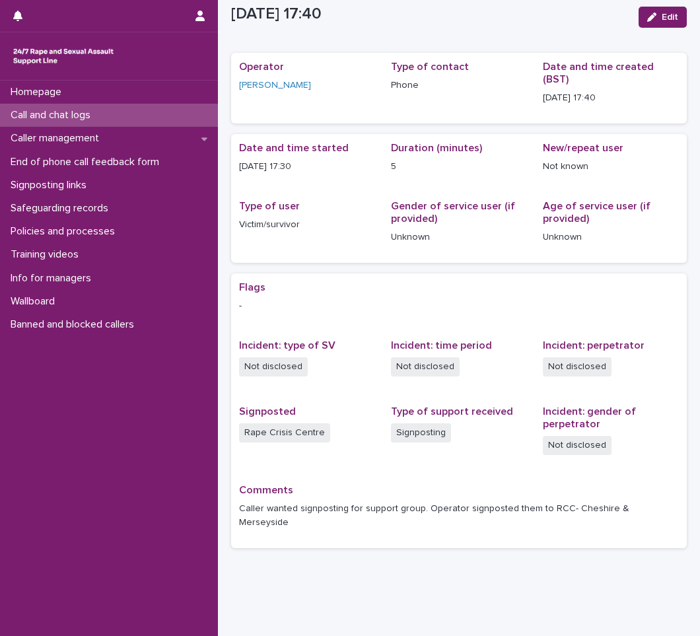
click at [57, 112] on p "Call and chat logs" at bounding box center [53, 115] width 96 height 13
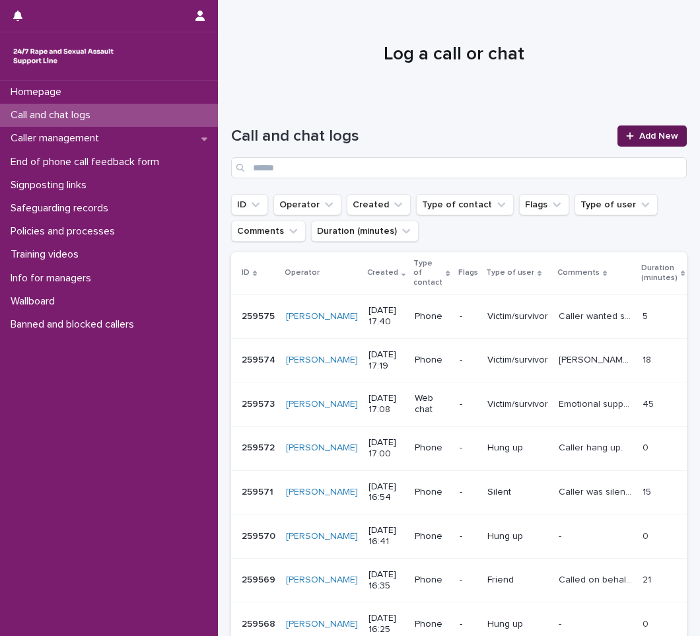
click at [653, 137] on span "Add New" at bounding box center [658, 135] width 39 height 9
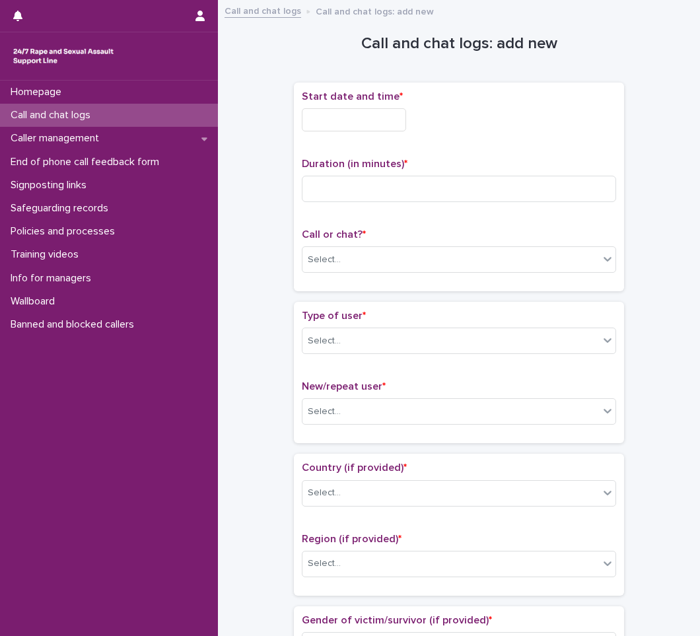
click at [374, 124] on input "text" at bounding box center [354, 119] width 104 height 23
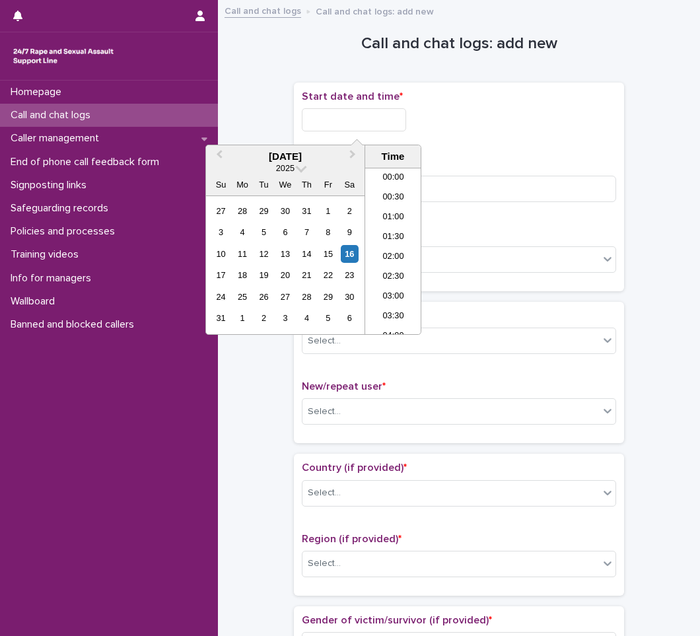
scroll to position [621, 0]
click at [400, 227] on li "17:00" at bounding box center [393, 231] width 56 height 20
click at [394, 127] on input "**********" at bounding box center [354, 119] width 104 height 23
type input "**********"
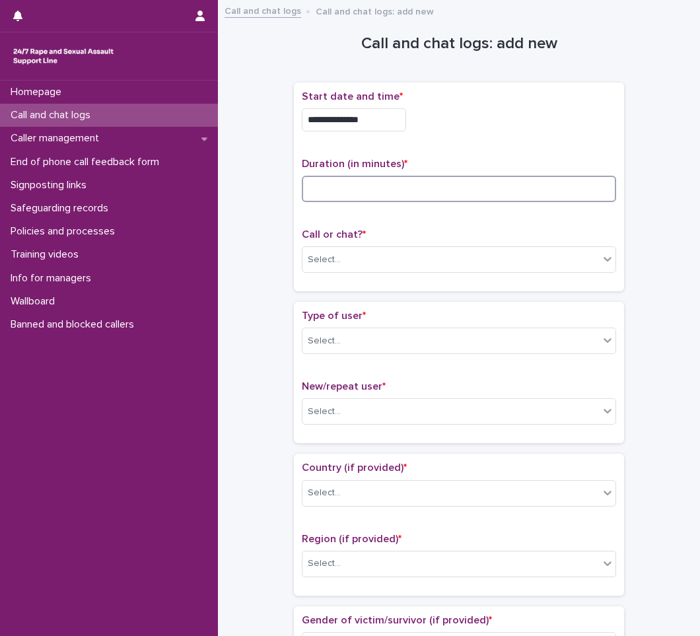
click at [374, 180] on input at bounding box center [459, 189] width 314 height 26
type input "*"
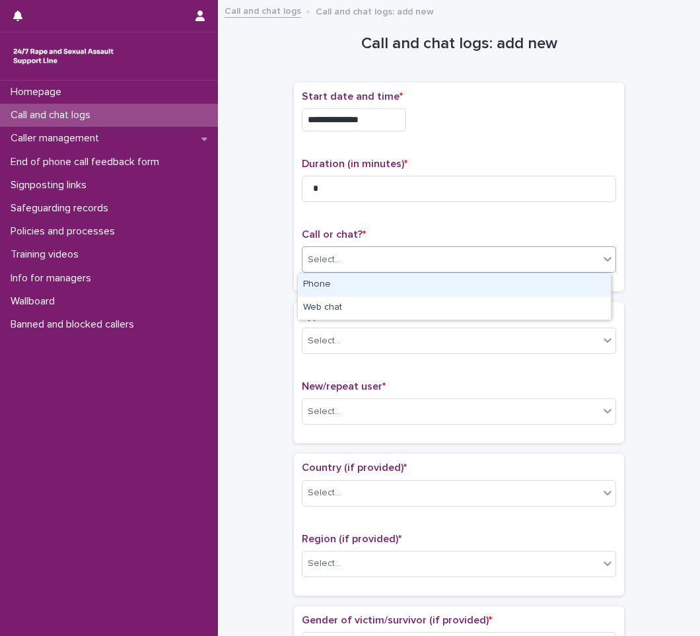
click at [359, 251] on div "Select..." at bounding box center [451, 260] width 297 height 22
click at [339, 285] on div "Phone" at bounding box center [454, 284] width 313 height 23
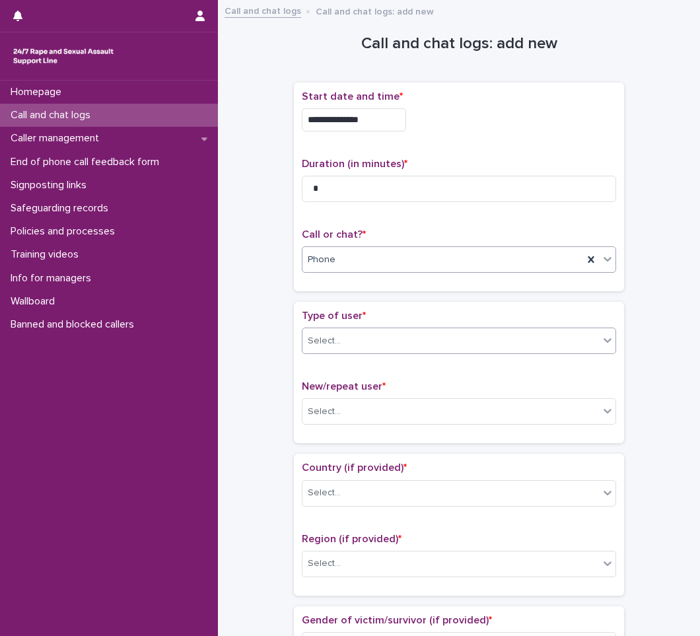
click at [338, 341] on div "Select..." at bounding box center [451, 341] width 297 height 22
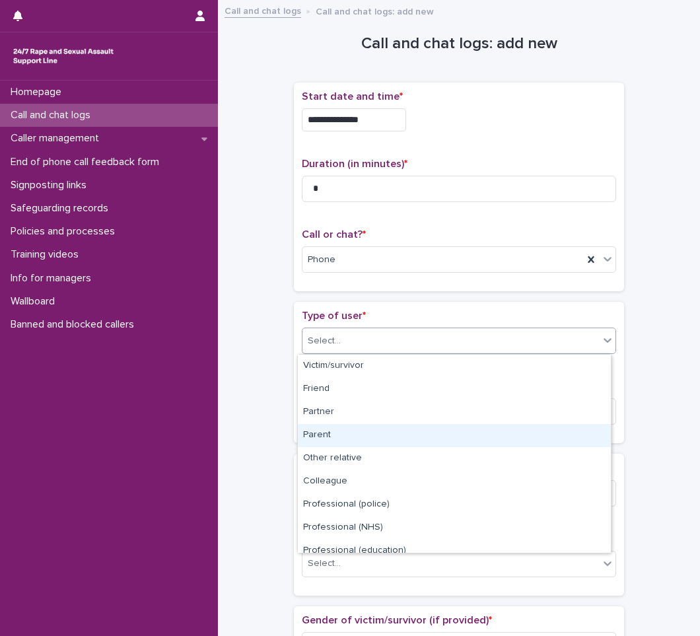
scroll to position [149, 0]
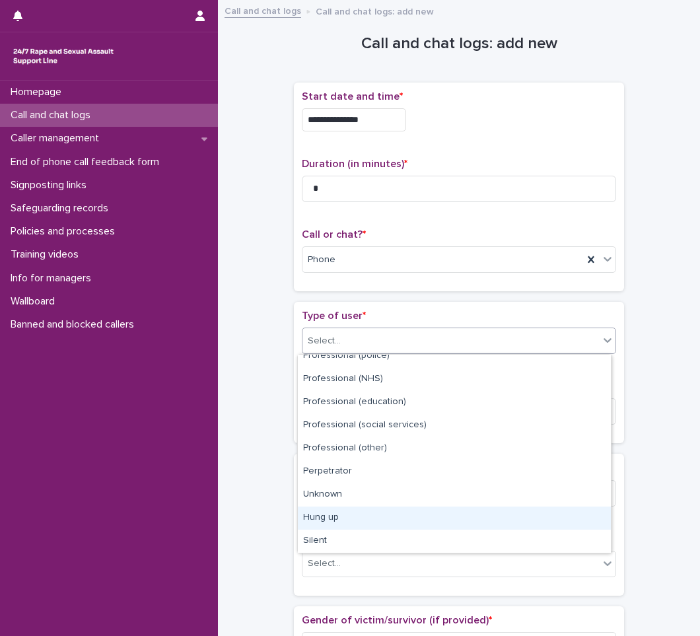
click at [342, 519] on div "Hung up" at bounding box center [454, 518] width 313 height 23
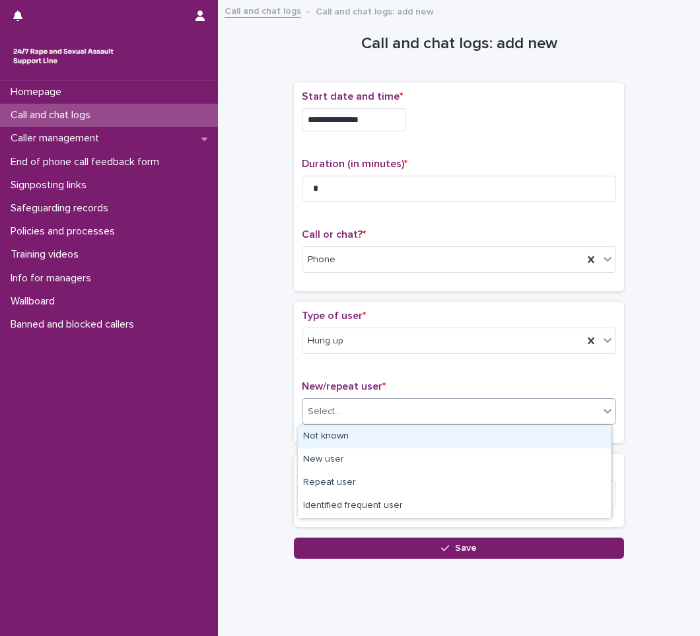
click at [363, 415] on div "Select..." at bounding box center [451, 412] width 297 height 22
click at [337, 439] on div "Not known" at bounding box center [454, 436] width 313 height 23
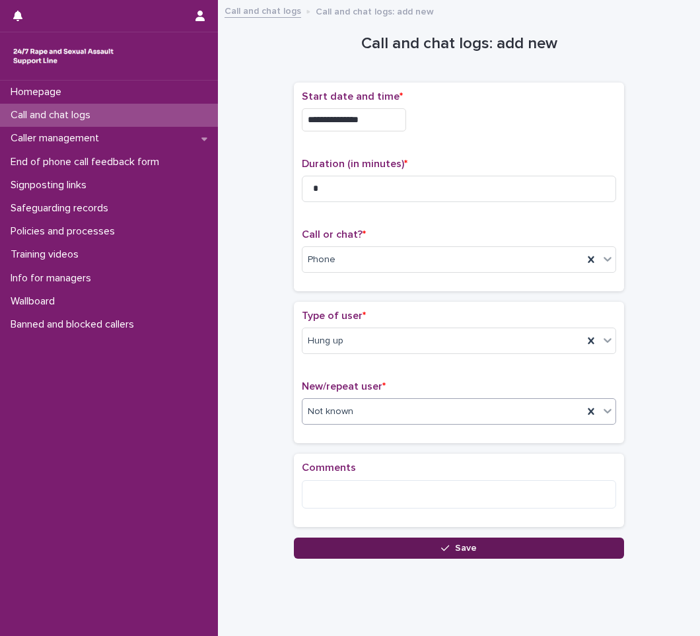
click at [466, 552] on span "Save" at bounding box center [466, 548] width 22 height 9
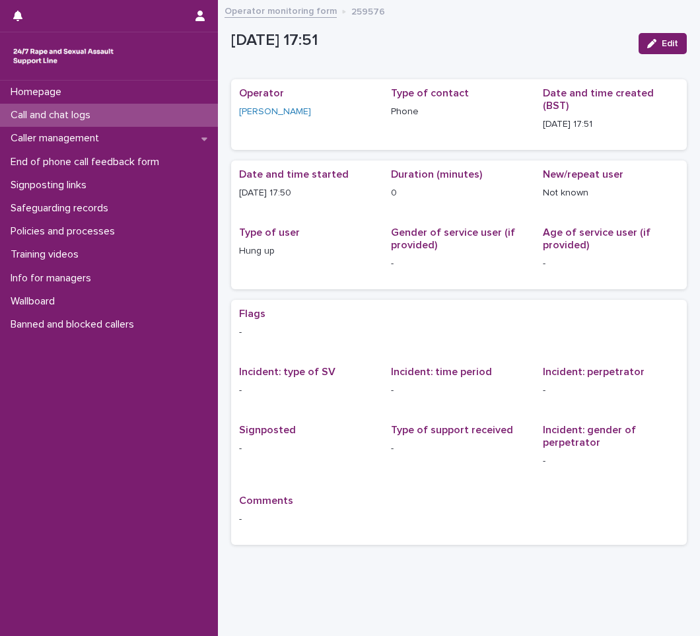
click at [59, 113] on p "Call and chat logs" at bounding box center [53, 115] width 96 height 13
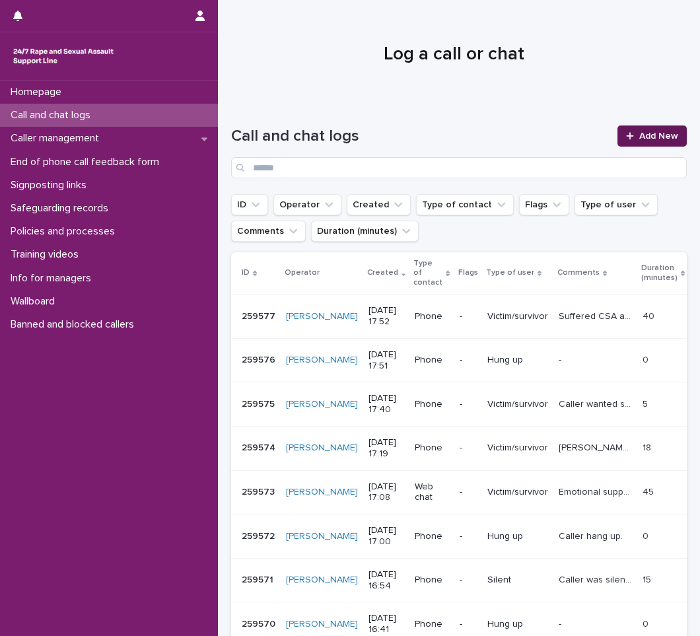
click at [648, 137] on span "Add New" at bounding box center [658, 135] width 39 height 9
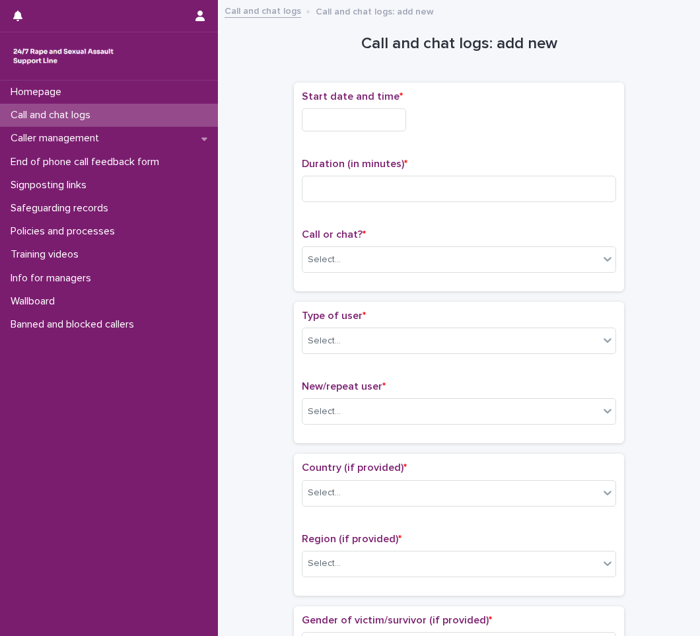
click at [367, 117] on input "text" at bounding box center [354, 119] width 104 height 23
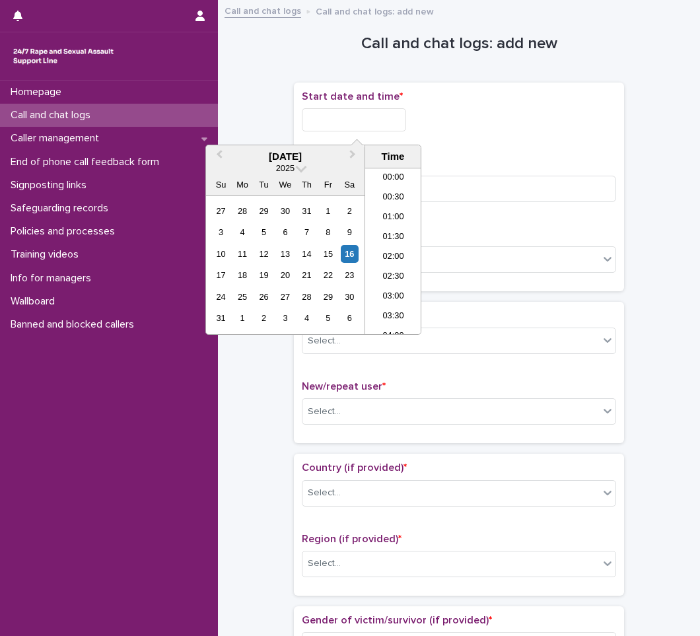
scroll to position [641, 0]
click at [388, 252] on li "18:00" at bounding box center [393, 251] width 56 height 20
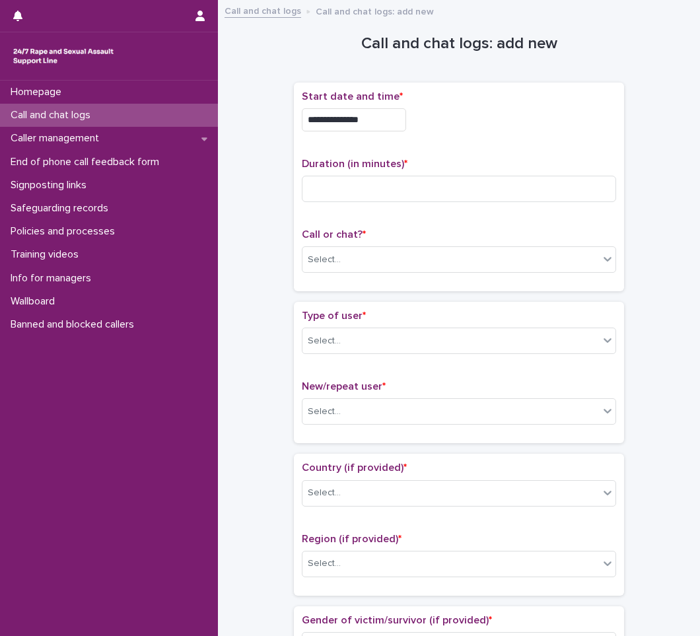
click at [388, 124] on input "**********" at bounding box center [354, 119] width 104 height 23
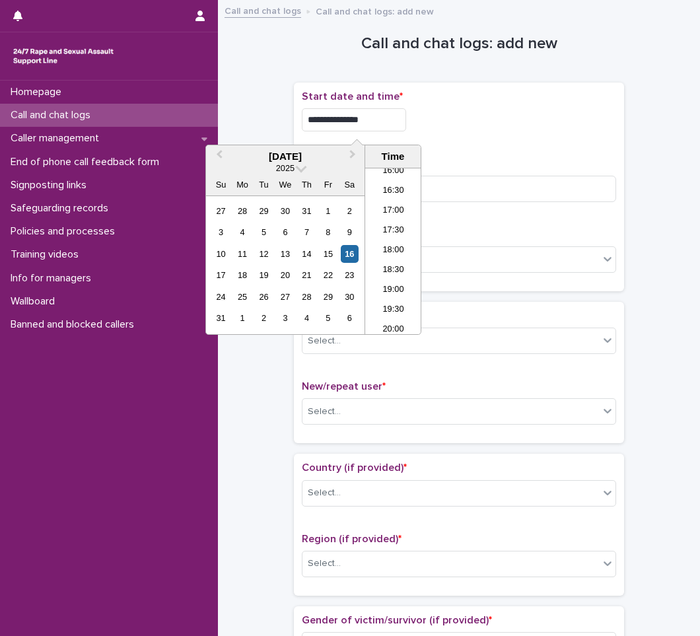
type input "**********"
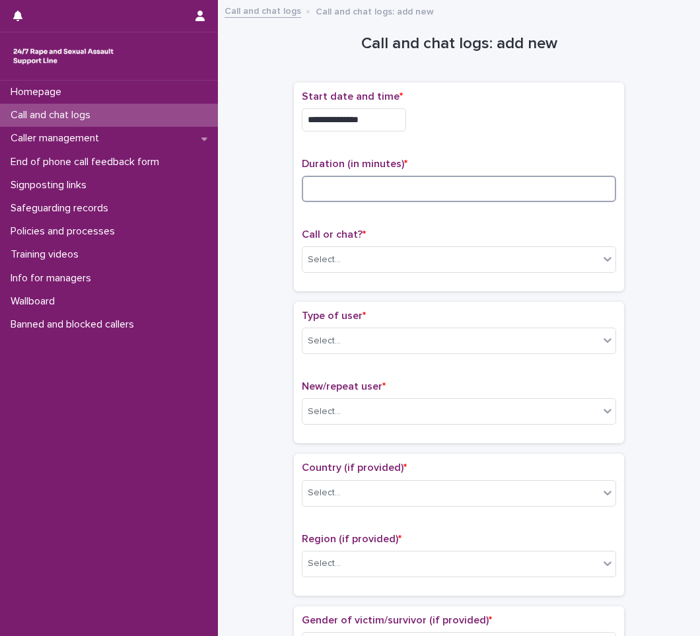
click at [373, 188] on input at bounding box center [459, 189] width 314 height 26
type input "*"
click at [345, 261] on div "Select..." at bounding box center [451, 260] width 297 height 22
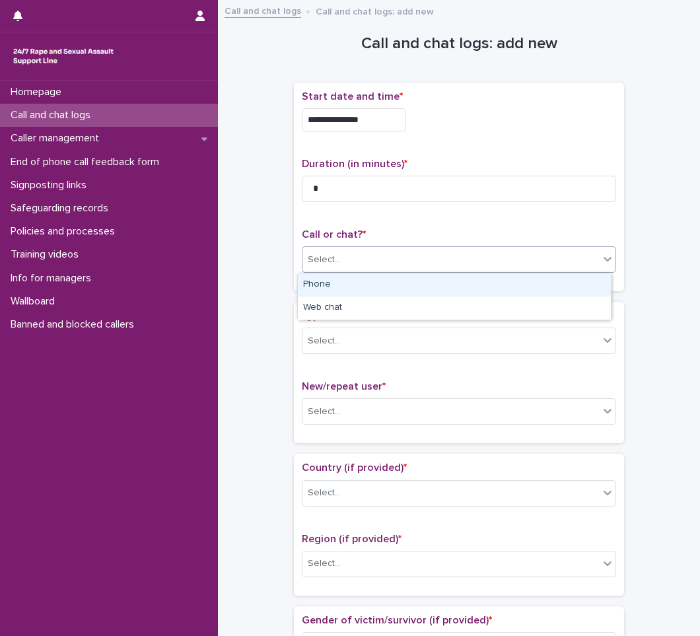
click at [324, 287] on div "Phone" at bounding box center [454, 284] width 313 height 23
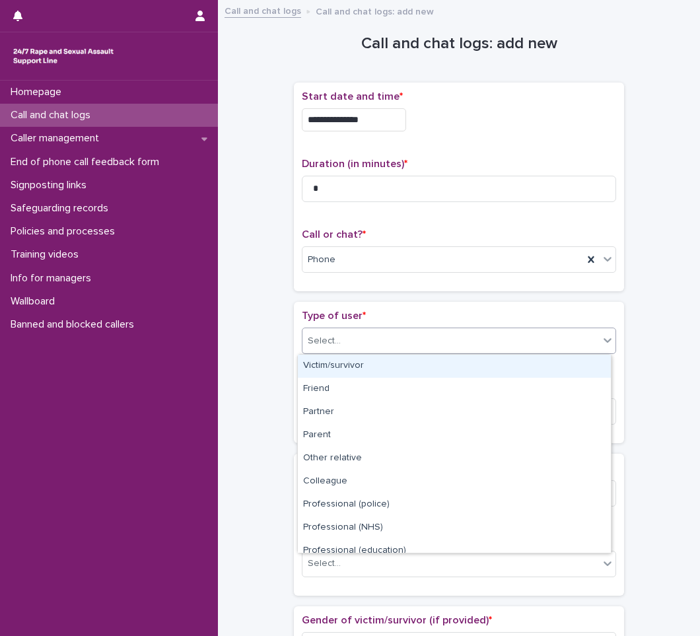
click at [327, 354] on body "**********" at bounding box center [350, 318] width 700 height 636
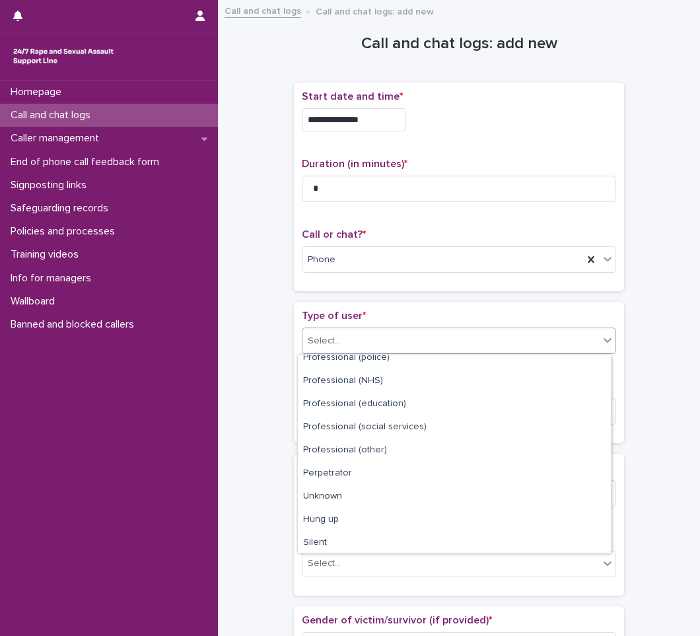
scroll to position [149, 0]
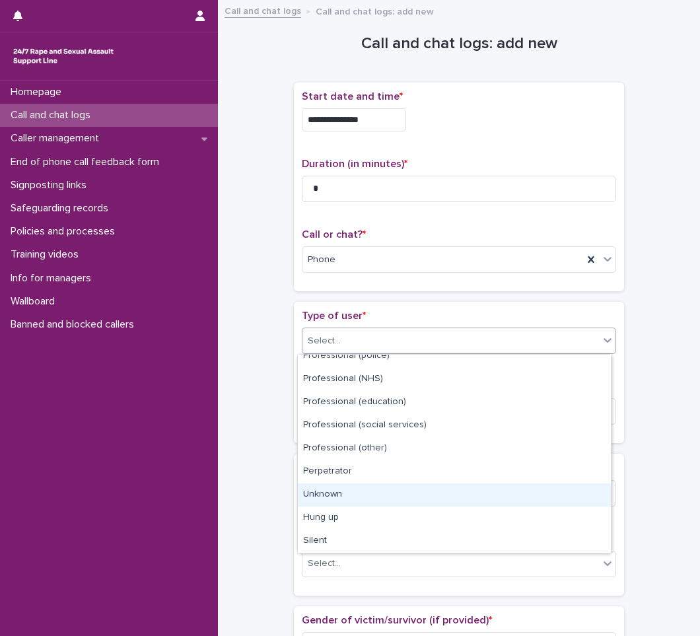
click at [325, 494] on div "Unknown" at bounding box center [454, 494] width 313 height 23
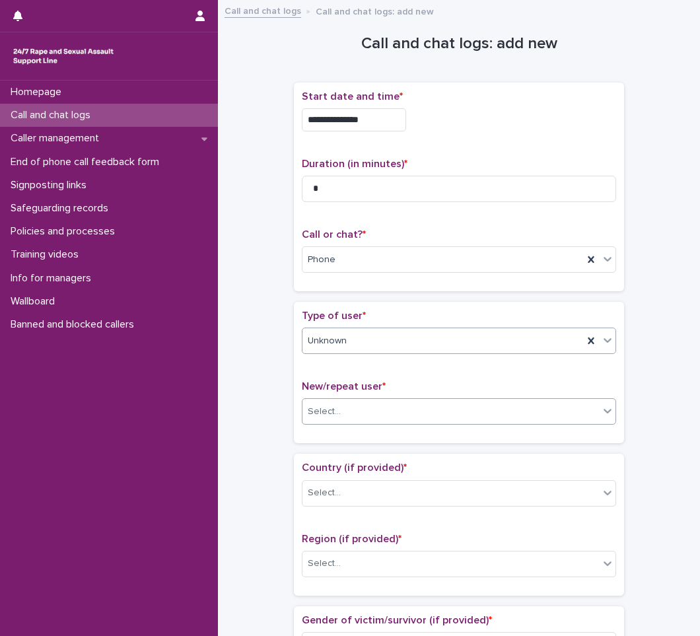
click at [344, 402] on div "Select..." at bounding box center [451, 412] width 297 height 22
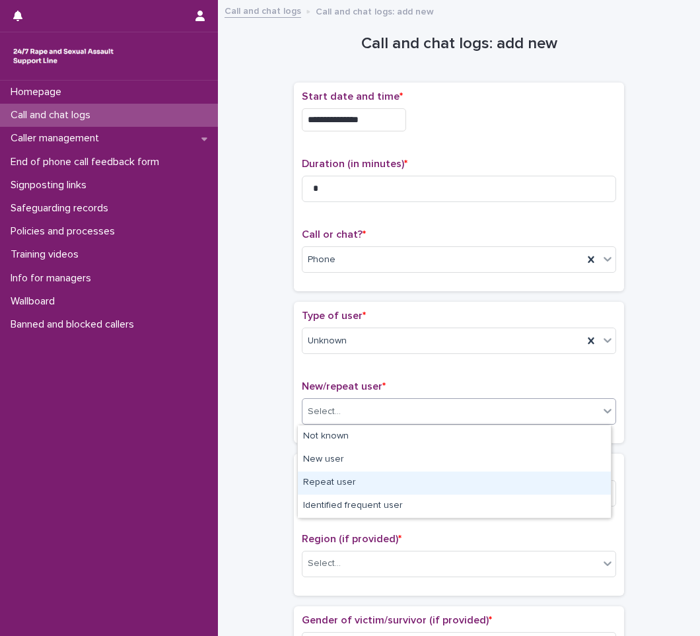
drag, startPoint x: 370, startPoint y: 469, endPoint x: 369, endPoint y: 478, distance: 8.6
click at [369, 478] on div "Repeat user" at bounding box center [454, 483] width 313 height 23
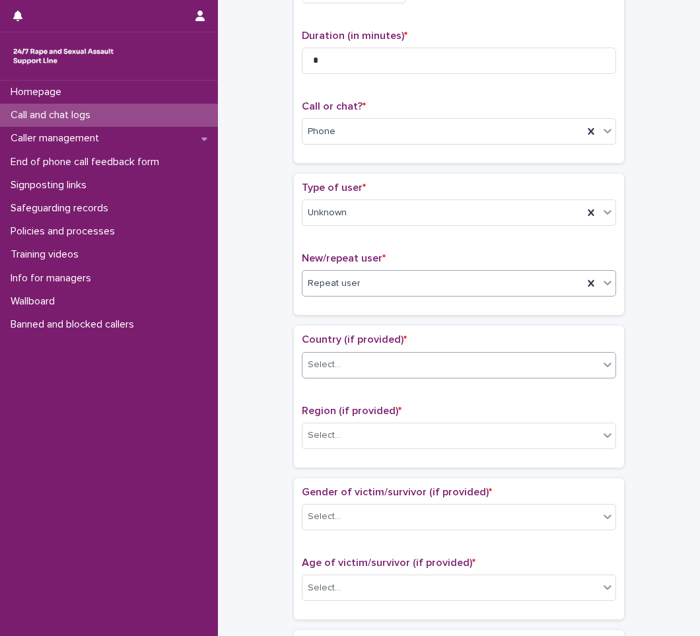
scroll to position [132, 0]
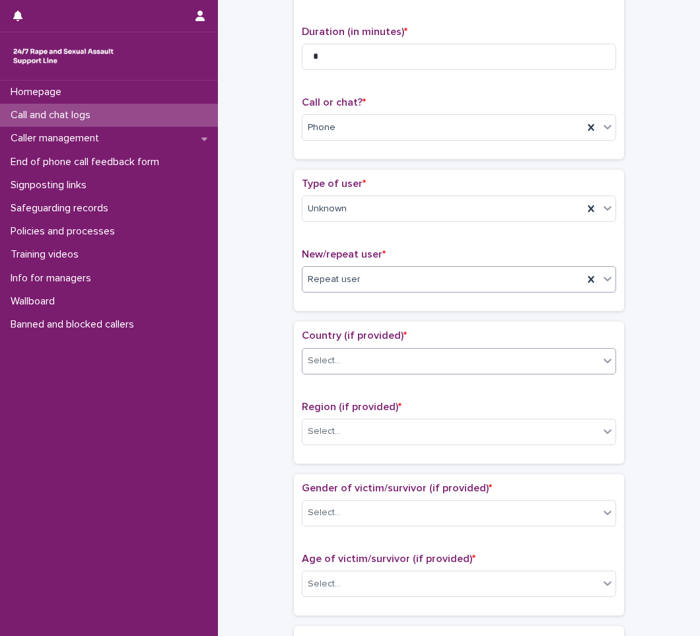
click at [360, 353] on div "Select..." at bounding box center [451, 361] width 297 height 22
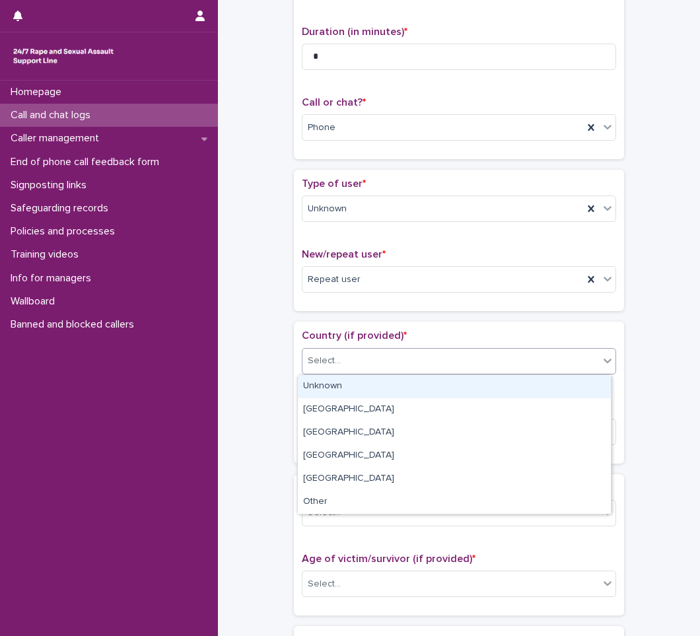
click at [318, 387] on div "Unknown" at bounding box center [454, 386] width 313 height 23
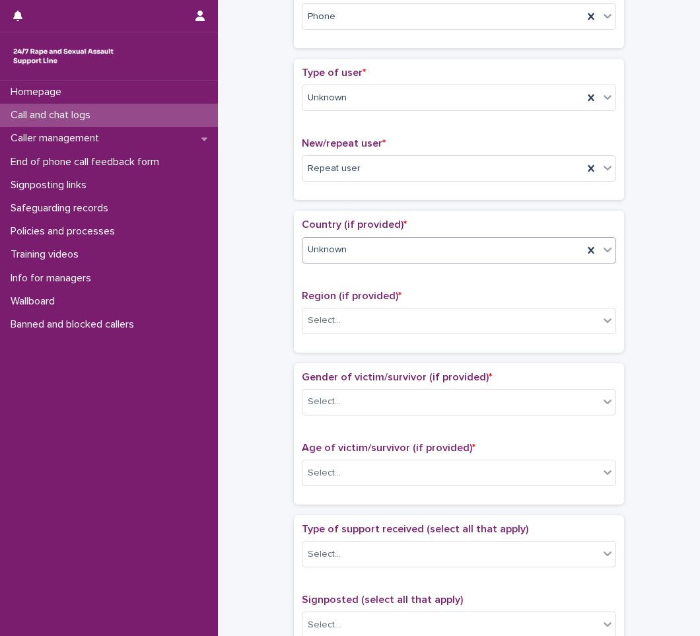
scroll to position [264, 0]
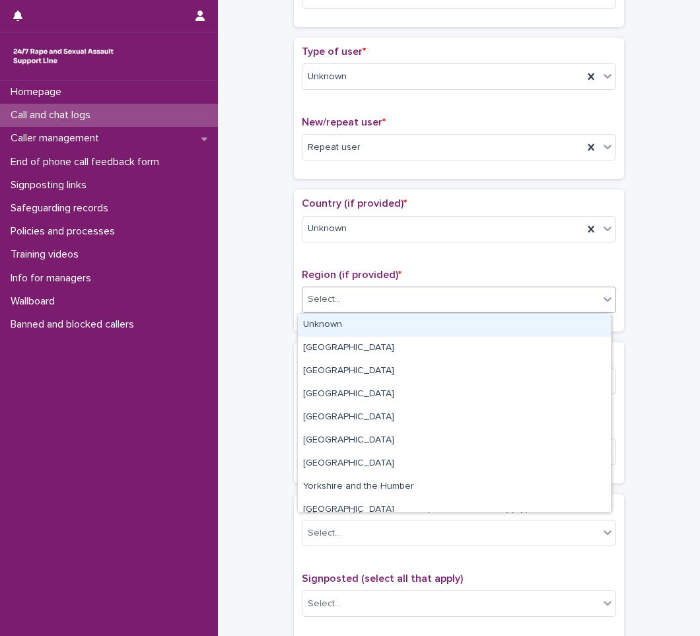
click at [355, 293] on div "Select..." at bounding box center [451, 300] width 297 height 22
click at [327, 329] on div "Unknown" at bounding box center [454, 325] width 313 height 23
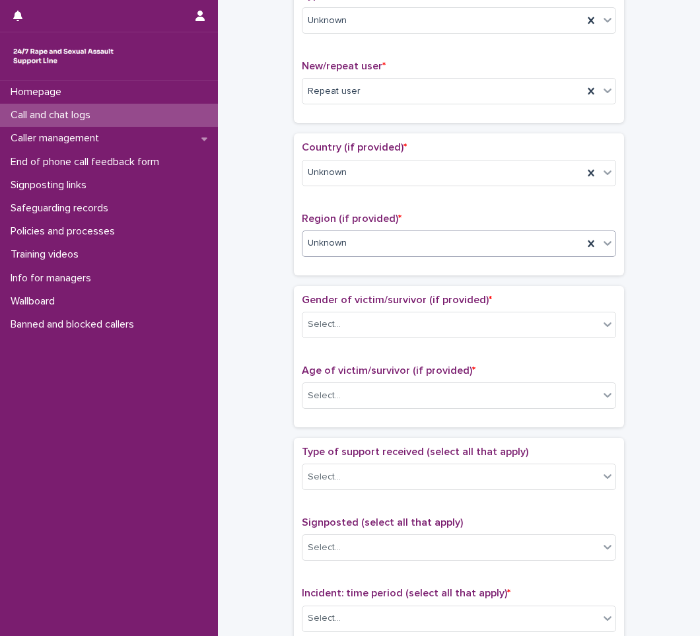
scroll to position [396, 0]
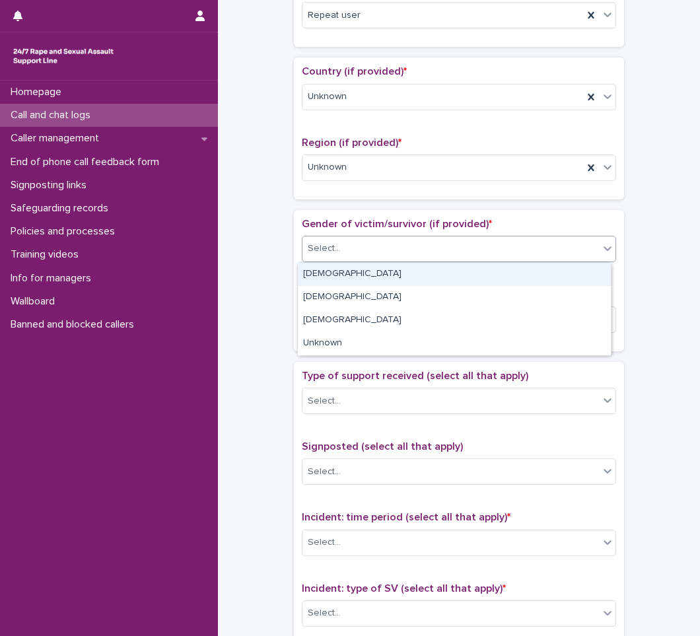
click at [361, 244] on div "Select..." at bounding box center [451, 249] width 297 height 22
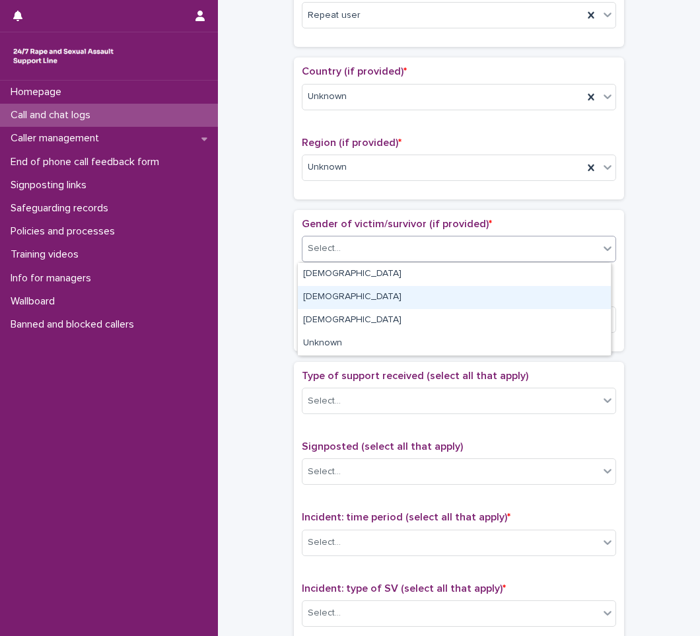
click at [324, 298] on div "[DEMOGRAPHIC_DATA]" at bounding box center [454, 297] width 313 height 23
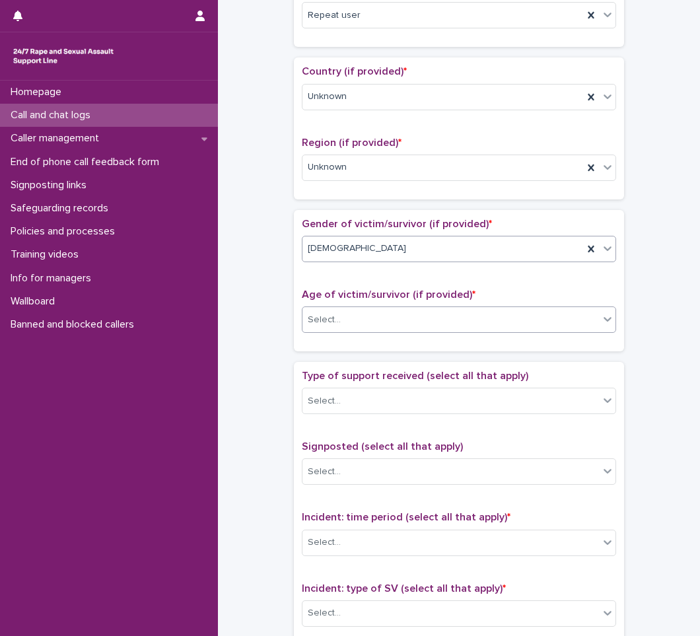
click at [326, 324] on div "Select..." at bounding box center [324, 320] width 33 height 14
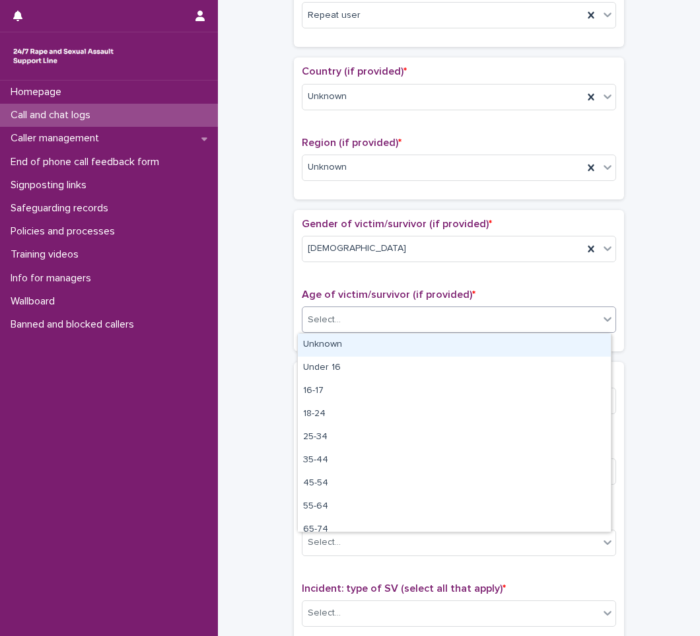
click at [326, 343] on div "Unknown" at bounding box center [454, 345] width 313 height 23
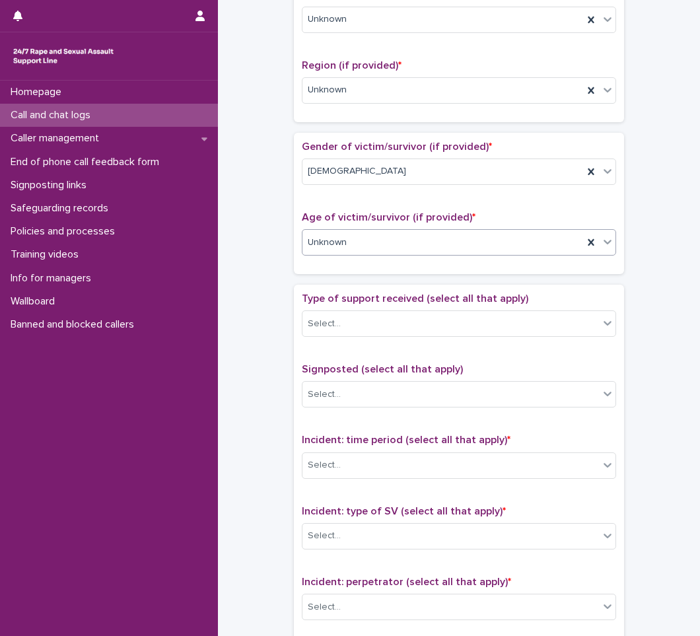
scroll to position [594, 0]
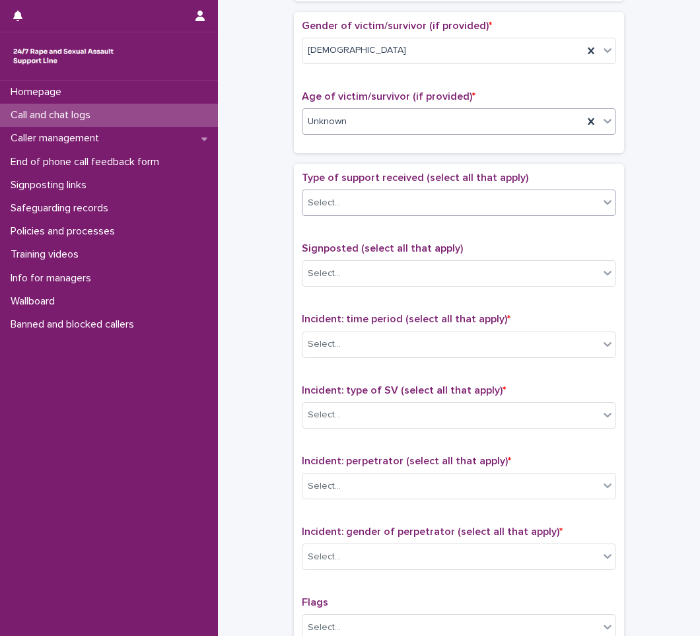
click at [349, 197] on div "Select..." at bounding box center [451, 203] width 297 height 22
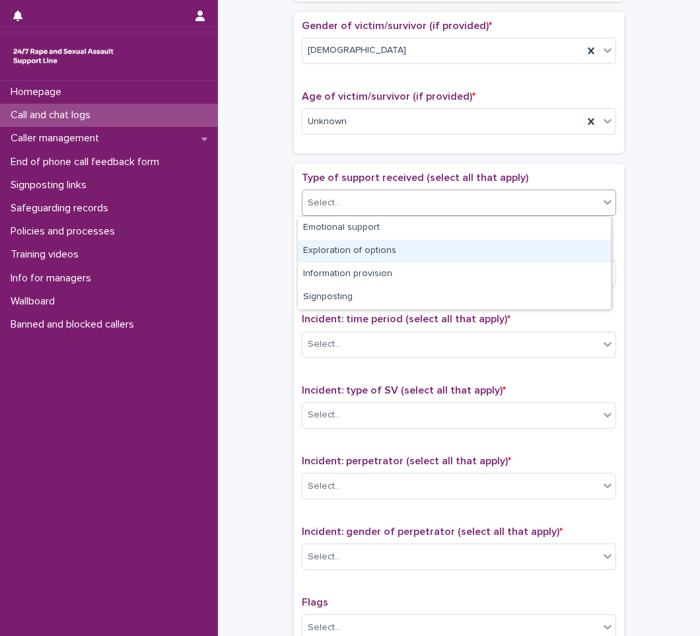
click at [240, 271] on div "**********" at bounding box center [459, 88] width 456 height 1351
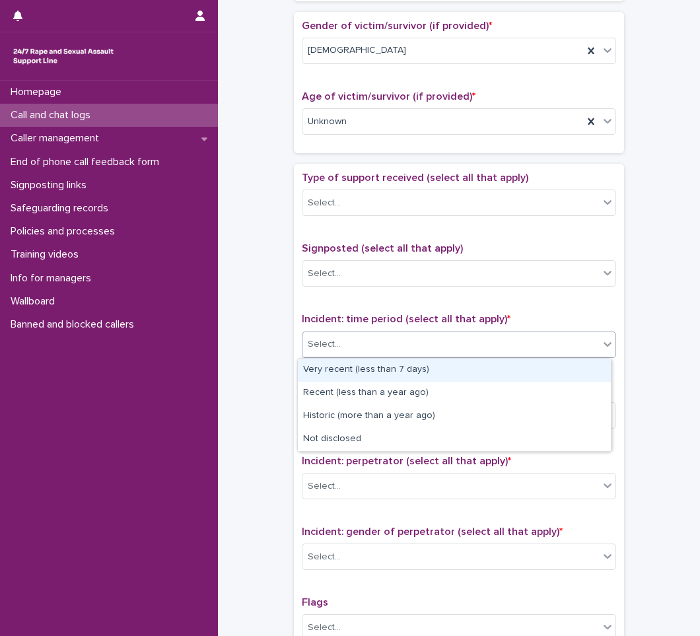
click at [344, 346] on div "Select..." at bounding box center [451, 345] width 297 height 22
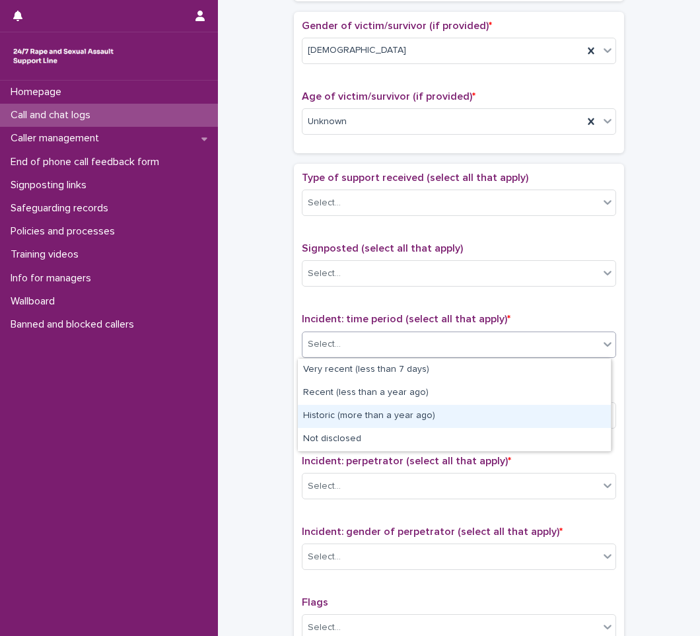
click at [359, 423] on div "Historic (more than a year ago)" at bounding box center [454, 416] width 313 height 23
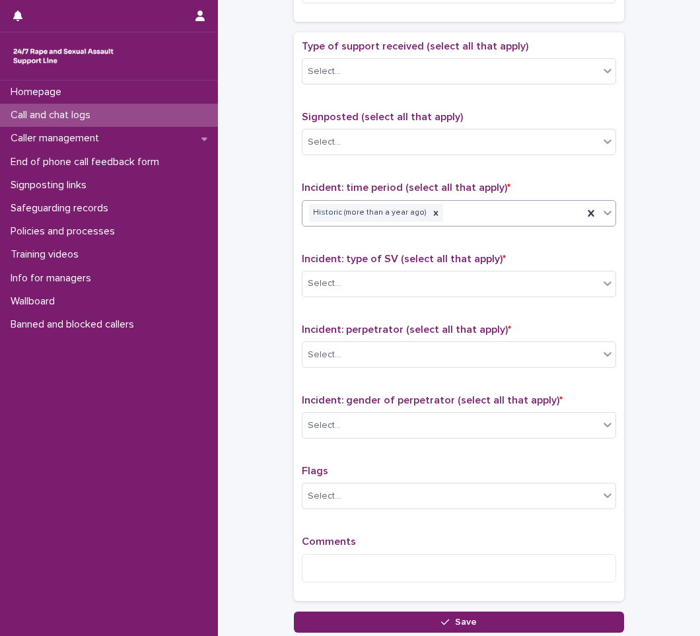
scroll to position [727, 0]
click at [385, 271] on div "Select..." at bounding box center [459, 283] width 314 height 26
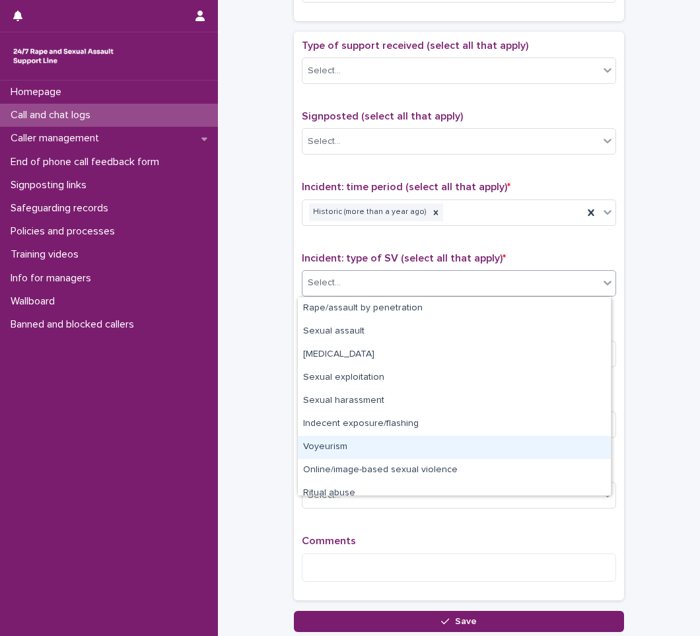
scroll to position [33, 0]
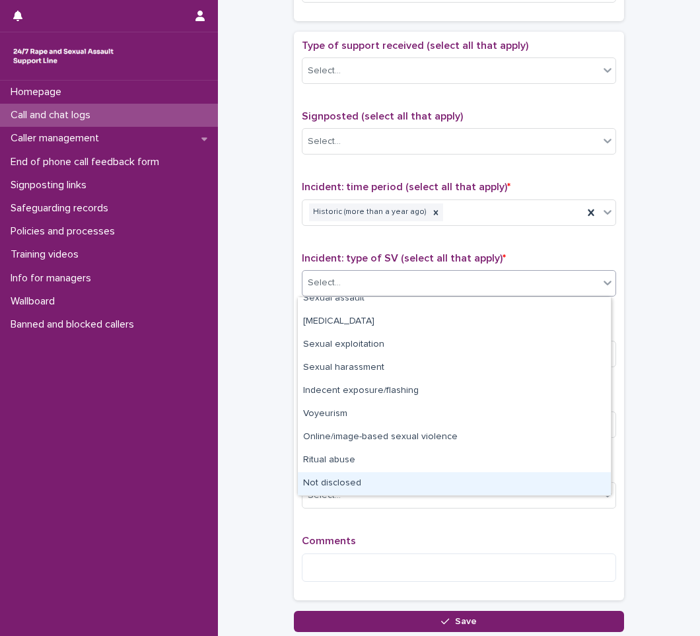
click at [337, 481] on div "Not disclosed" at bounding box center [454, 483] width 313 height 23
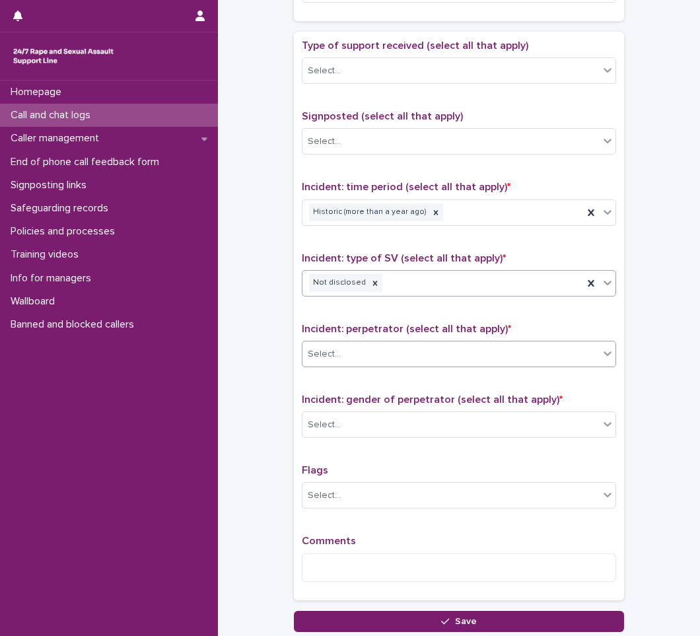
click at [345, 356] on div "Select..." at bounding box center [451, 354] width 297 height 22
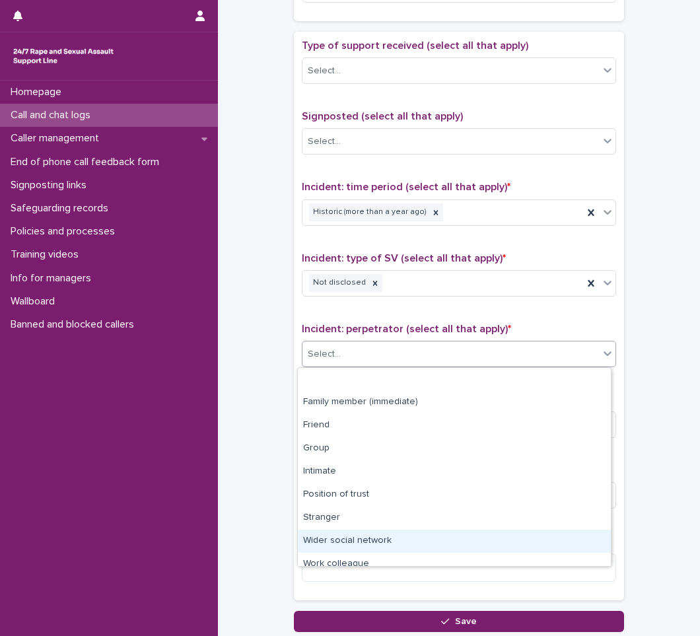
scroll to position [56, 0]
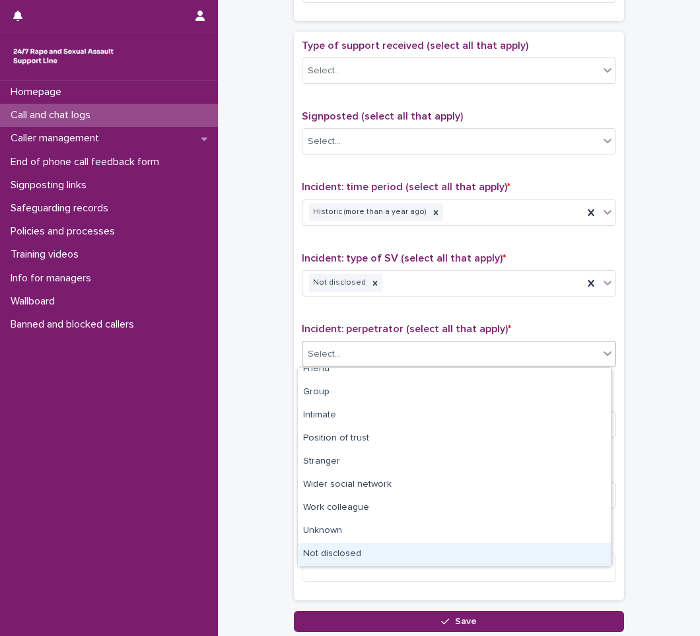
click at [368, 555] on div "Not disclosed" at bounding box center [454, 554] width 313 height 23
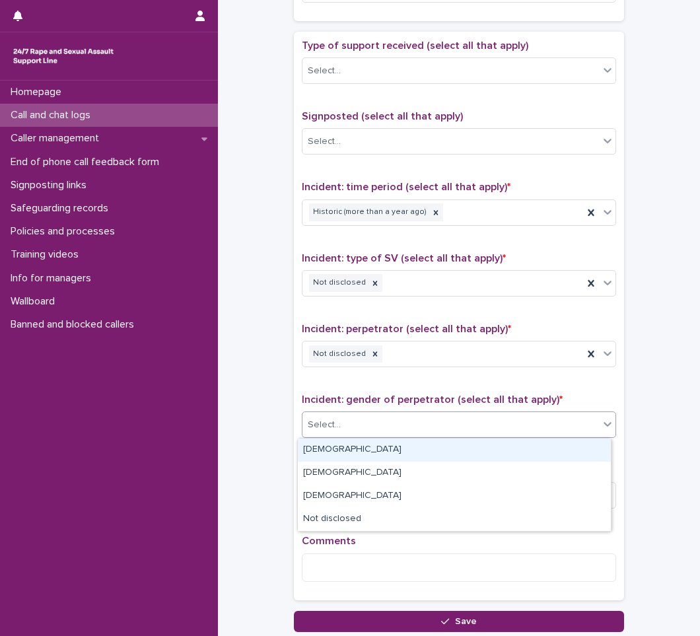
click at [369, 423] on div "Select..." at bounding box center [451, 425] width 297 height 22
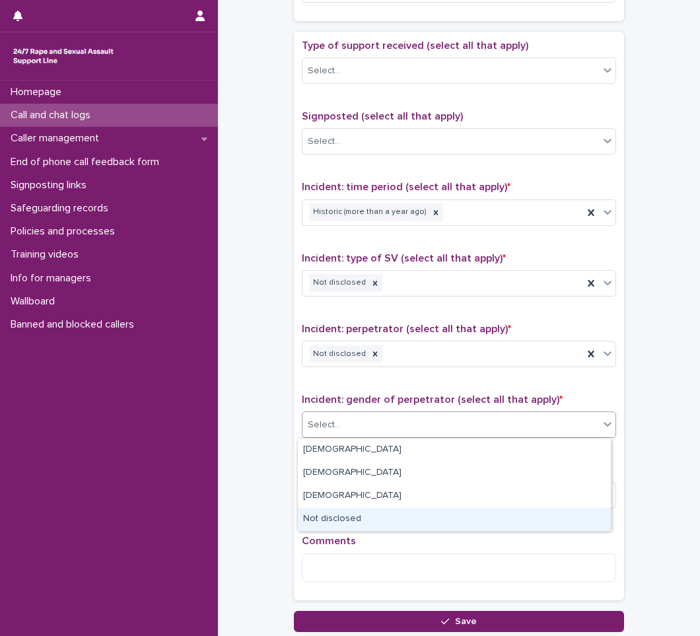
click at [334, 517] on div "Not disclosed" at bounding box center [454, 519] width 313 height 23
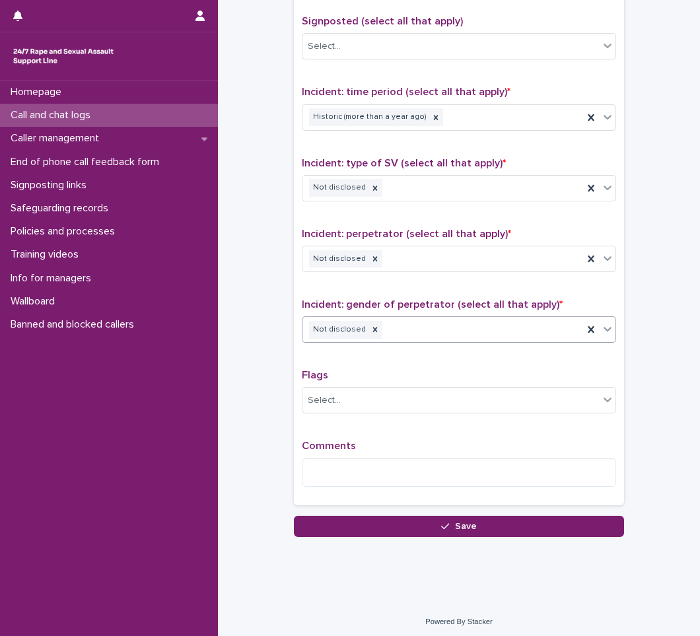
scroll to position [826, 0]
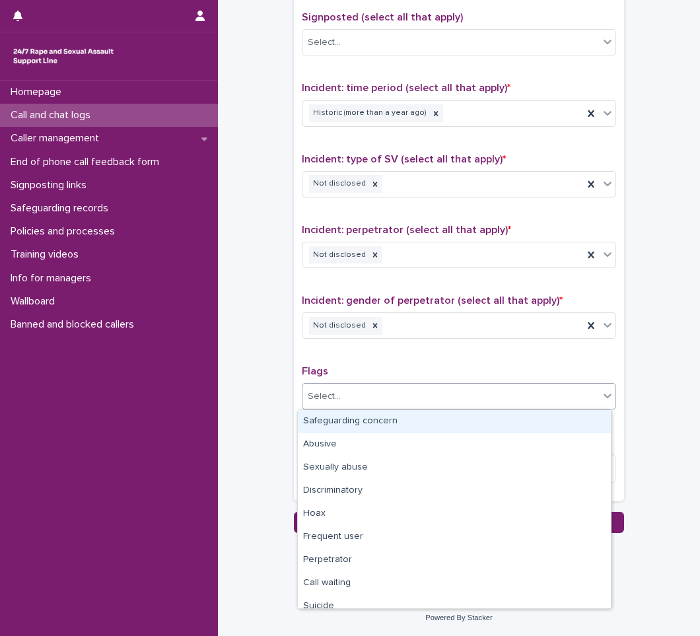
click at [347, 401] on div "Select..." at bounding box center [451, 397] width 297 height 22
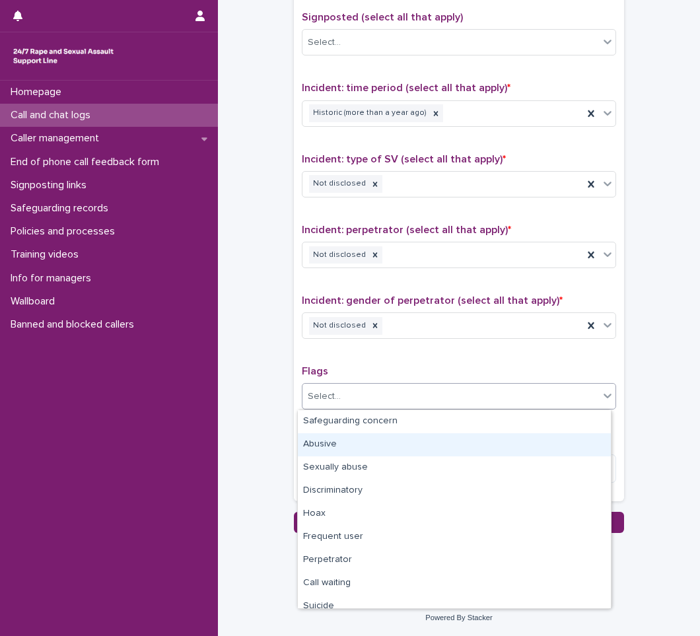
click at [364, 456] on div "Abusive" at bounding box center [454, 444] width 313 height 23
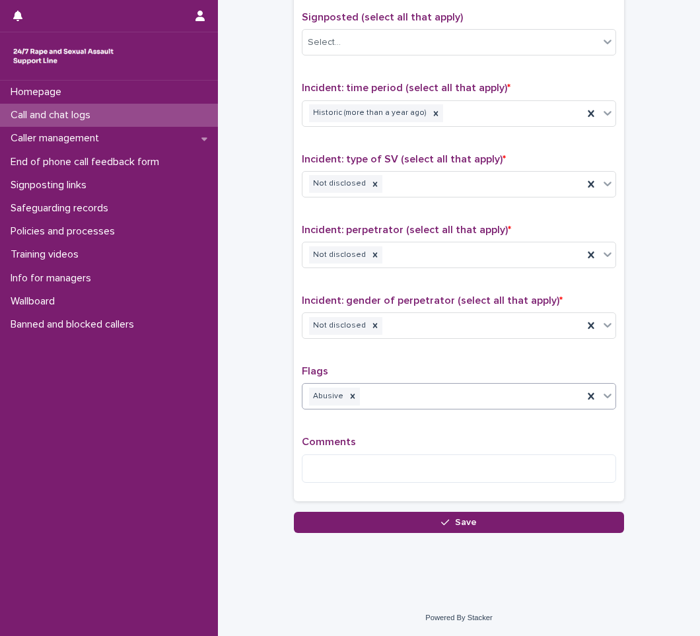
click at [386, 390] on div "Abusive" at bounding box center [443, 396] width 281 height 23
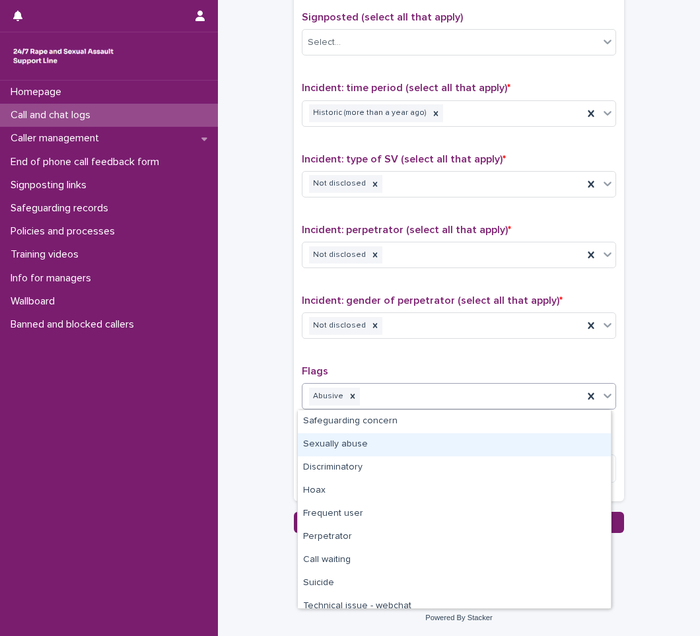
click at [351, 448] on div "Sexually abuse" at bounding box center [454, 444] width 313 height 23
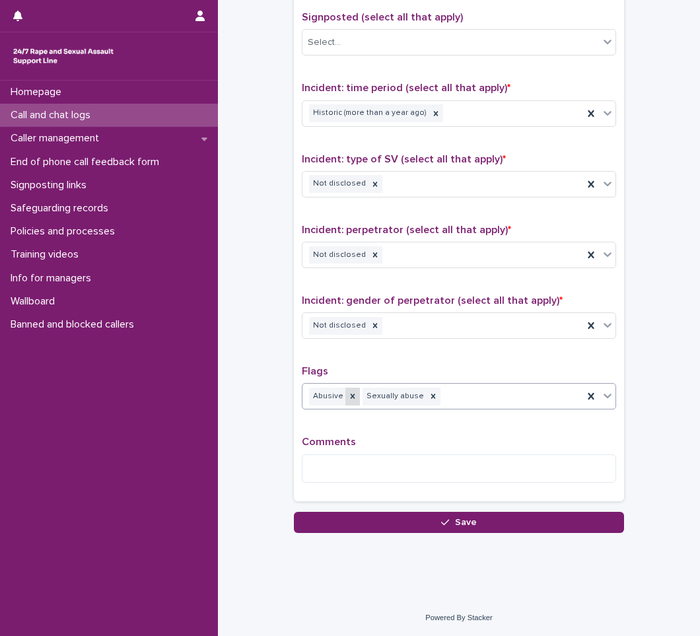
click at [348, 401] on icon at bounding box center [352, 396] width 9 height 9
click at [324, 476] on textarea at bounding box center [459, 468] width 314 height 28
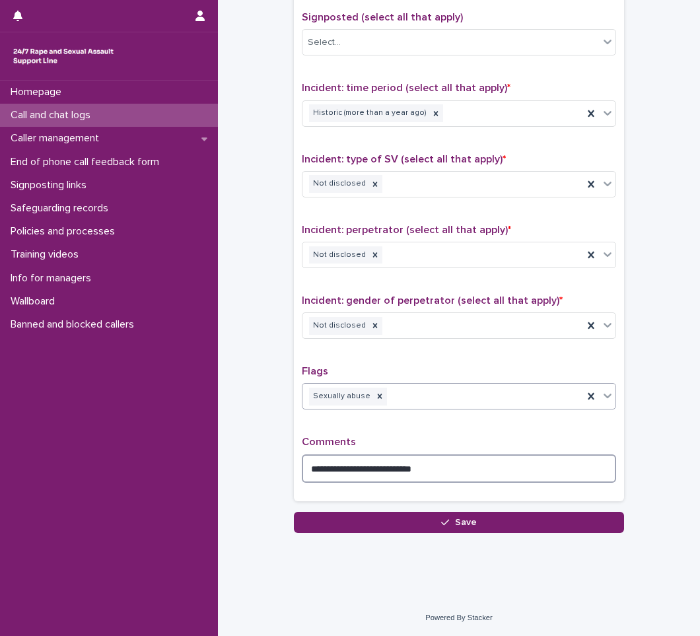
click at [379, 470] on textarea "**********" at bounding box center [459, 468] width 314 height 28
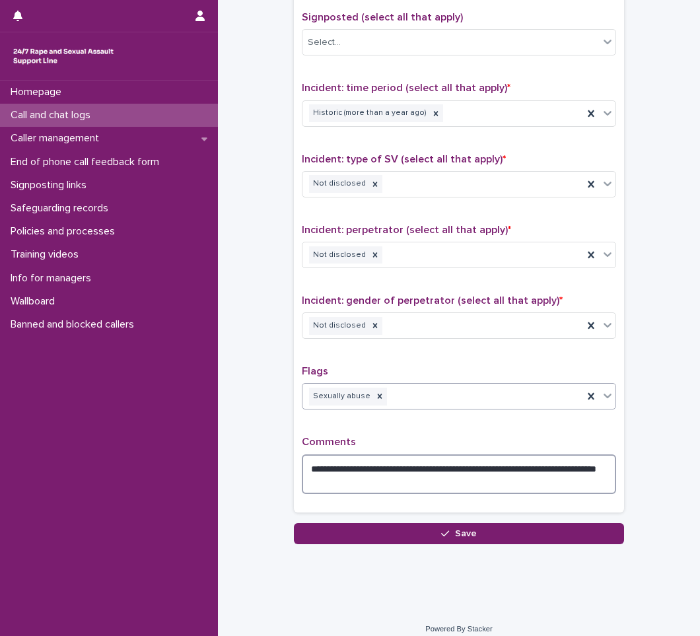
click at [571, 469] on textarea "**********" at bounding box center [459, 474] width 314 height 40
click at [567, 470] on textarea "**********" at bounding box center [459, 474] width 314 height 40
drag, startPoint x: 414, startPoint y: 481, endPoint x: 362, endPoint y: 475, distance: 52.6
click at [362, 475] on textarea "**********" at bounding box center [459, 474] width 314 height 40
click at [433, 469] on textarea "**********" at bounding box center [459, 474] width 314 height 40
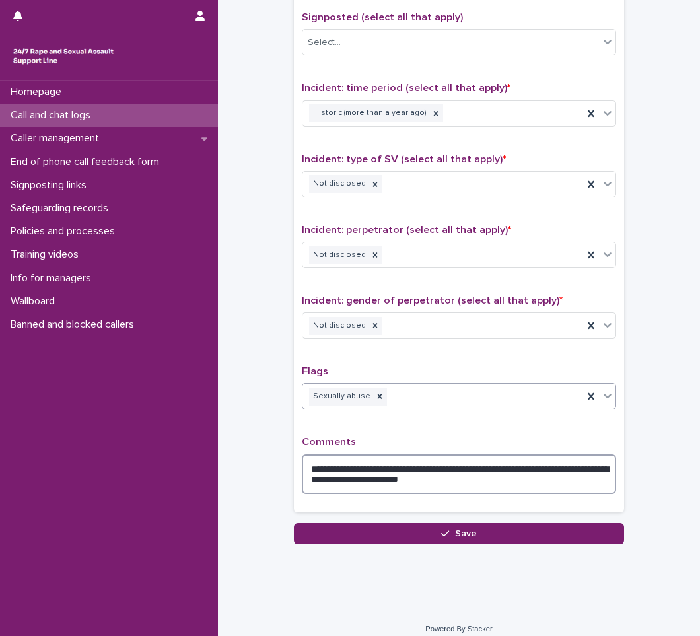
click at [511, 484] on textarea "**********" at bounding box center [459, 474] width 314 height 40
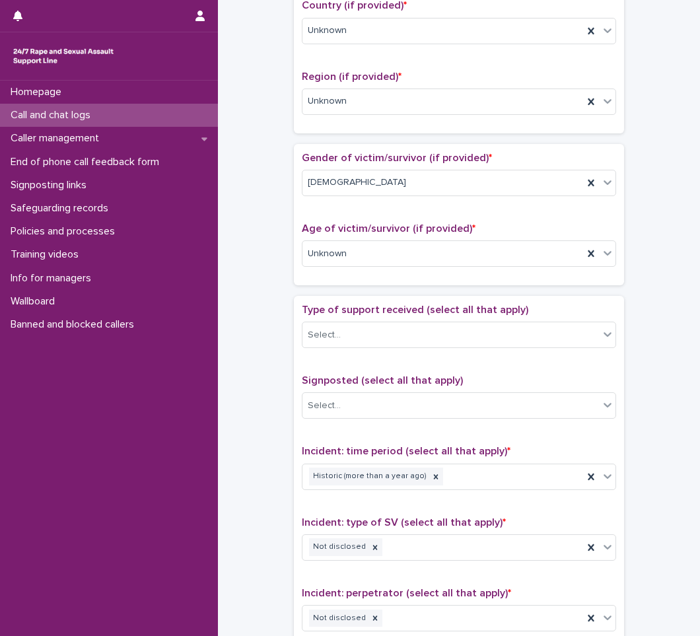
scroll to position [859, 0]
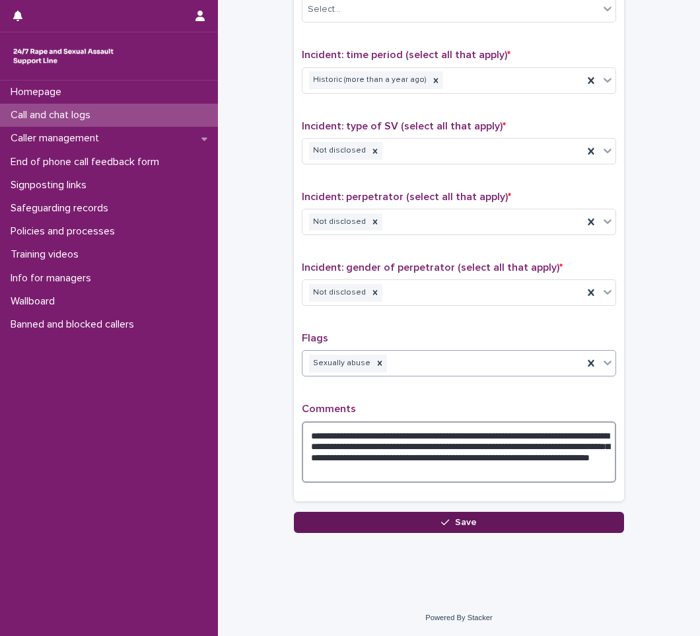
type textarea "**********"
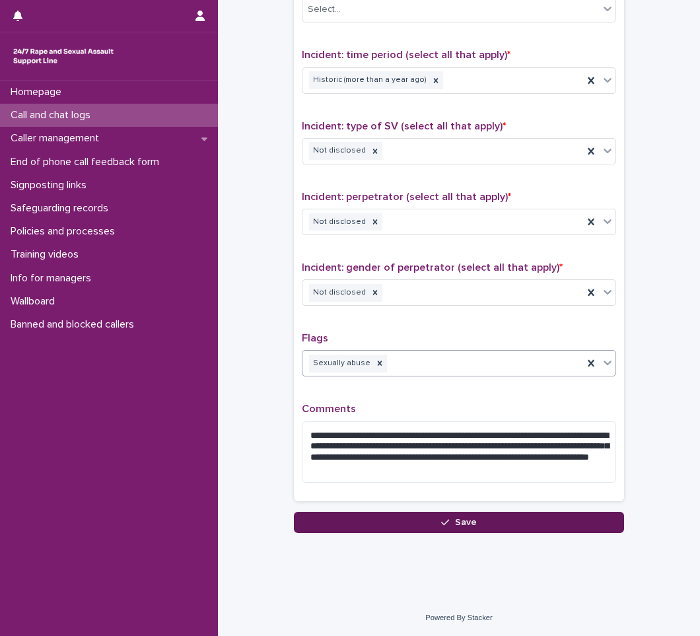
click at [445, 523] on icon "button" at bounding box center [445, 522] width 8 height 9
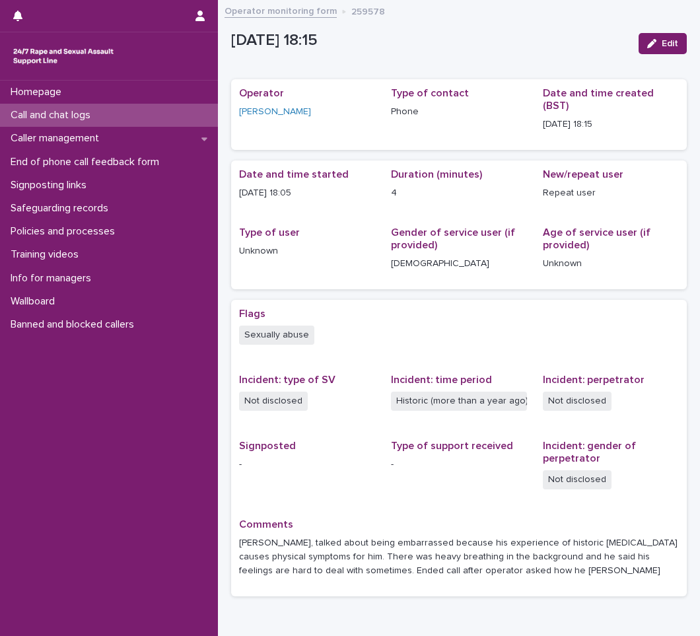
click at [57, 116] on p "Call and chat logs" at bounding box center [53, 115] width 96 height 13
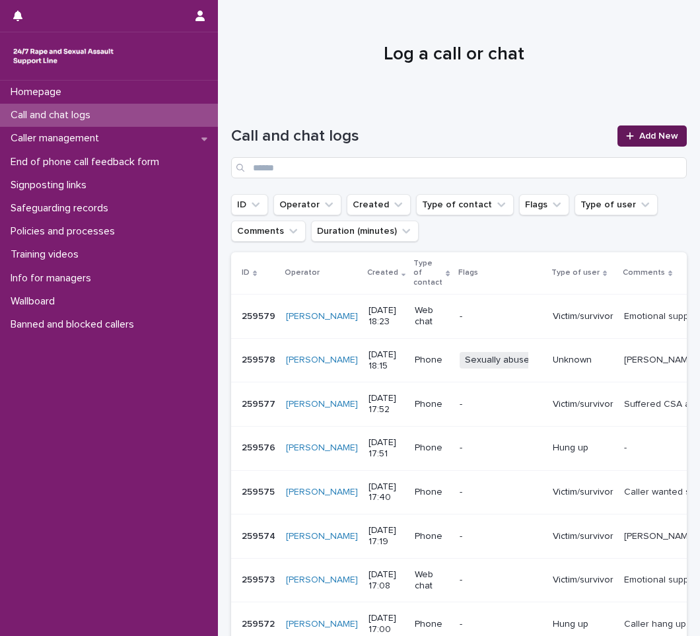
click at [643, 131] on span "Add New" at bounding box center [658, 135] width 39 height 9
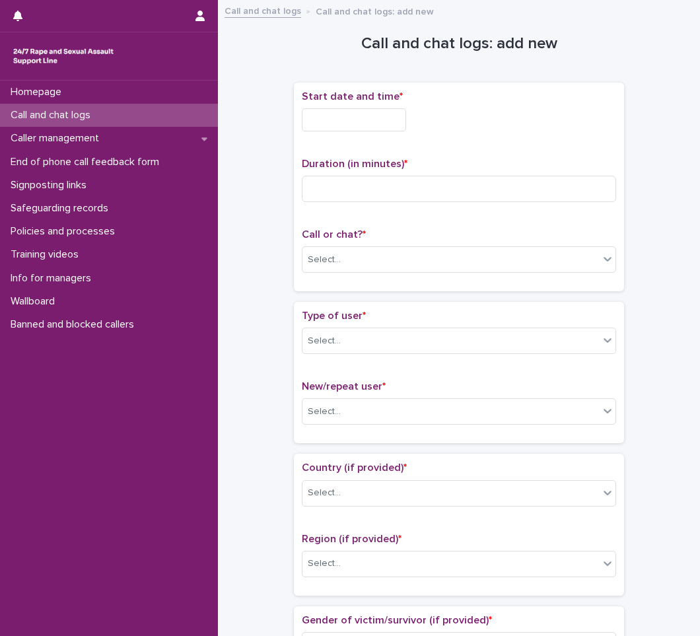
click at [352, 124] on input "text" at bounding box center [354, 119] width 104 height 23
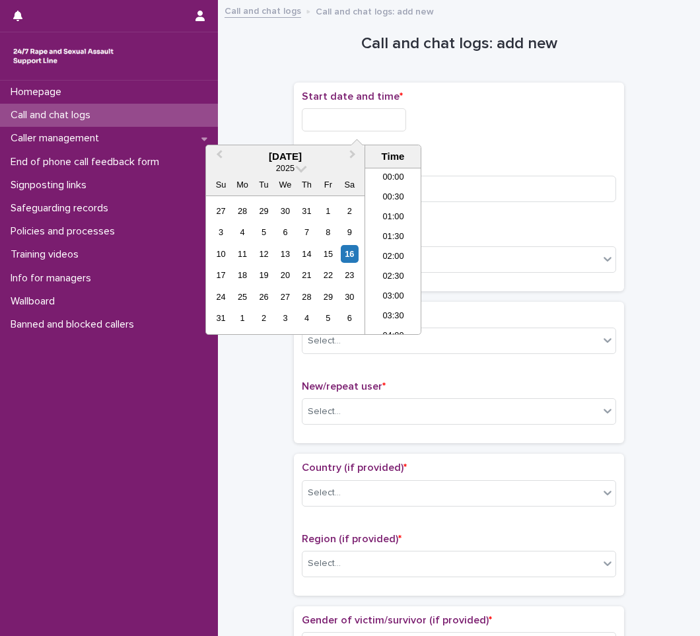
scroll to position [641, 0]
click at [390, 269] on li "18:30" at bounding box center [393, 271] width 56 height 20
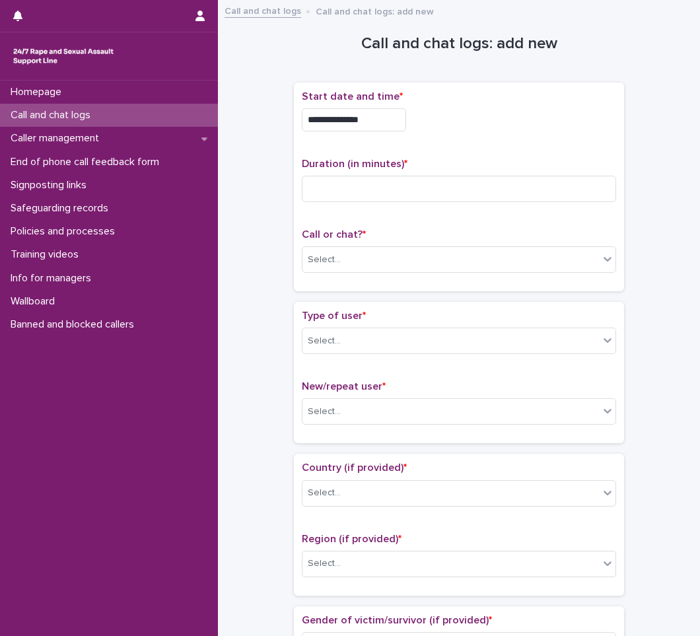
click at [386, 119] on input "**********" at bounding box center [354, 119] width 104 height 23
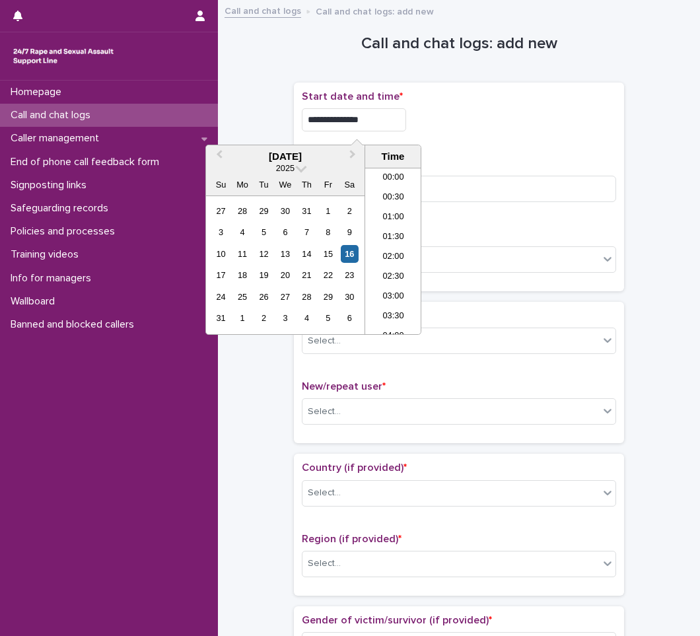
scroll to position [660, 0]
type input "**********"
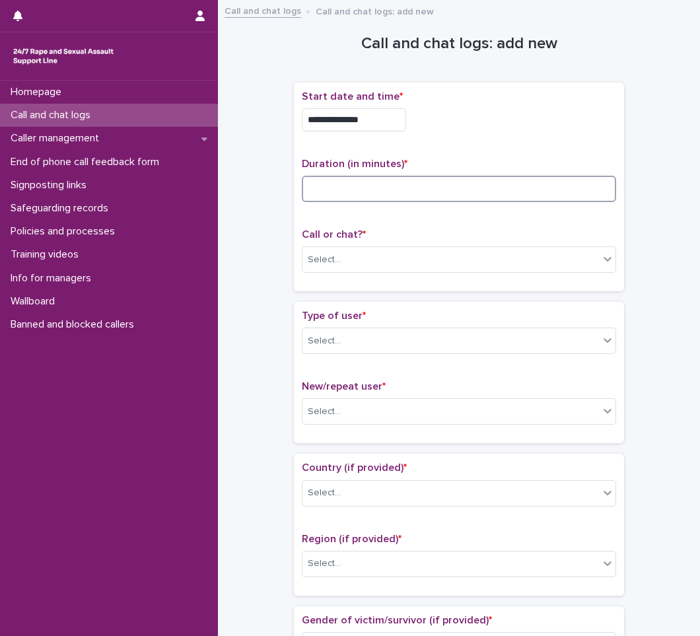
click at [397, 194] on input at bounding box center [459, 189] width 314 height 26
type input "*"
click at [367, 252] on div "Select..." at bounding box center [451, 260] width 297 height 22
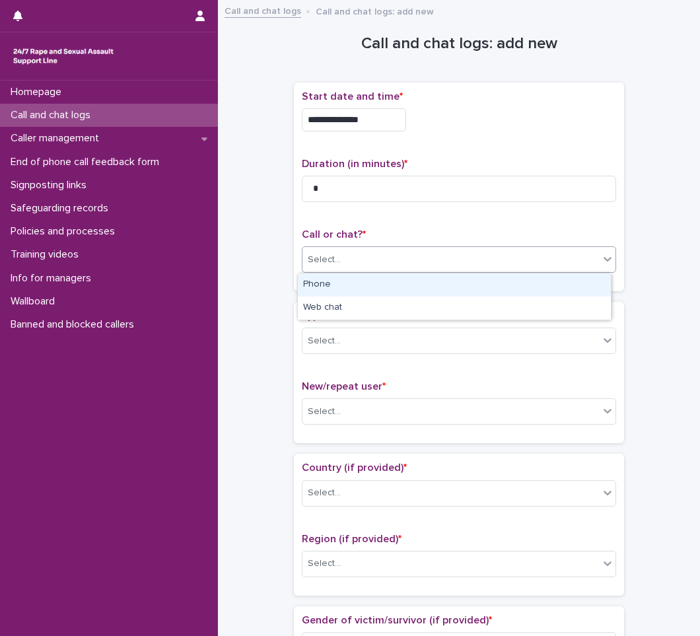
click at [347, 288] on div "Phone" at bounding box center [454, 284] width 313 height 23
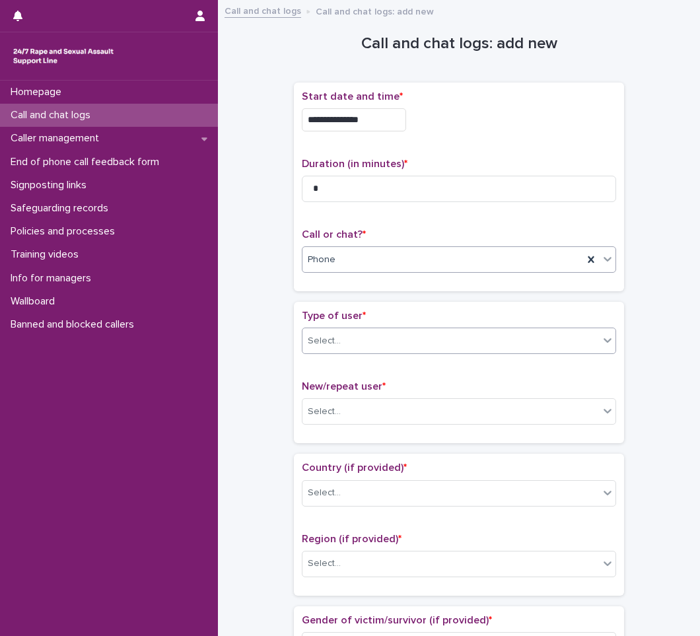
click at [345, 347] on div "Select..." at bounding box center [451, 341] width 297 height 22
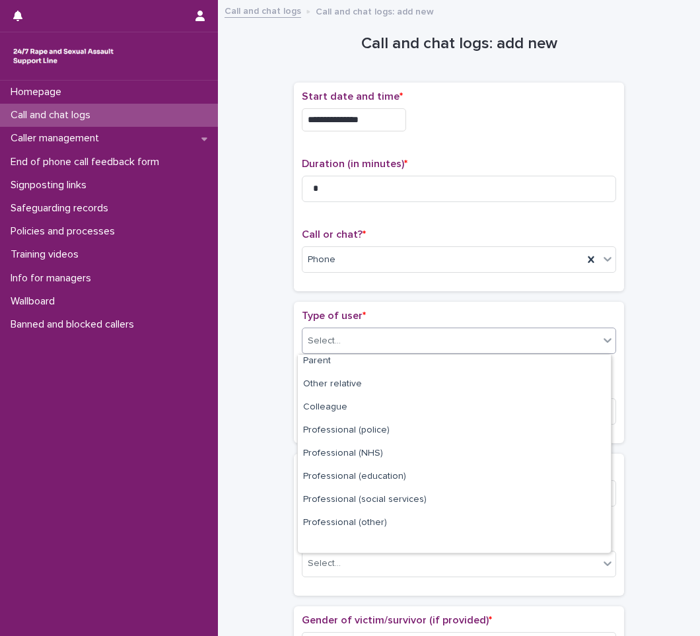
scroll to position [149, 0]
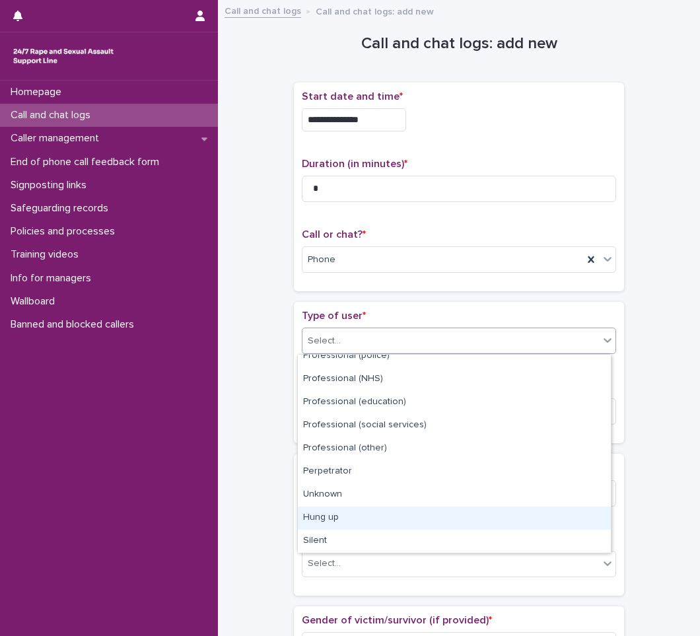
click at [369, 515] on div "Hung up" at bounding box center [454, 518] width 313 height 23
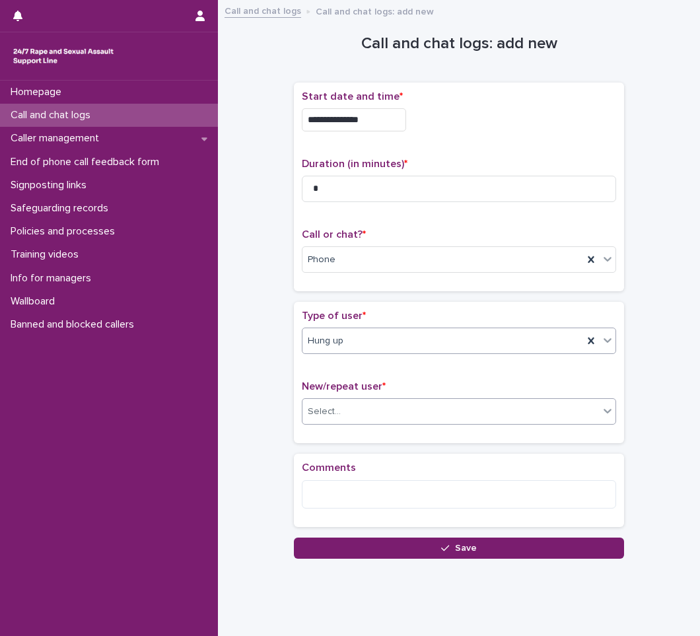
click at [315, 414] on div "Select..." at bounding box center [324, 412] width 33 height 14
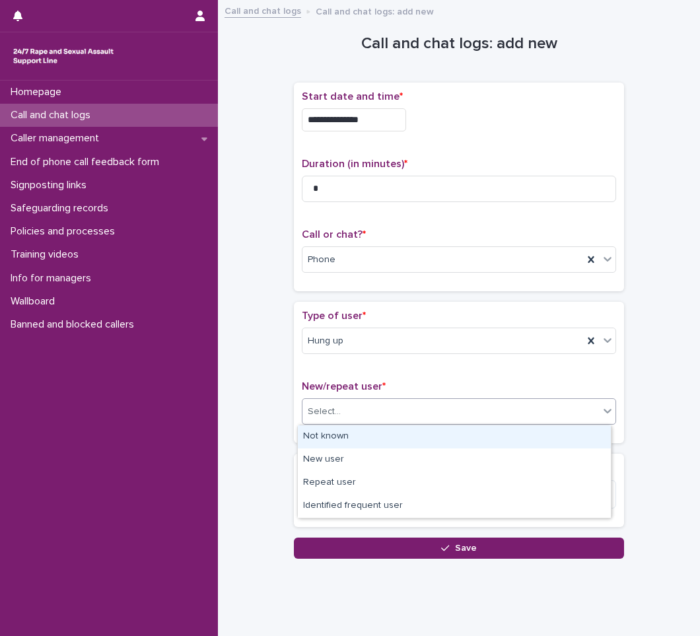
click at [320, 433] on div "Not known" at bounding box center [454, 436] width 313 height 23
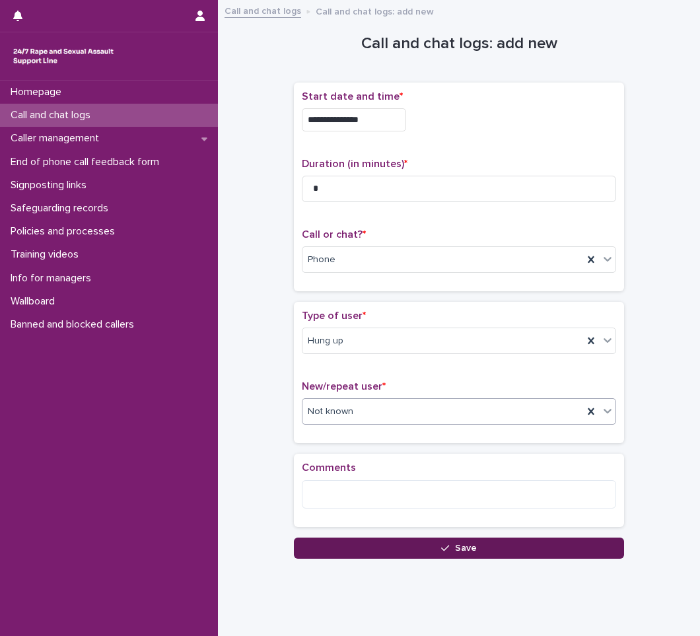
click at [399, 546] on button "Save" at bounding box center [459, 548] width 330 height 21
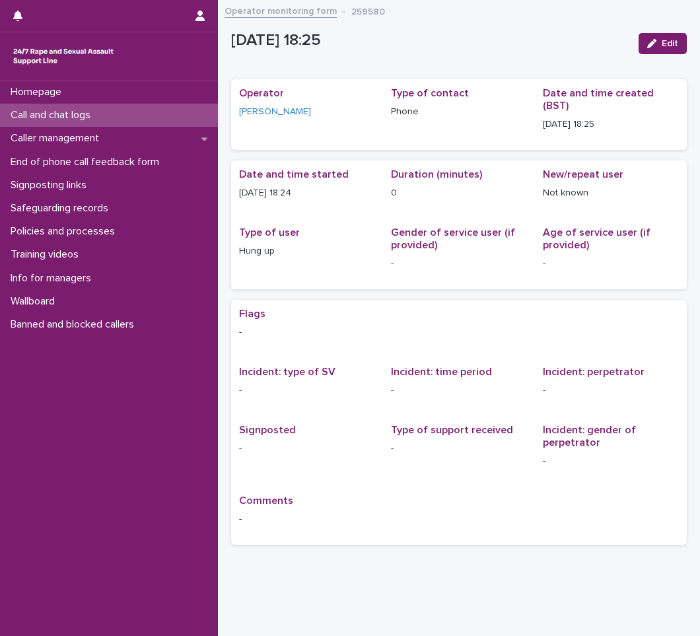
click at [79, 115] on p "Call and chat logs" at bounding box center [53, 115] width 96 height 13
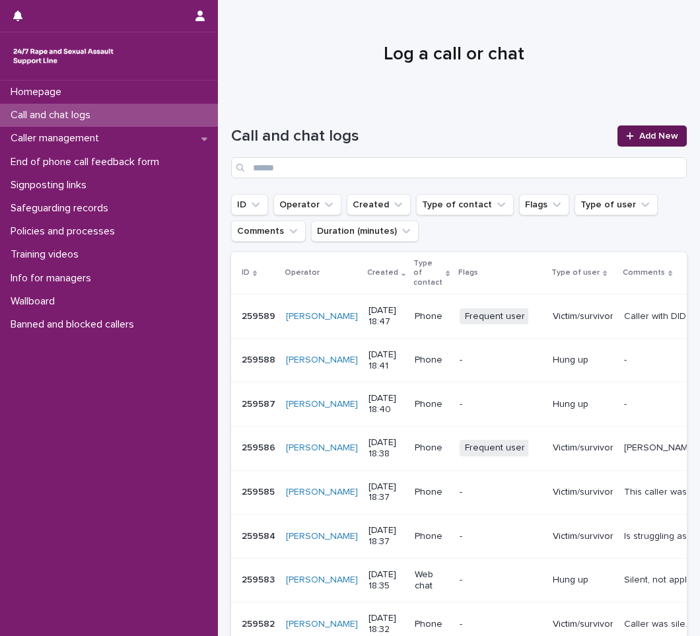
click at [654, 133] on span "Add New" at bounding box center [658, 135] width 39 height 9
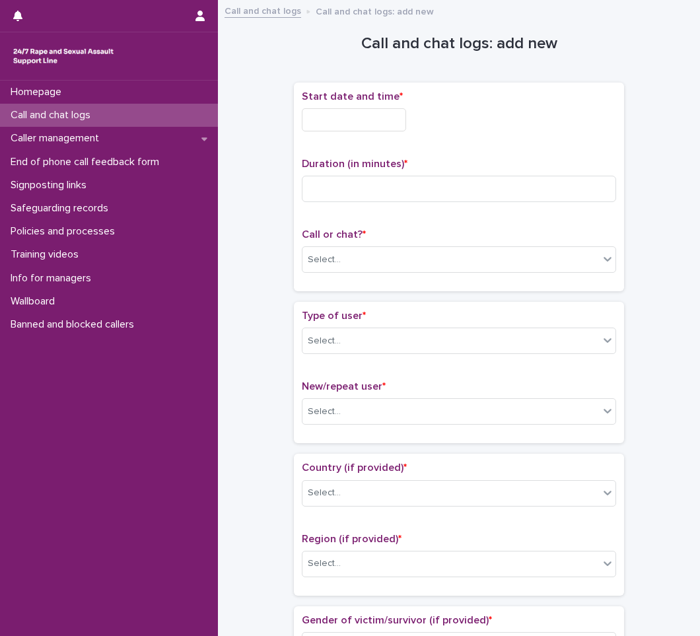
click at [366, 117] on input "text" at bounding box center [354, 119] width 104 height 23
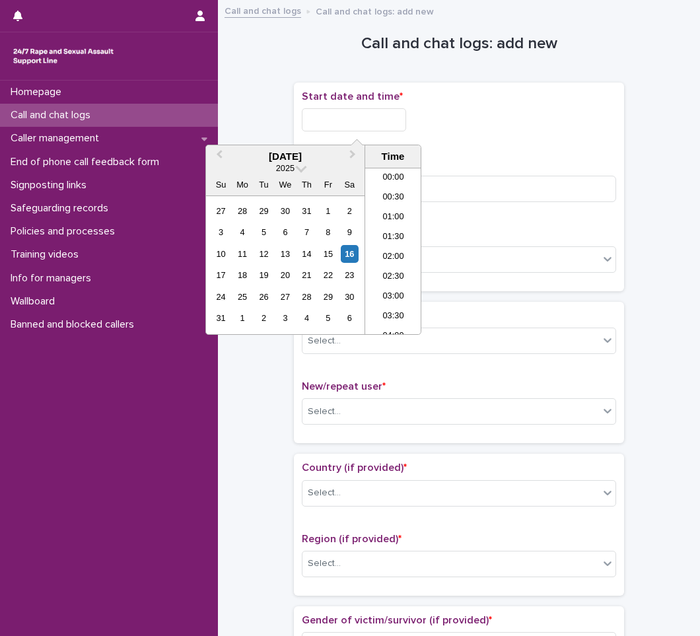
scroll to position [660, 0]
click at [398, 253] on li "18:30" at bounding box center [393, 251] width 56 height 20
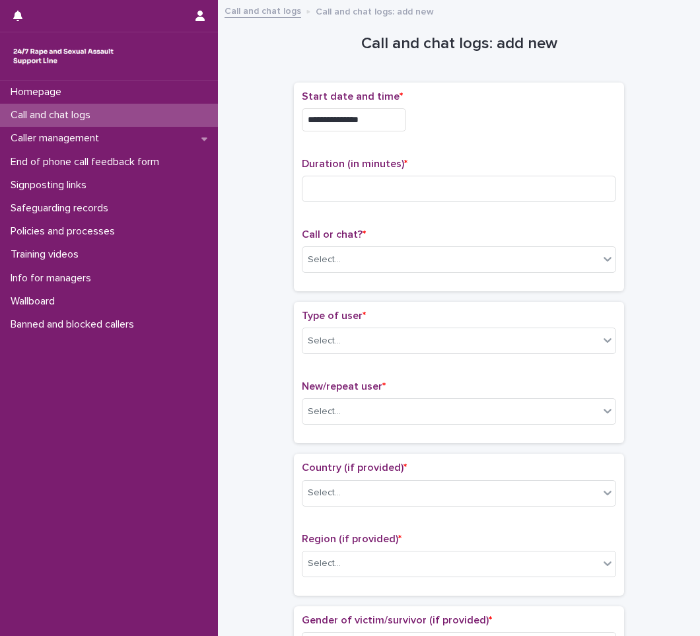
click at [364, 118] on input "**********" at bounding box center [354, 119] width 104 height 23
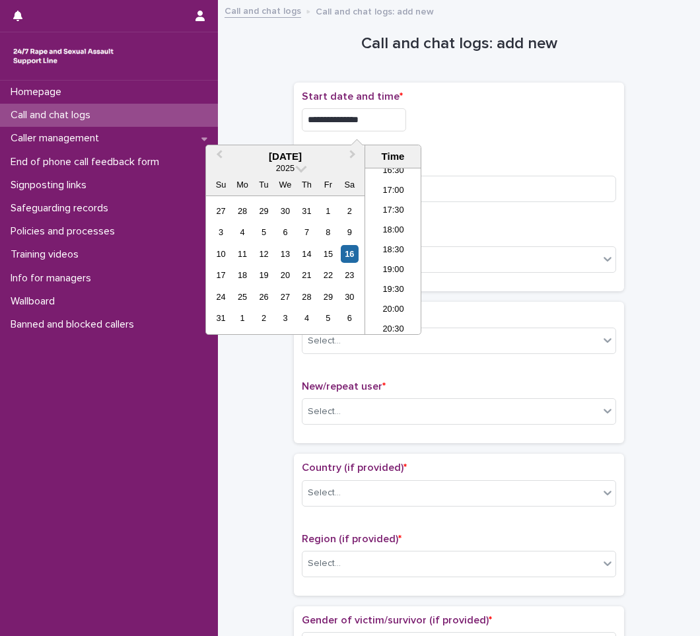
type input "**********"
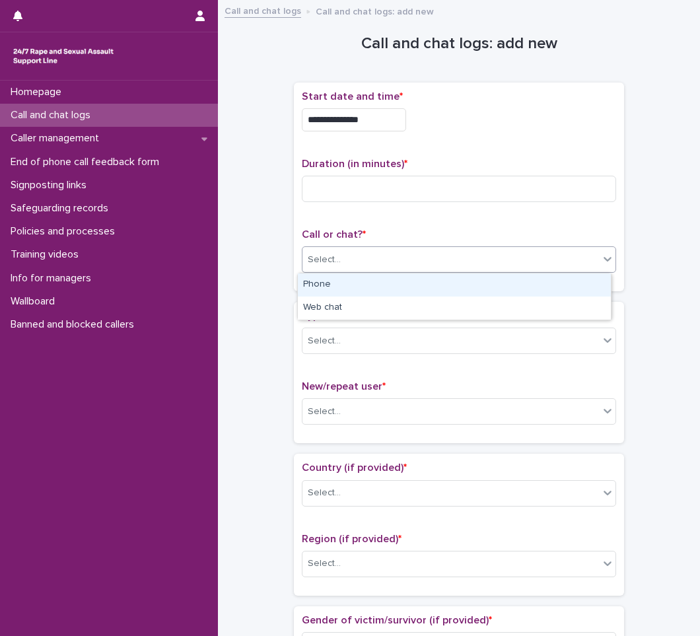
click at [338, 259] on div "Select..." at bounding box center [451, 260] width 297 height 22
click at [340, 285] on div "Phone" at bounding box center [454, 284] width 313 height 23
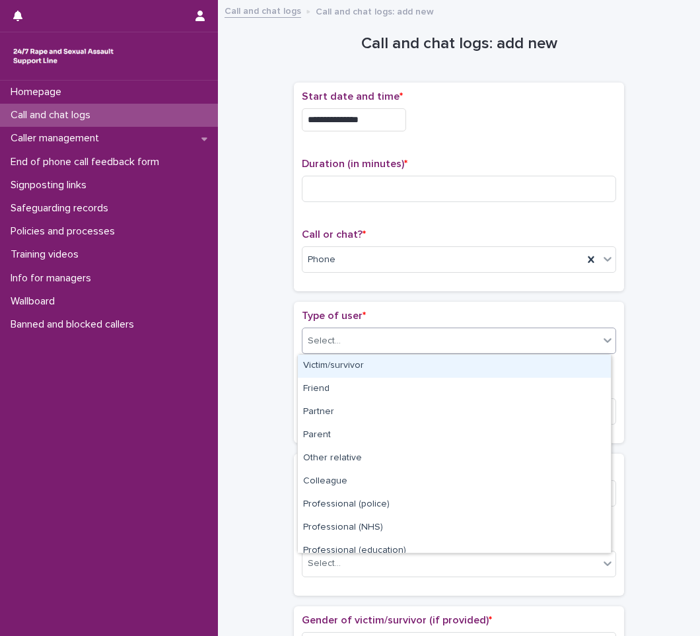
click at [404, 336] on div "Select..." at bounding box center [451, 341] width 297 height 22
click at [334, 364] on div "Victim/survivor" at bounding box center [454, 366] width 313 height 23
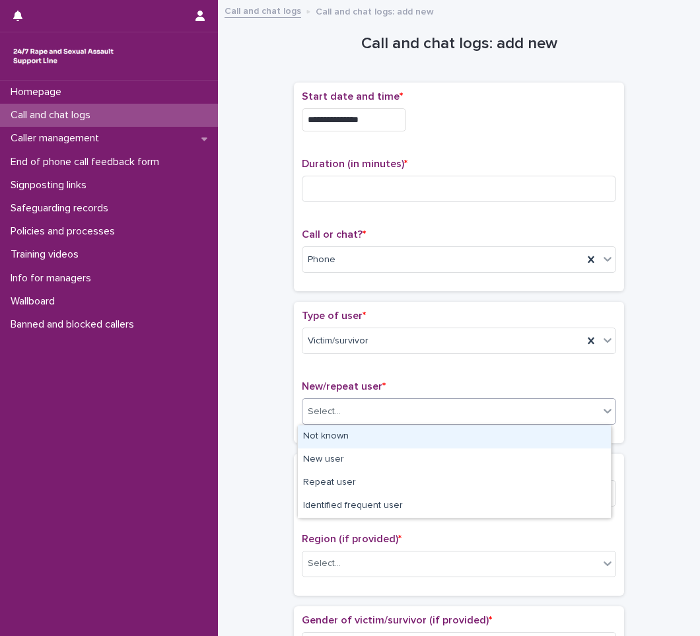
click at [361, 406] on div "Select..." at bounding box center [451, 412] width 297 height 22
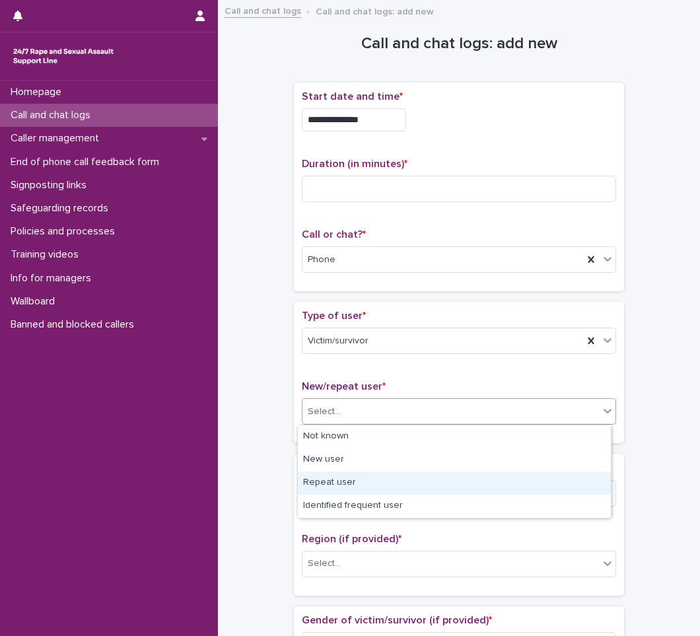
click at [318, 482] on div "Repeat user" at bounding box center [454, 483] width 313 height 23
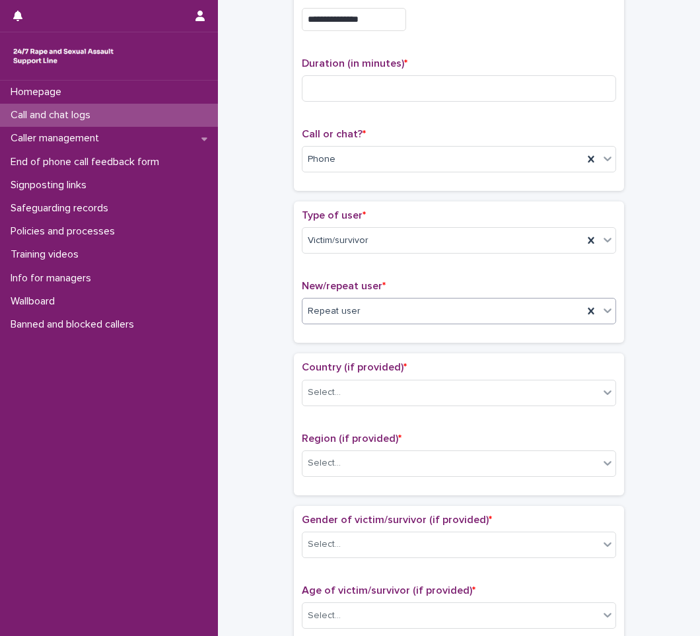
scroll to position [132, 0]
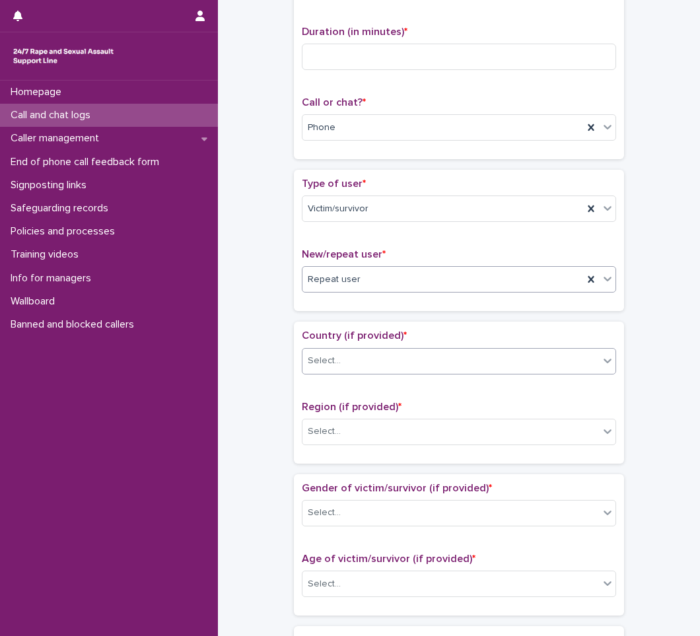
click at [382, 368] on div "Select..." at bounding box center [451, 361] width 297 height 22
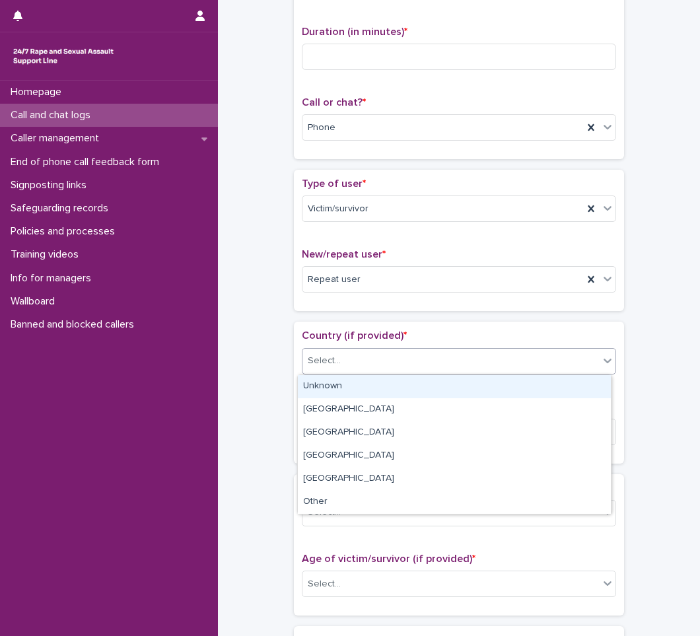
click at [314, 387] on div "Unknown" at bounding box center [454, 386] width 313 height 23
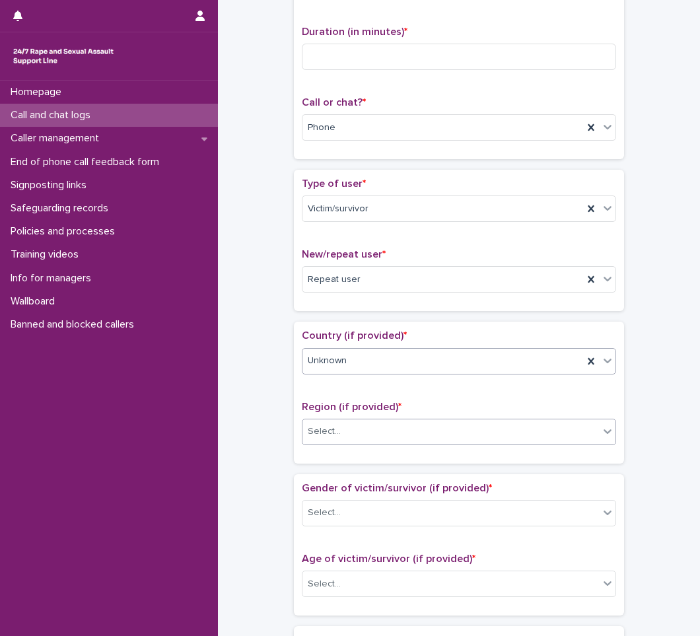
click at [328, 430] on div "Select..." at bounding box center [324, 432] width 33 height 14
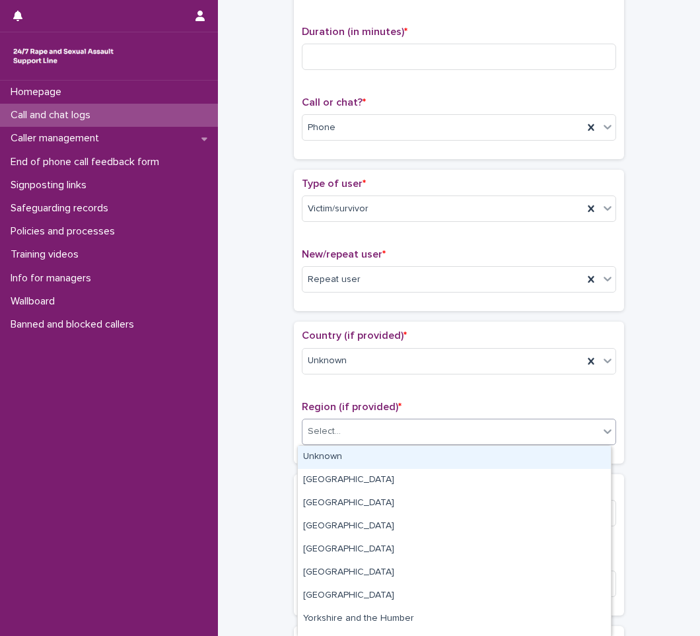
click at [322, 452] on div "Unknown" at bounding box center [454, 457] width 313 height 23
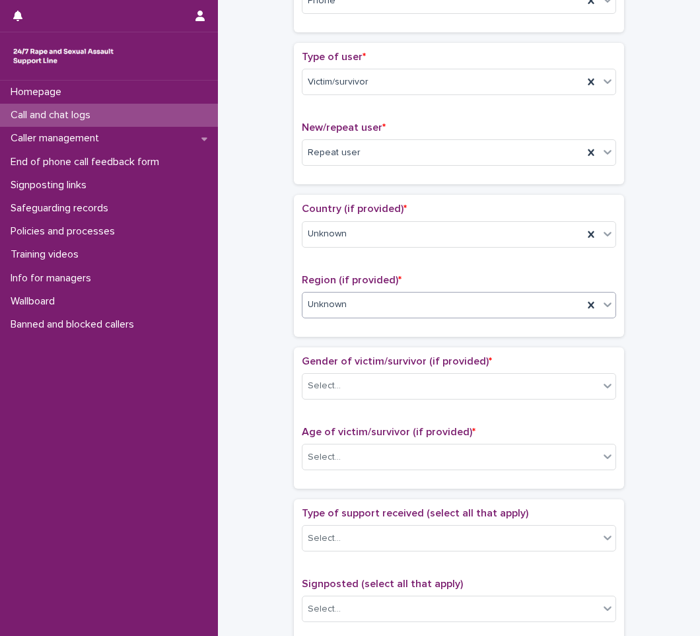
scroll to position [264, 0]
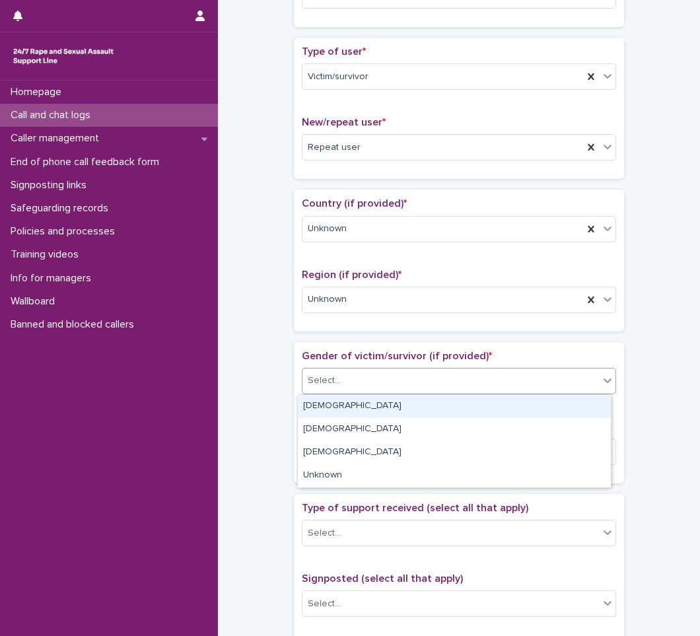
click at [364, 374] on div "Select..." at bounding box center [451, 381] width 297 height 22
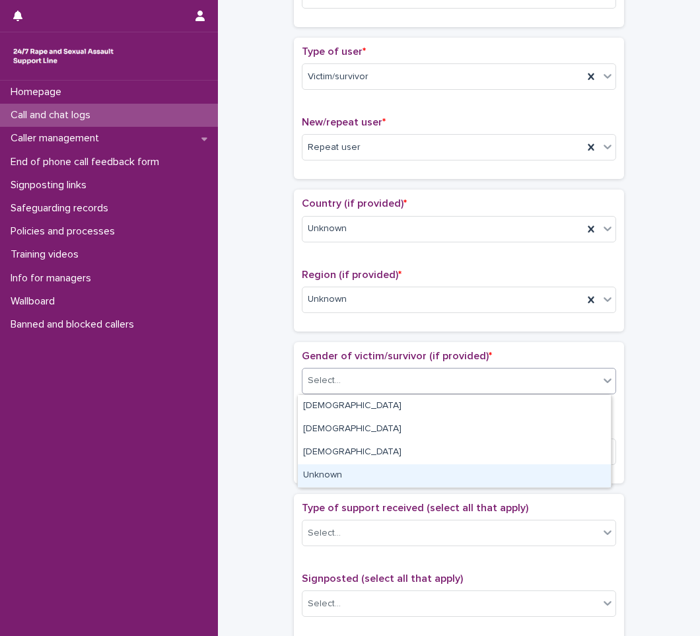
click at [353, 471] on div "Unknown" at bounding box center [454, 475] width 313 height 23
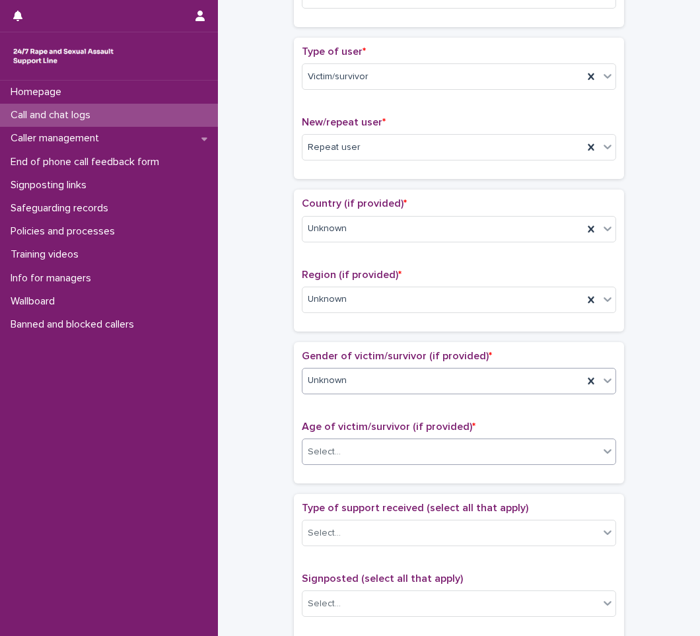
click at [353, 443] on div "Select..." at bounding box center [451, 452] width 297 height 22
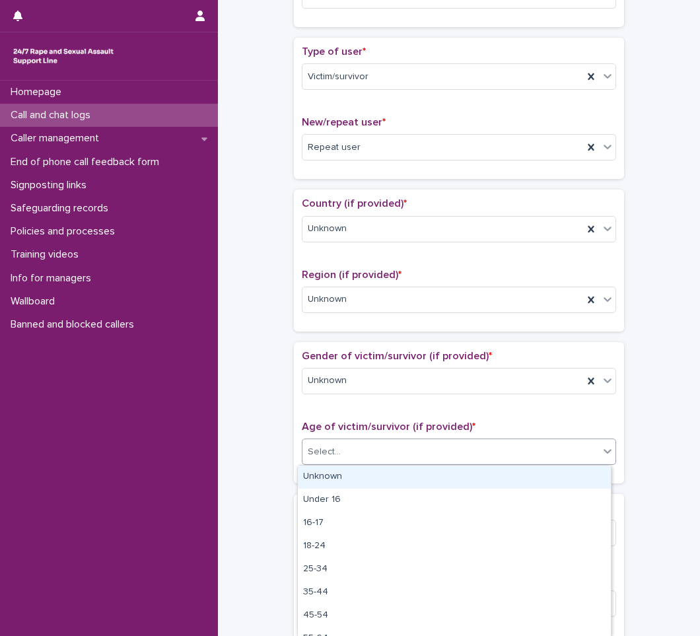
click at [329, 473] on div "Unknown" at bounding box center [454, 477] width 313 height 23
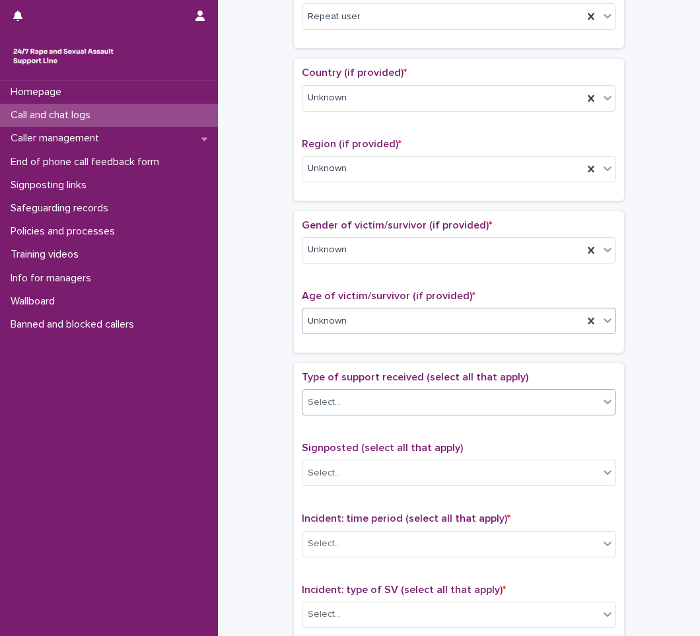
scroll to position [396, 0]
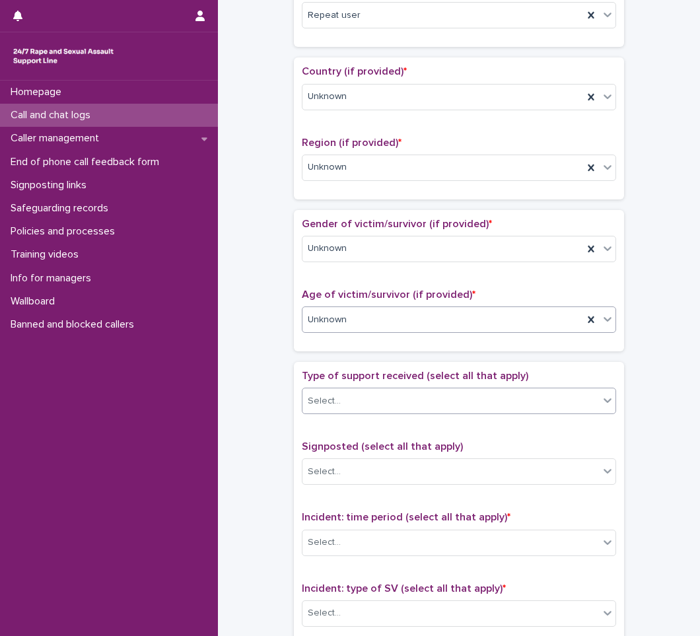
click at [342, 403] on input "text" at bounding box center [342, 401] width 1 height 11
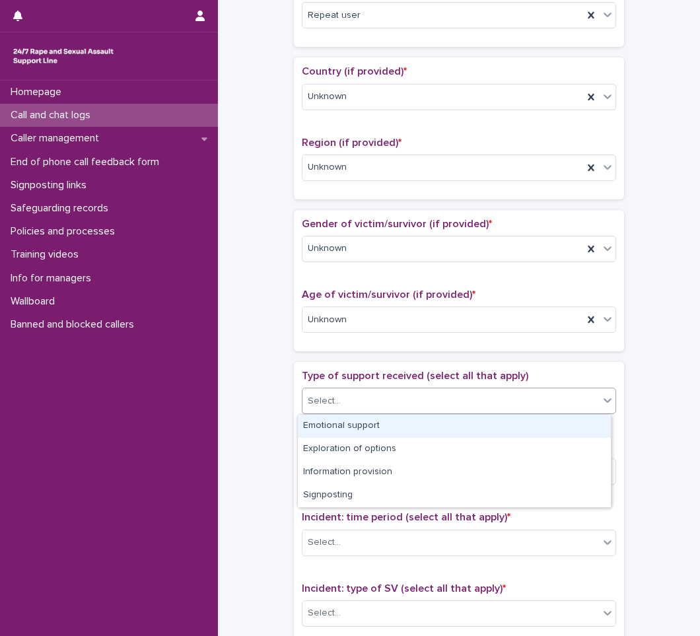
click at [320, 431] on div "Emotional support" at bounding box center [454, 426] width 313 height 23
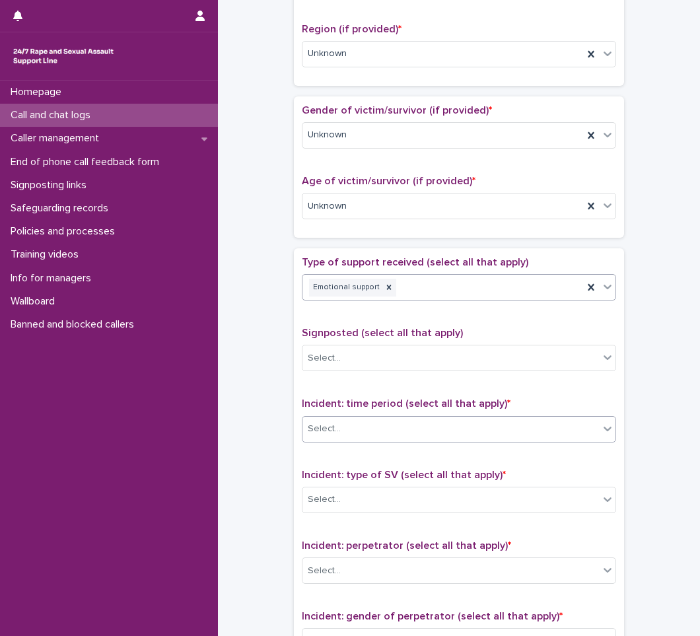
scroll to position [528, 0]
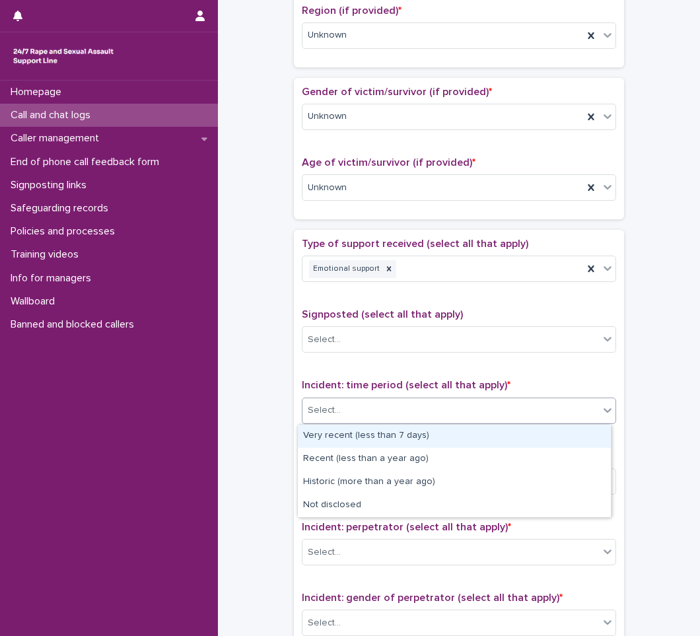
click at [359, 402] on div "Select..." at bounding box center [451, 411] width 297 height 22
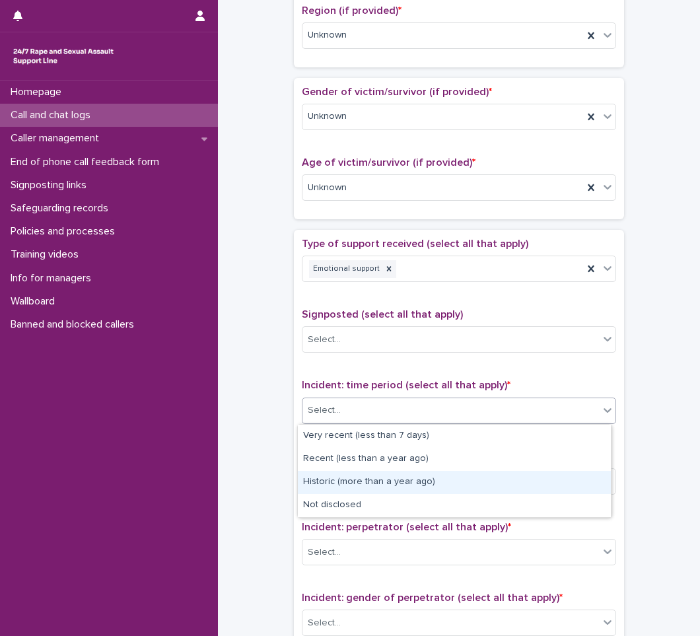
click at [348, 484] on div "Historic (more than a year ago)" at bounding box center [454, 482] width 313 height 23
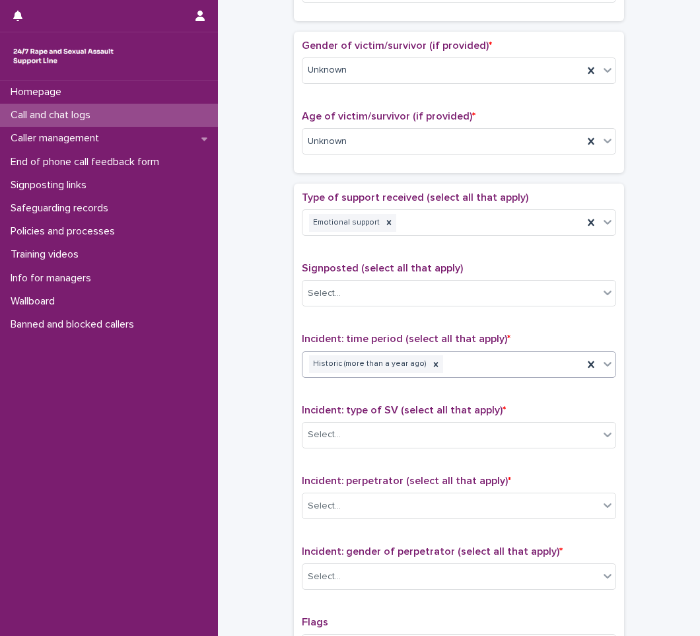
scroll to position [594, 0]
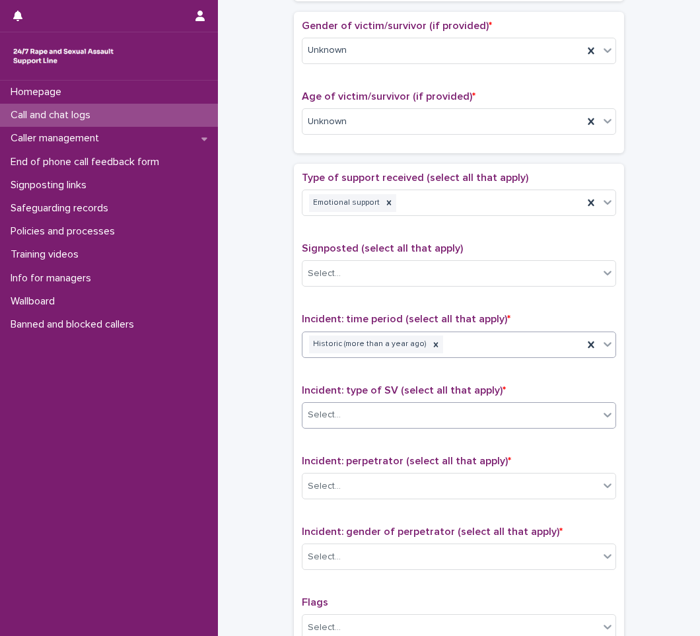
click at [388, 417] on div "Select..." at bounding box center [451, 415] width 297 height 22
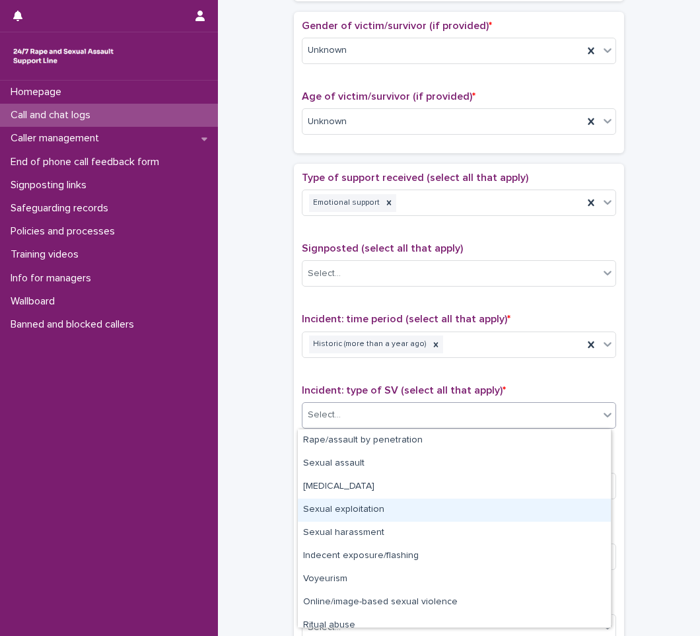
scroll to position [33, 0]
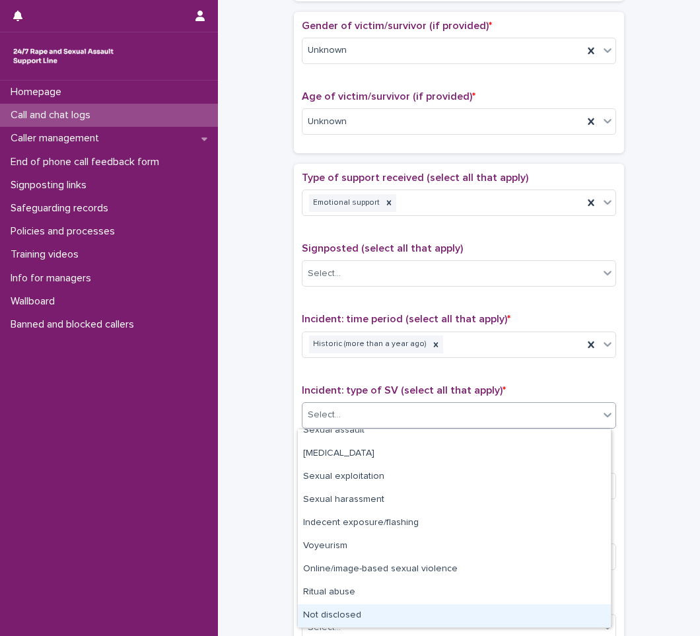
click at [340, 607] on div "Not disclosed" at bounding box center [454, 615] width 313 height 23
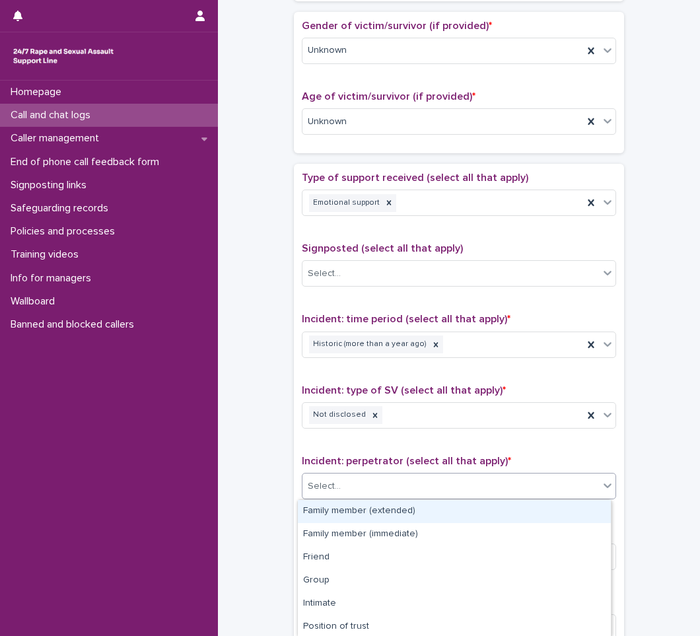
click at [376, 478] on div "Select..." at bounding box center [451, 487] width 297 height 22
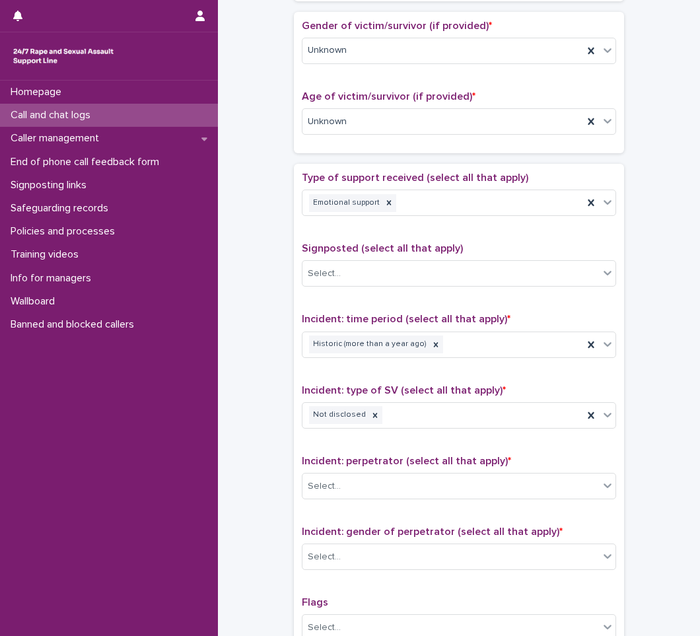
click at [252, 501] on div "**********" at bounding box center [459, 88] width 456 height 1351
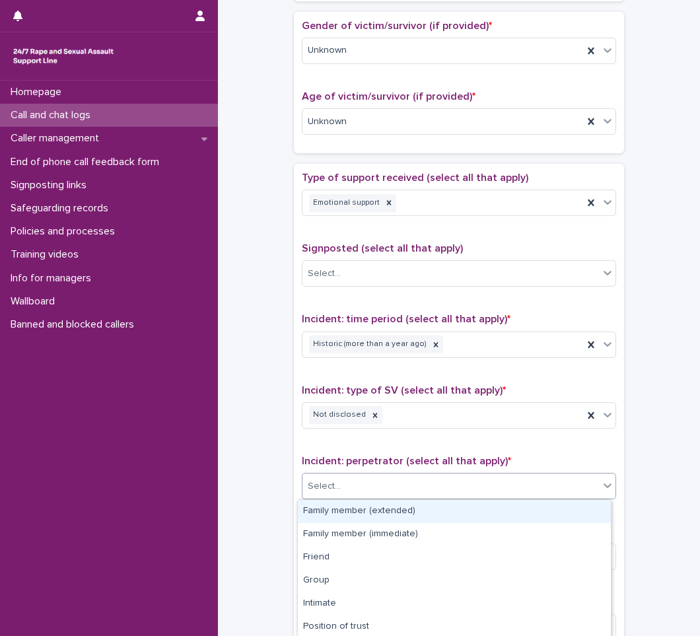
click at [367, 483] on div "Select..." at bounding box center [451, 487] width 297 height 22
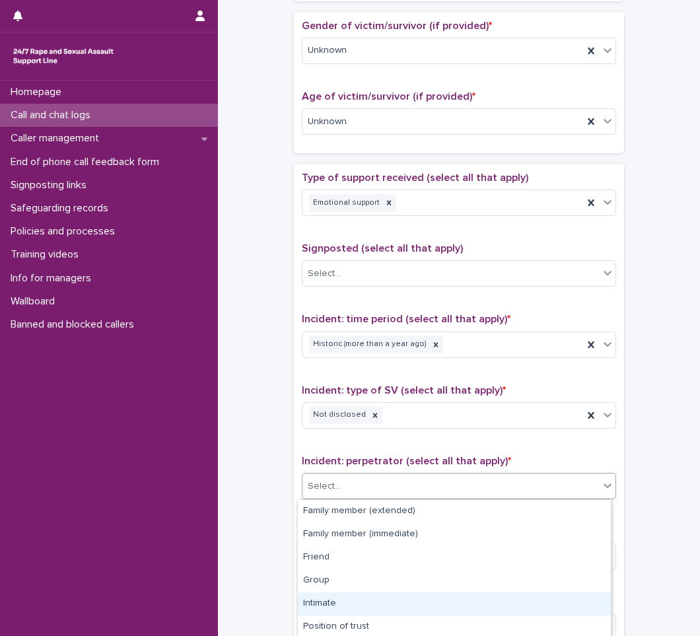
click at [343, 601] on div "Intimate" at bounding box center [454, 603] width 313 height 23
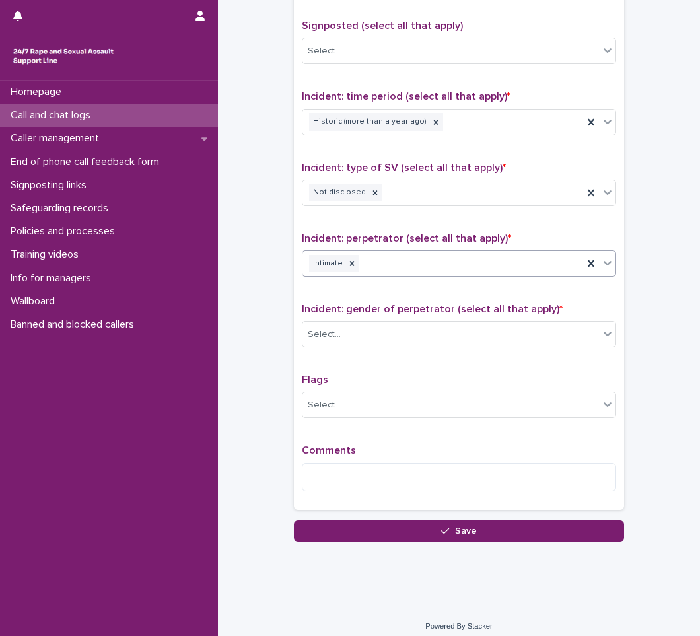
scroll to position [826, 0]
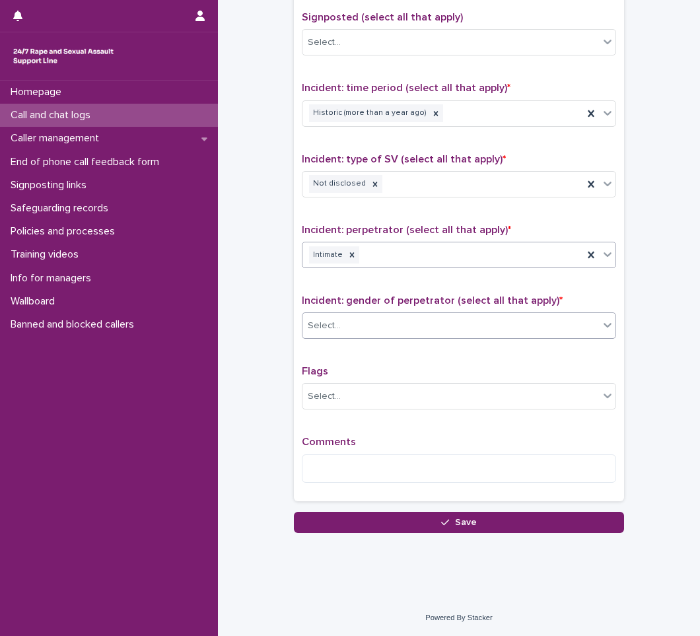
click at [472, 332] on div "Select..." at bounding box center [451, 326] width 297 height 22
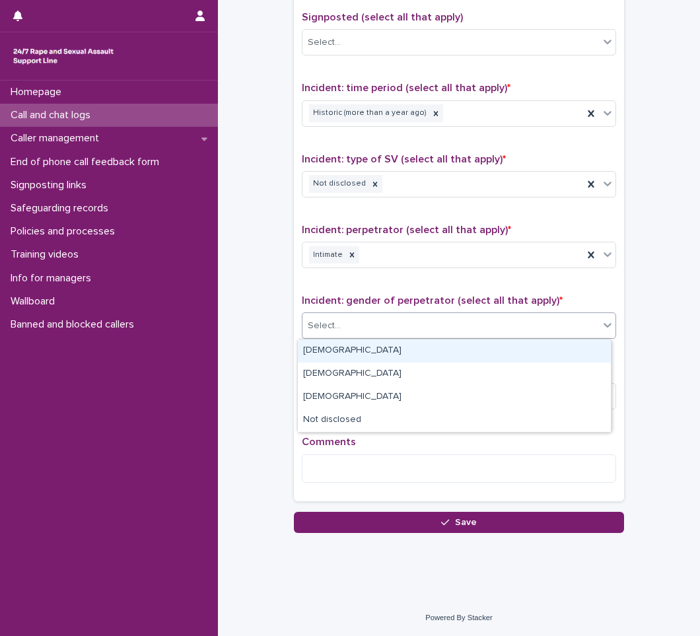
click at [365, 341] on div "[DEMOGRAPHIC_DATA]" at bounding box center [454, 350] width 313 height 23
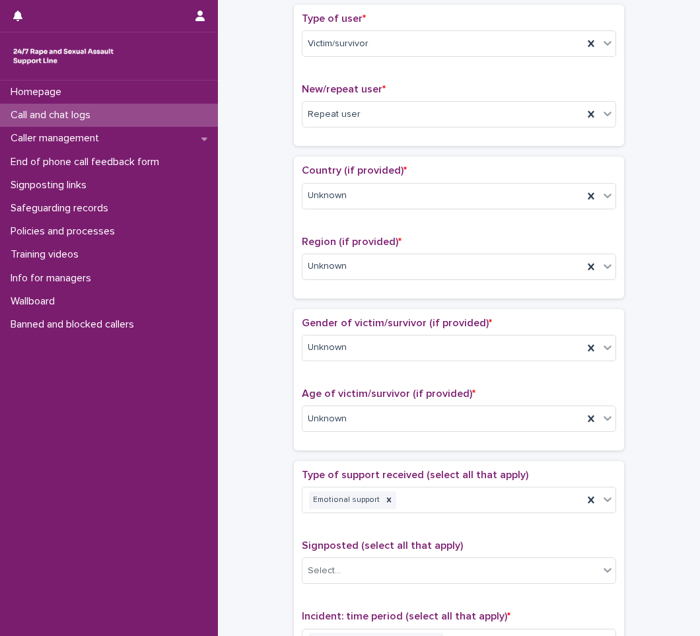
scroll to position [0, 0]
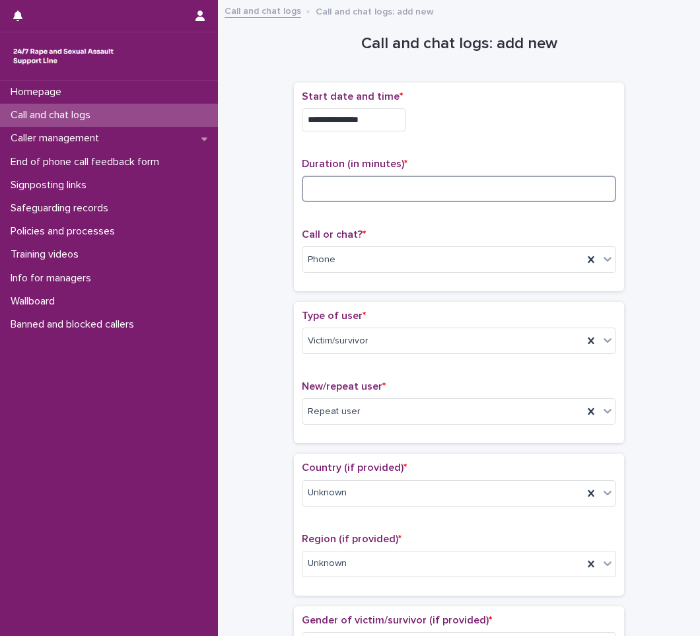
click at [348, 189] on input at bounding box center [459, 189] width 314 height 26
type input "**"
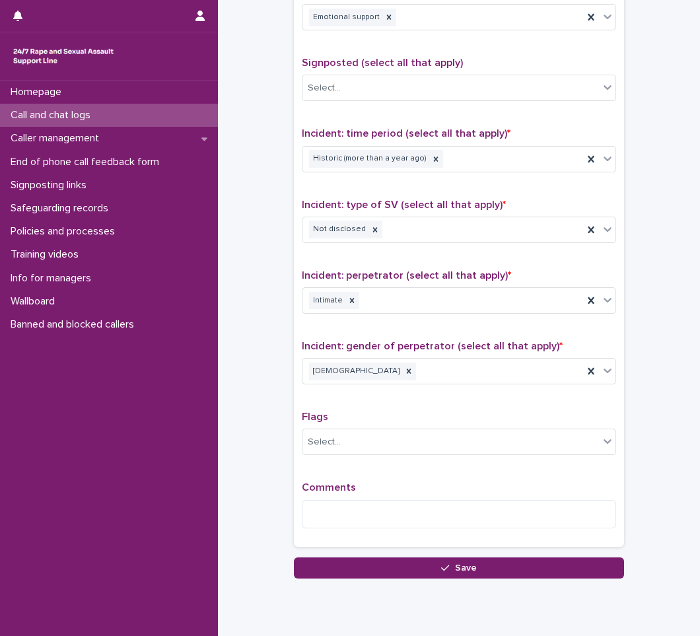
scroll to position [826, 0]
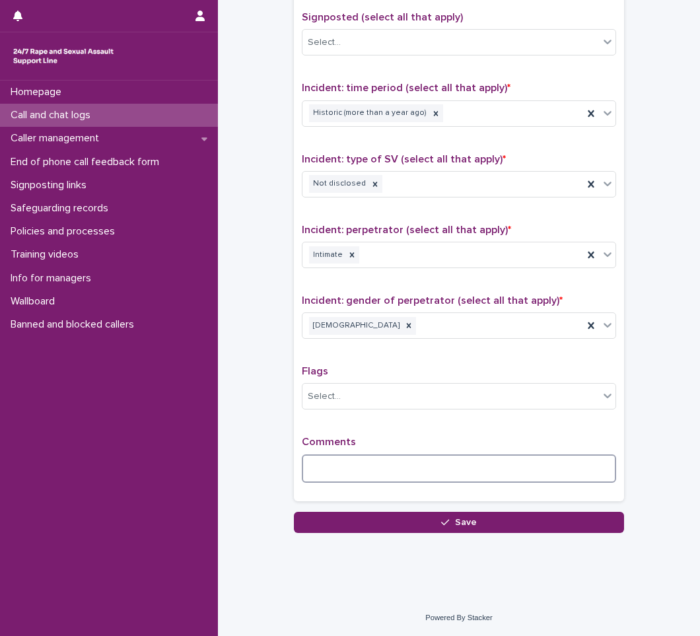
click at [324, 465] on textarea at bounding box center [459, 468] width 314 height 28
click at [363, 470] on textarea at bounding box center [459, 468] width 314 height 28
click at [374, 474] on textarea "**********" at bounding box center [459, 468] width 314 height 28
click at [581, 475] on textarea "**********" at bounding box center [459, 468] width 314 height 28
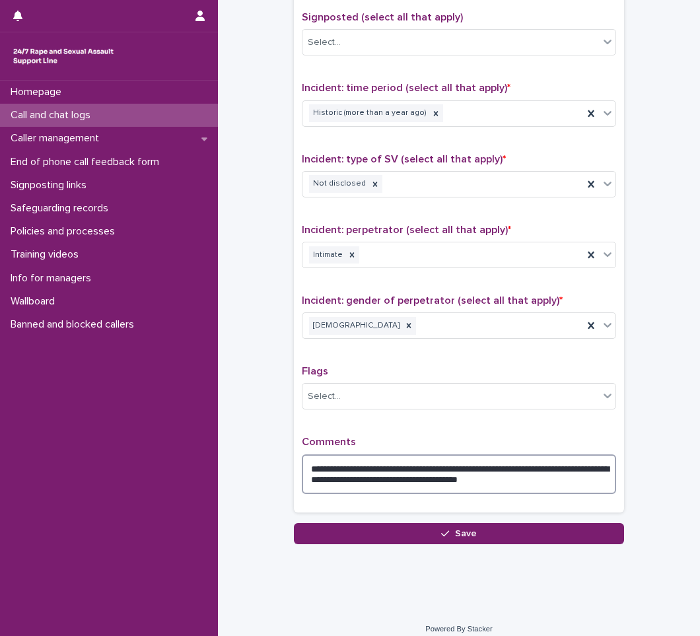
click at [412, 480] on textarea "**********" at bounding box center [459, 474] width 314 height 40
click at [603, 477] on textarea "**********" at bounding box center [459, 474] width 314 height 40
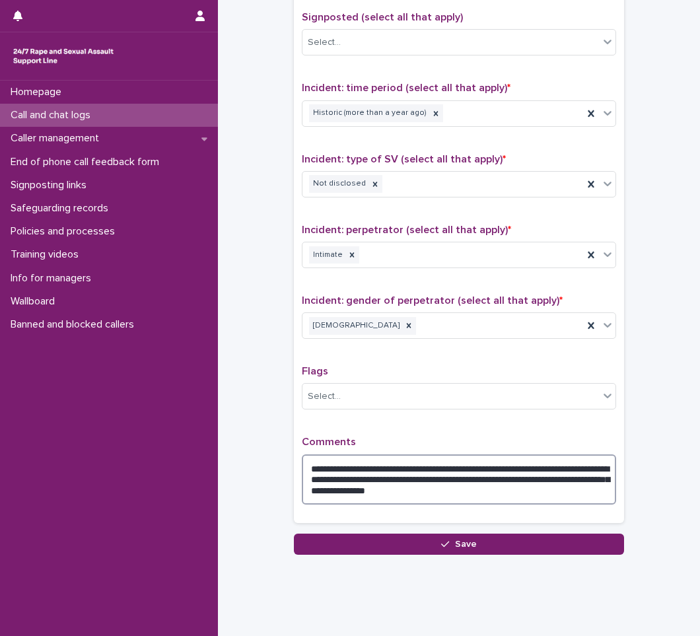
click at [514, 493] on textarea "**********" at bounding box center [459, 479] width 314 height 50
click at [410, 491] on textarea "**********" at bounding box center [459, 479] width 314 height 50
click at [548, 491] on textarea "**********" at bounding box center [459, 479] width 314 height 50
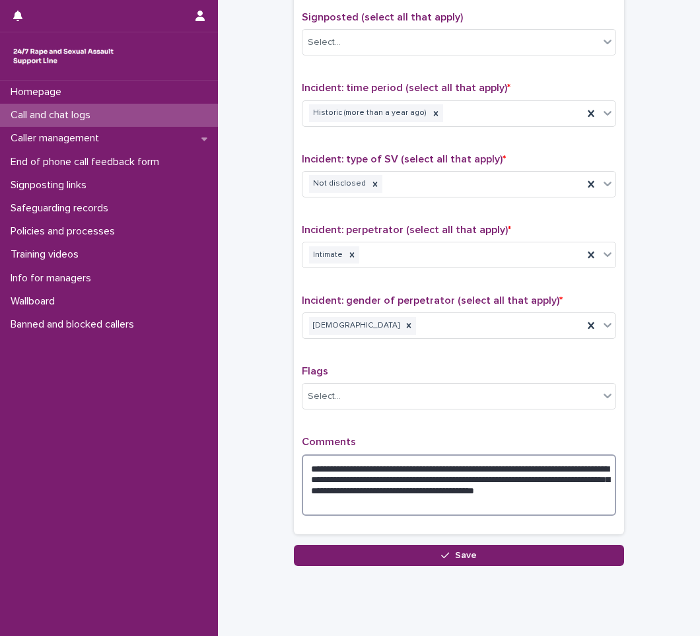
click at [555, 494] on textarea "**********" at bounding box center [459, 484] width 314 height 61
click at [376, 503] on textarea "**********" at bounding box center [459, 484] width 314 height 61
click at [515, 503] on textarea "**********" at bounding box center [459, 484] width 314 height 61
click at [572, 503] on textarea "**********" at bounding box center [459, 484] width 314 height 61
type textarea "**********"
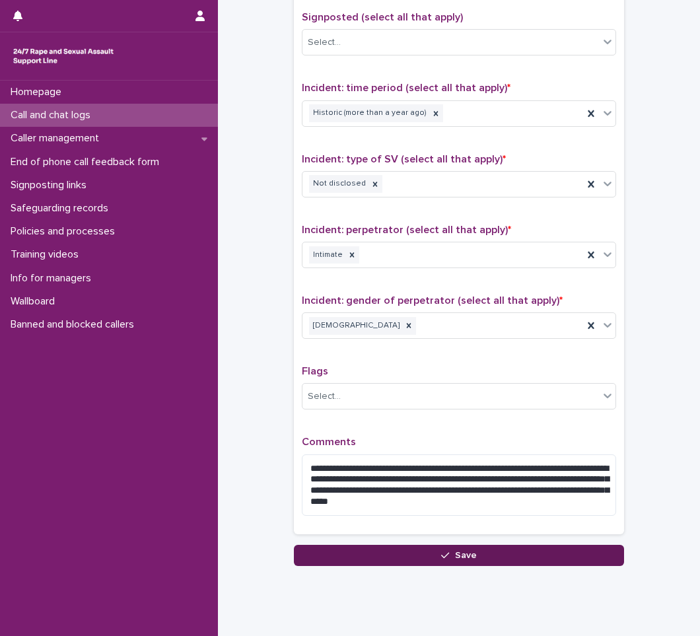
click at [455, 555] on span "Save" at bounding box center [466, 555] width 22 height 9
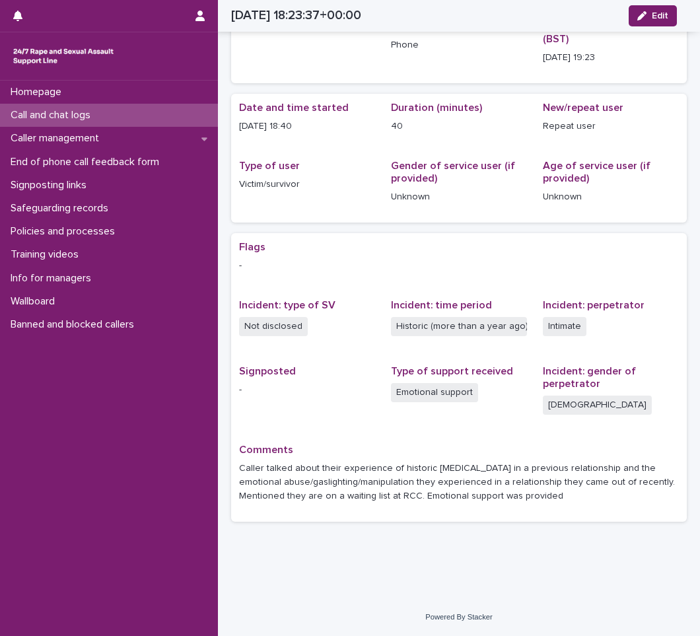
scroll to position [53, 0]
